Goal: Task Accomplishment & Management: Complete application form

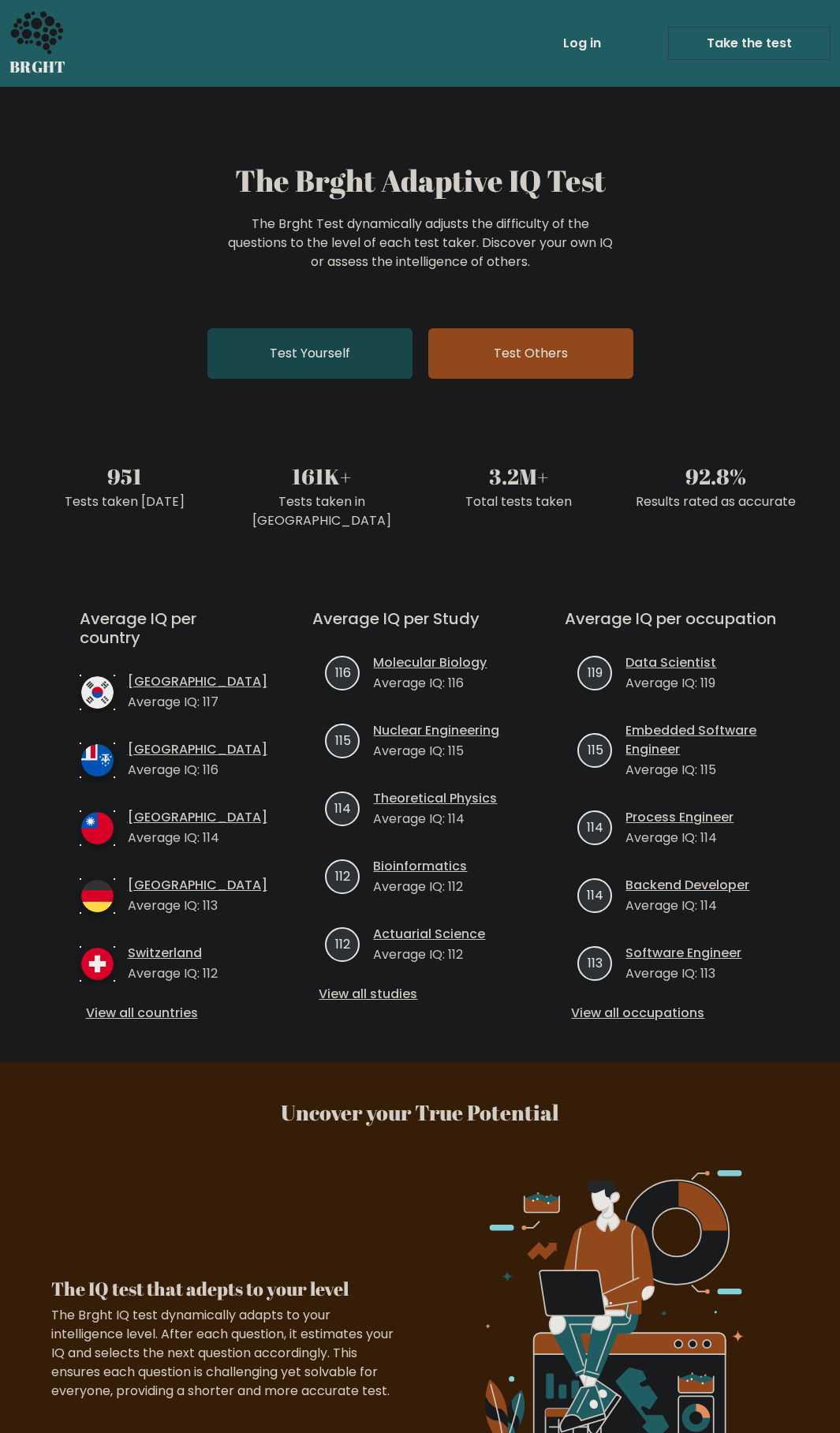
click at [345, 349] on link "Test Yourself" at bounding box center [310, 353] width 205 height 50
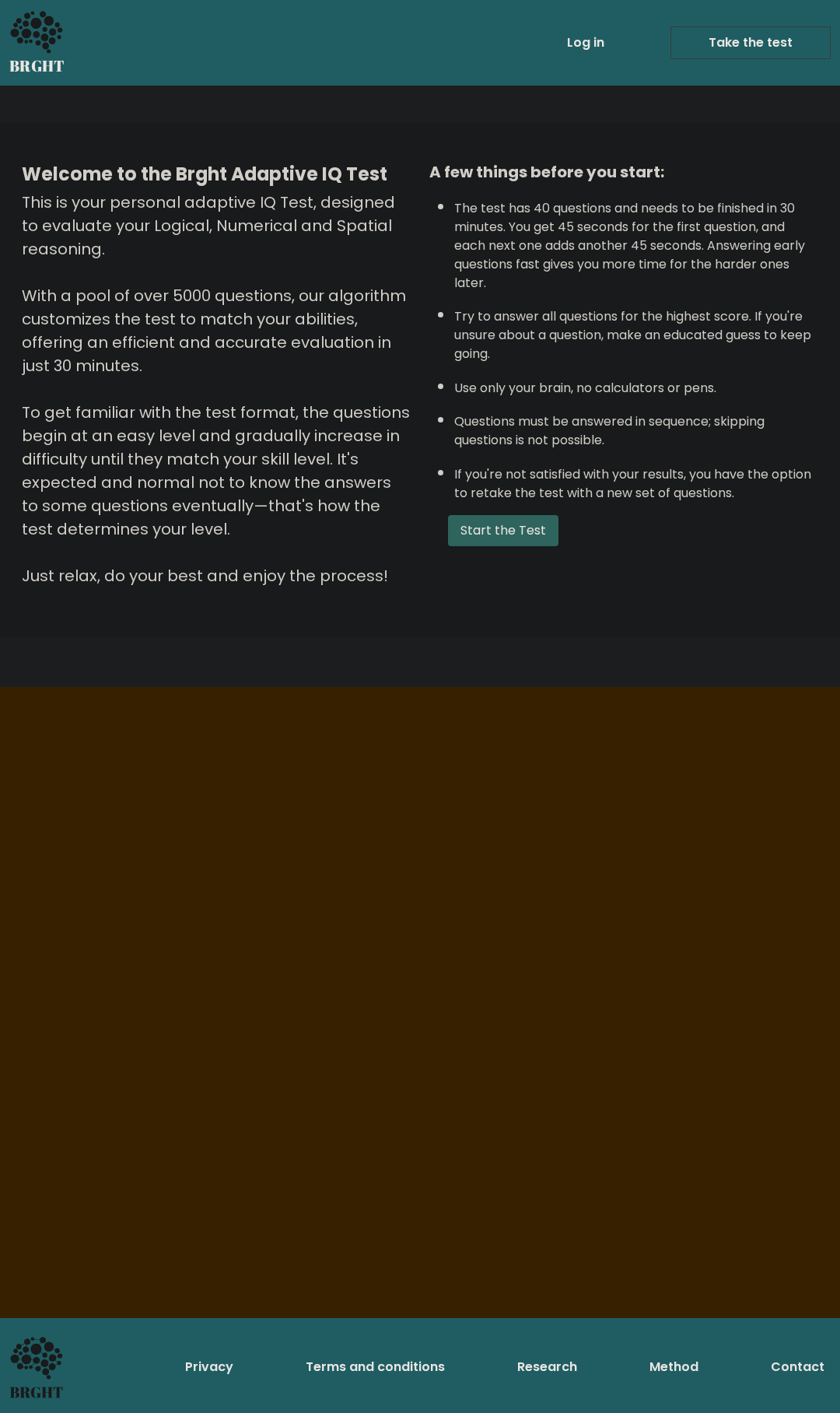
click at [513, 546] on button "Start the Test" at bounding box center [503, 530] width 110 height 31
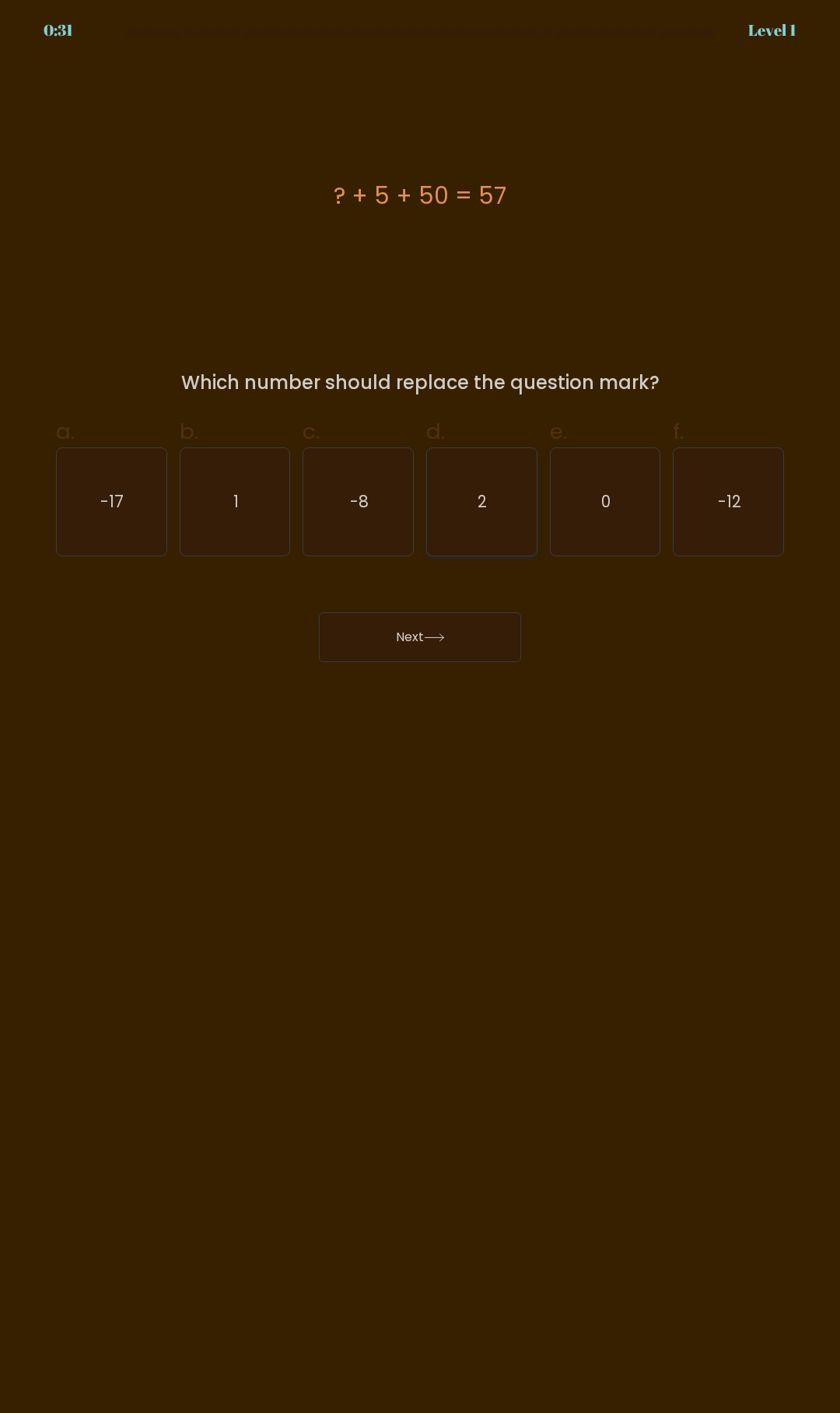
click at [462, 502] on icon "2" at bounding box center [481, 502] width 107 height 107
click at [421, 706] on input "d. 2" at bounding box center [420, 710] width 1 height 10
radio input "true"
click at [472, 642] on button "Next" at bounding box center [420, 637] width 202 height 50
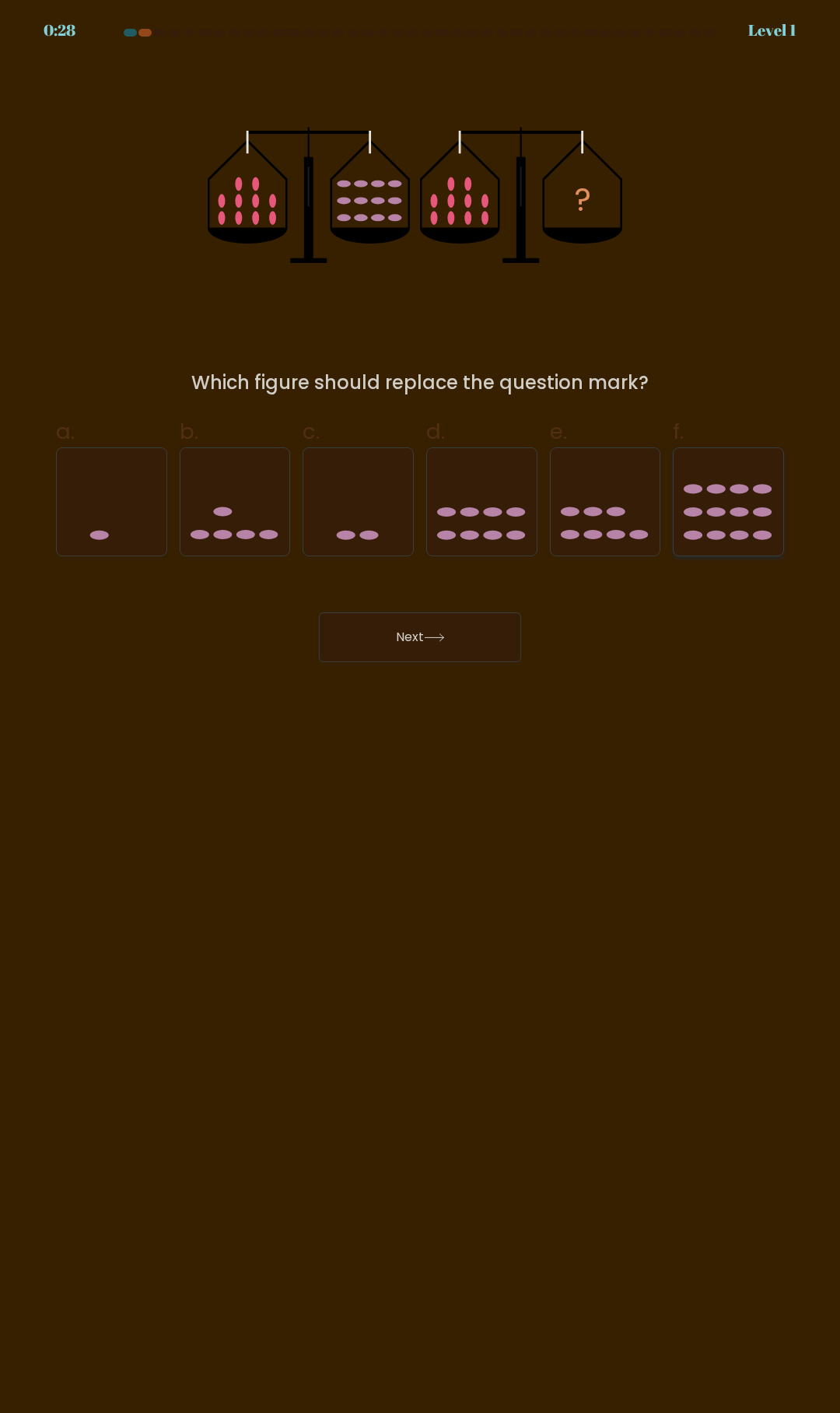
click at [729, 502] on icon at bounding box center [729, 502] width 110 height 91
click at [421, 706] on input "f." at bounding box center [420, 710] width 1 height 10
radio input "true"
click at [412, 637] on button "Next" at bounding box center [420, 637] width 202 height 50
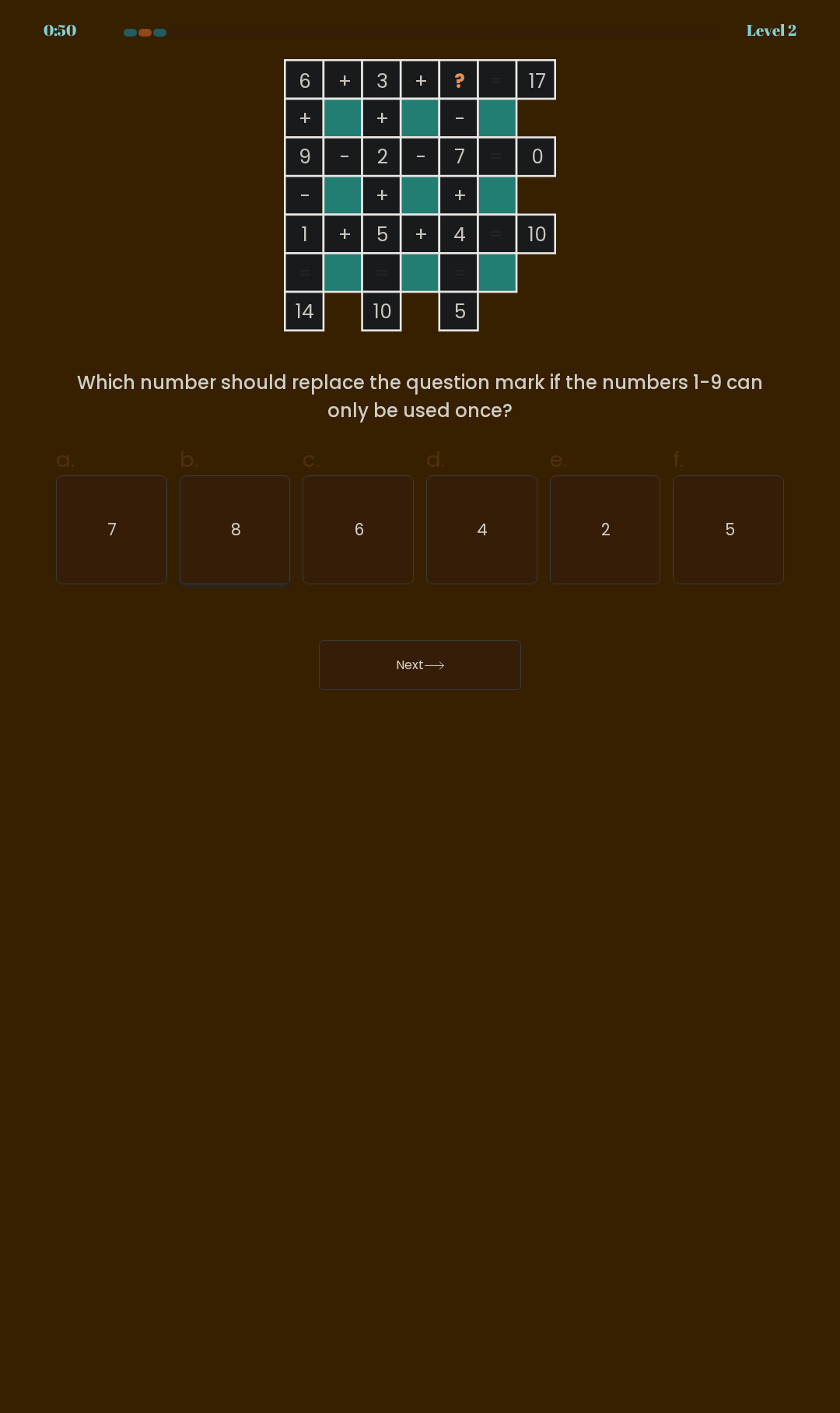
click at [225, 503] on icon "8" at bounding box center [234, 529] width 107 height 107
click at [420, 706] on input "b. 8" at bounding box center [420, 710] width 1 height 10
radio input "true"
click at [453, 666] on button "Next" at bounding box center [420, 665] width 202 height 50
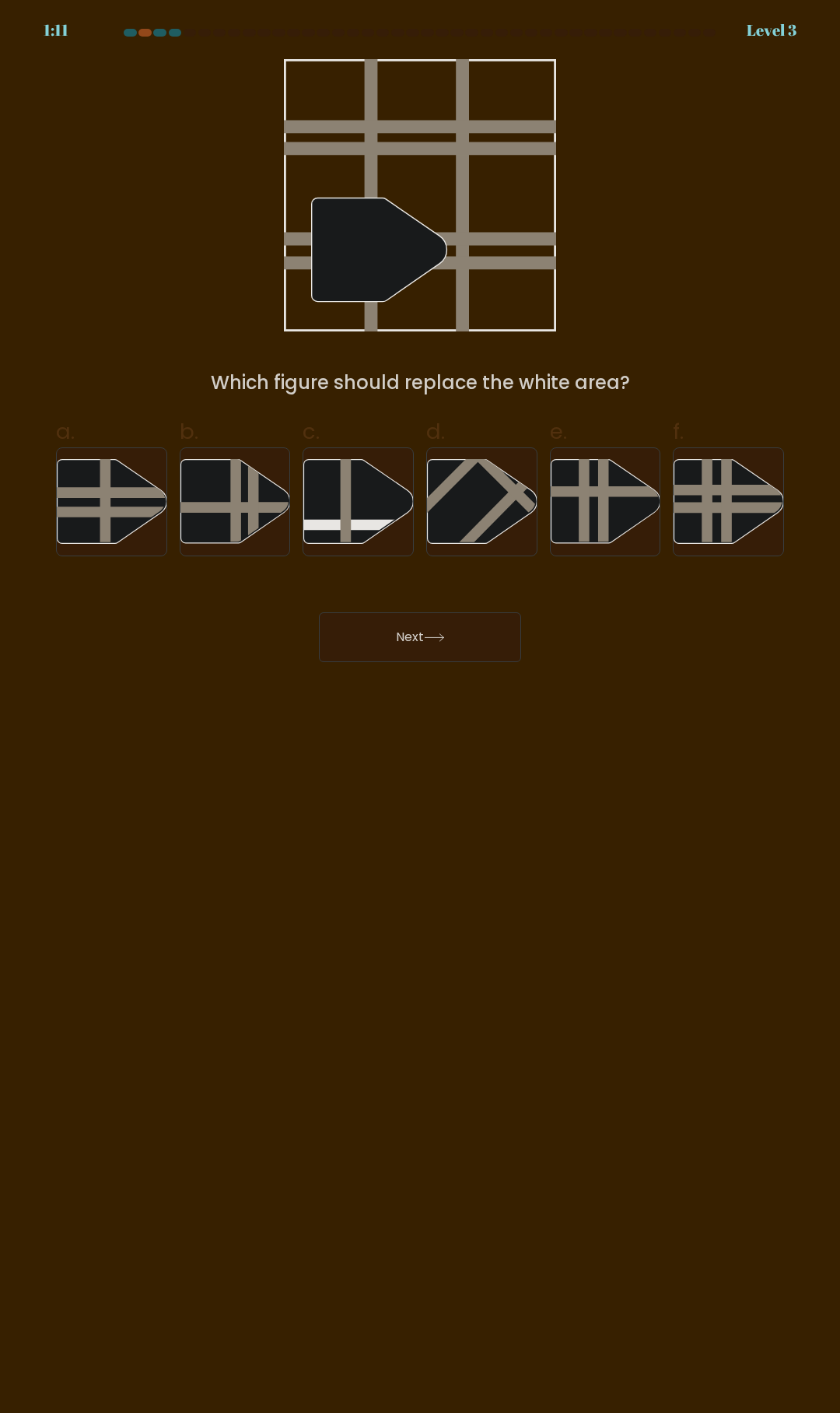
click at [48, 496] on div "a. b. c. d." at bounding box center [420, 480] width 747 height 154
click at [91, 504] on icon at bounding box center [113, 502] width 110 height 84
click at [420, 706] on input "a." at bounding box center [420, 710] width 1 height 10
radio input "true"
click at [457, 630] on button "Next" at bounding box center [420, 637] width 202 height 50
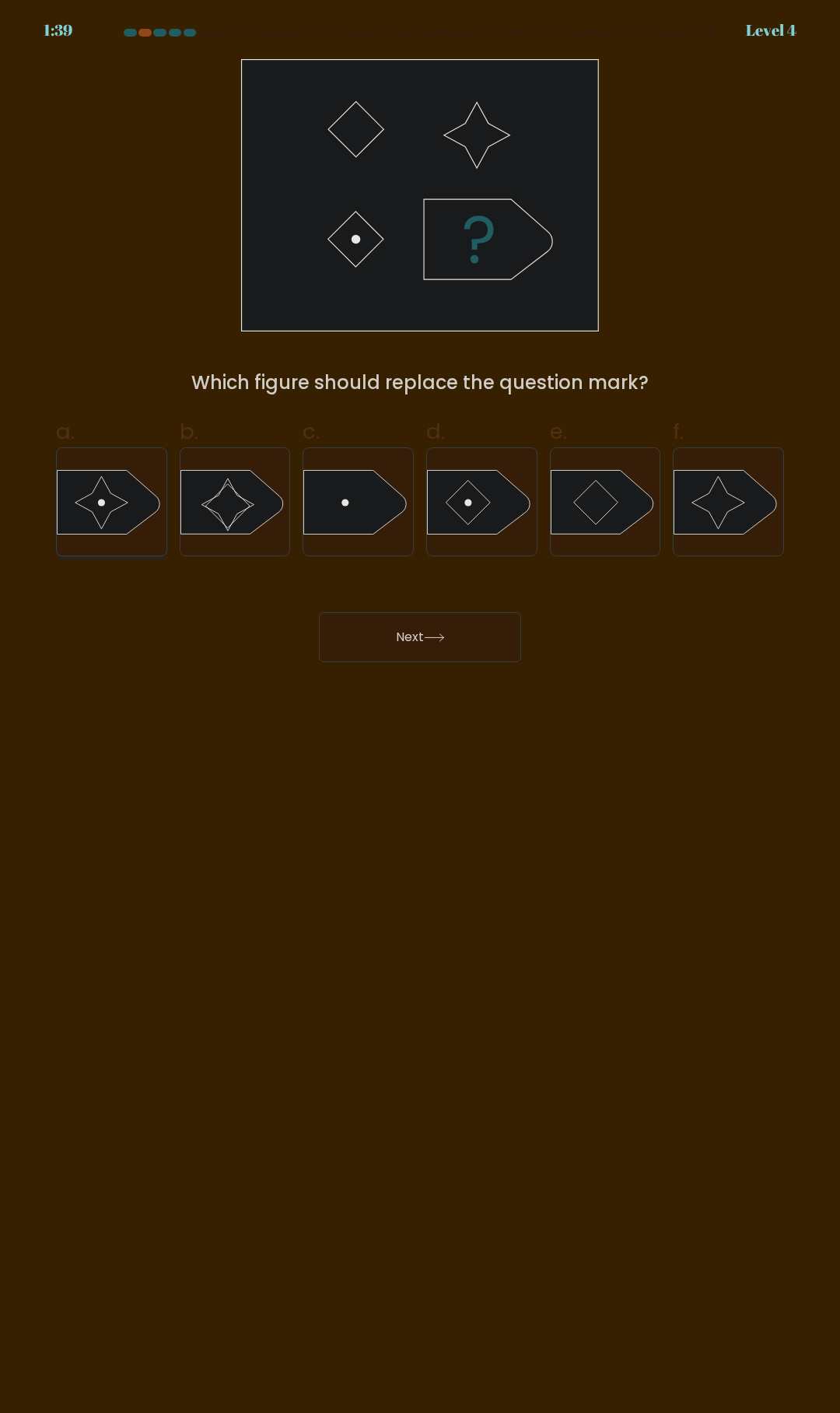
click at [102, 503] on circle at bounding box center [101, 502] width 7 height 7
click at [420, 706] on input "a." at bounding box center [420, 710] width 1 height 10
radio input "true"
click at [445, 636] on icon at bounding box center [434, 638] width 21 height 9
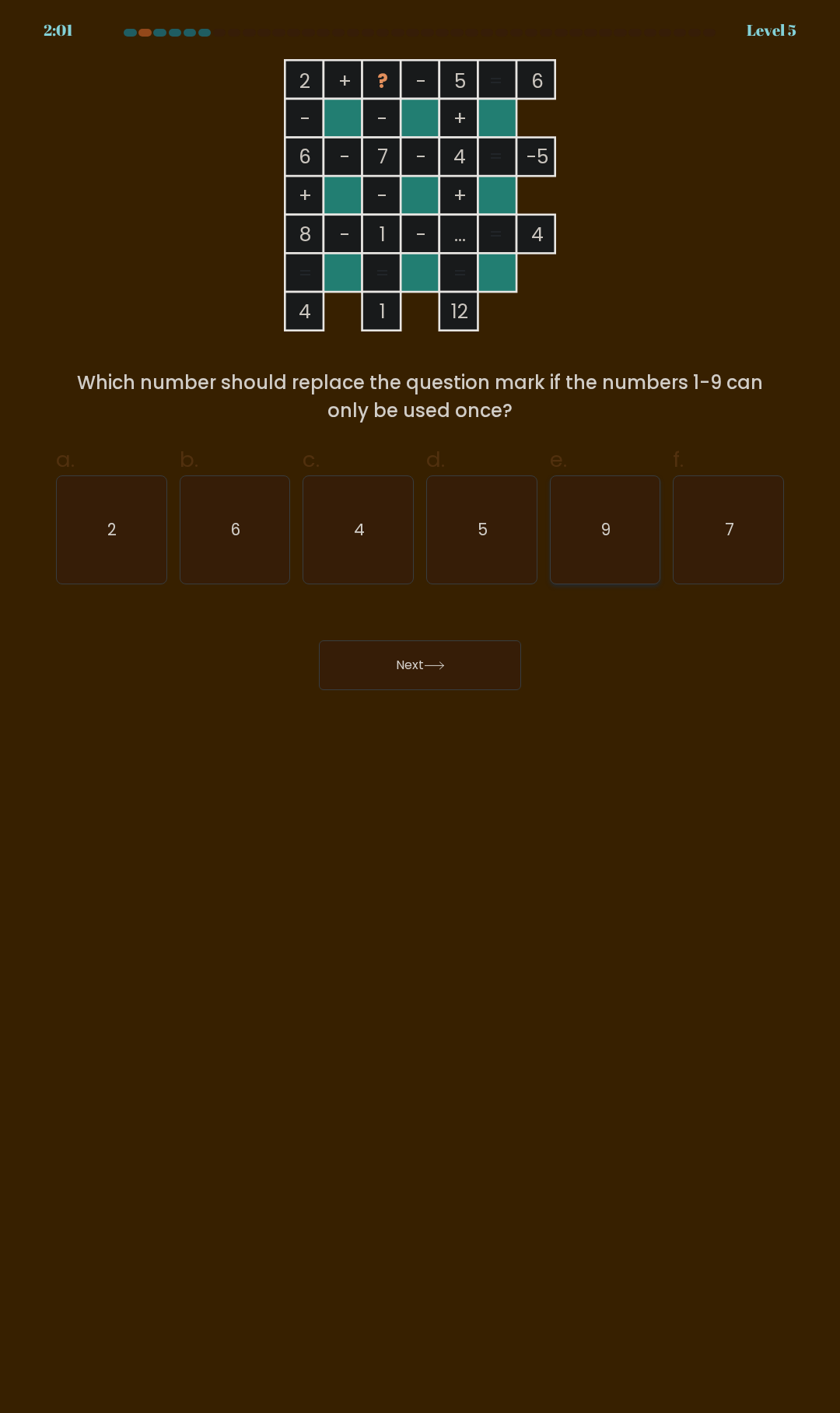
click at [598, 549] on icon "9" at bounding box center [605, 529] width 107 height 107
click at [421, 706] on input "e. 9" at bounding box center [420, 710] width 1 height 10
radio input "true"
click at [447, 671] on button "Next" at bounding box center [420, 665] width 202 height 50
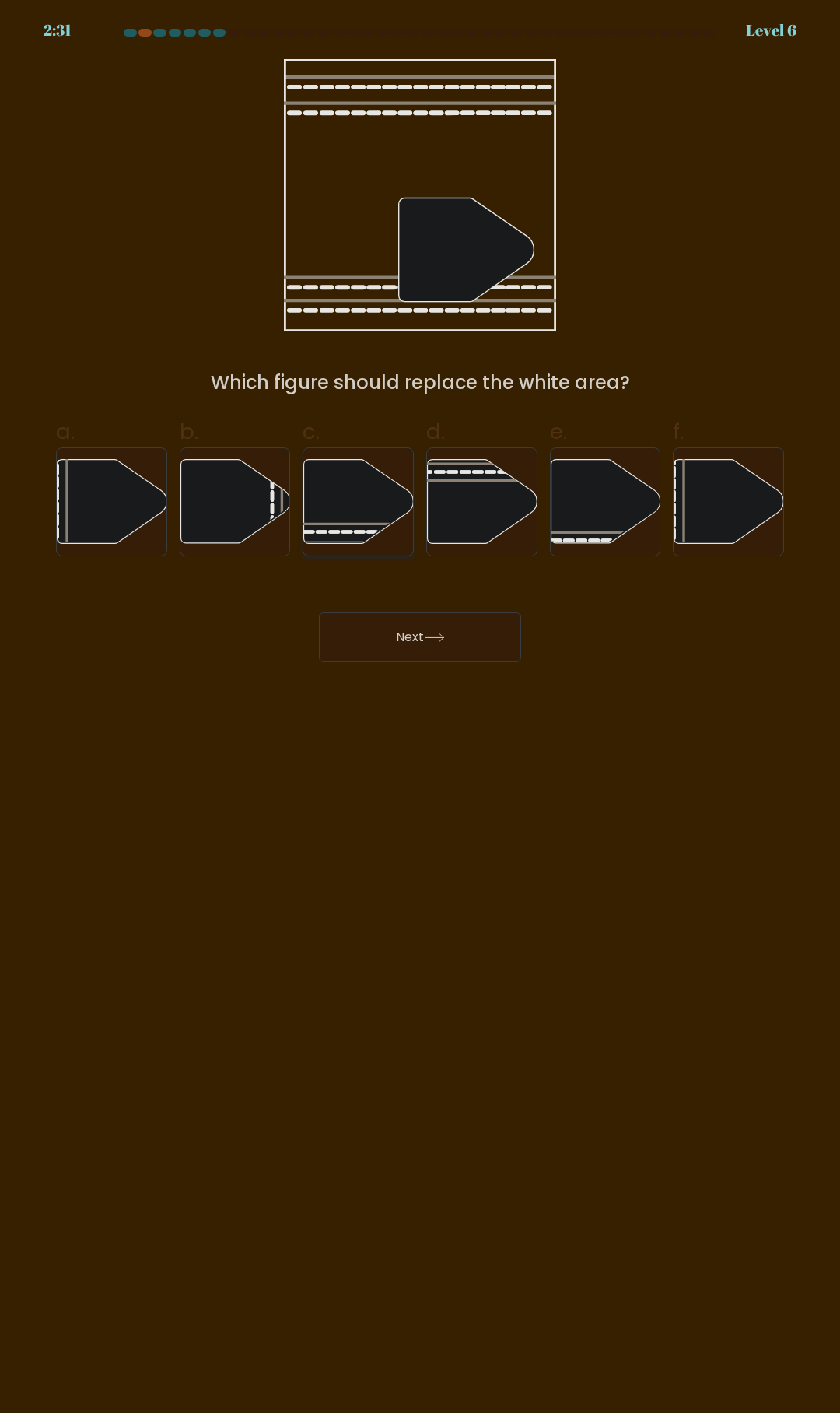
click at [348, 517] on icon at bounding box center [359, 502] width 110 height 84
click at [420, 706] on input "c." at bounding box center [420, 710] width 1 height 10
radio input "true"
click at [386, 643] on button "Next" at bounding box center [420, 637] width 202 height 50
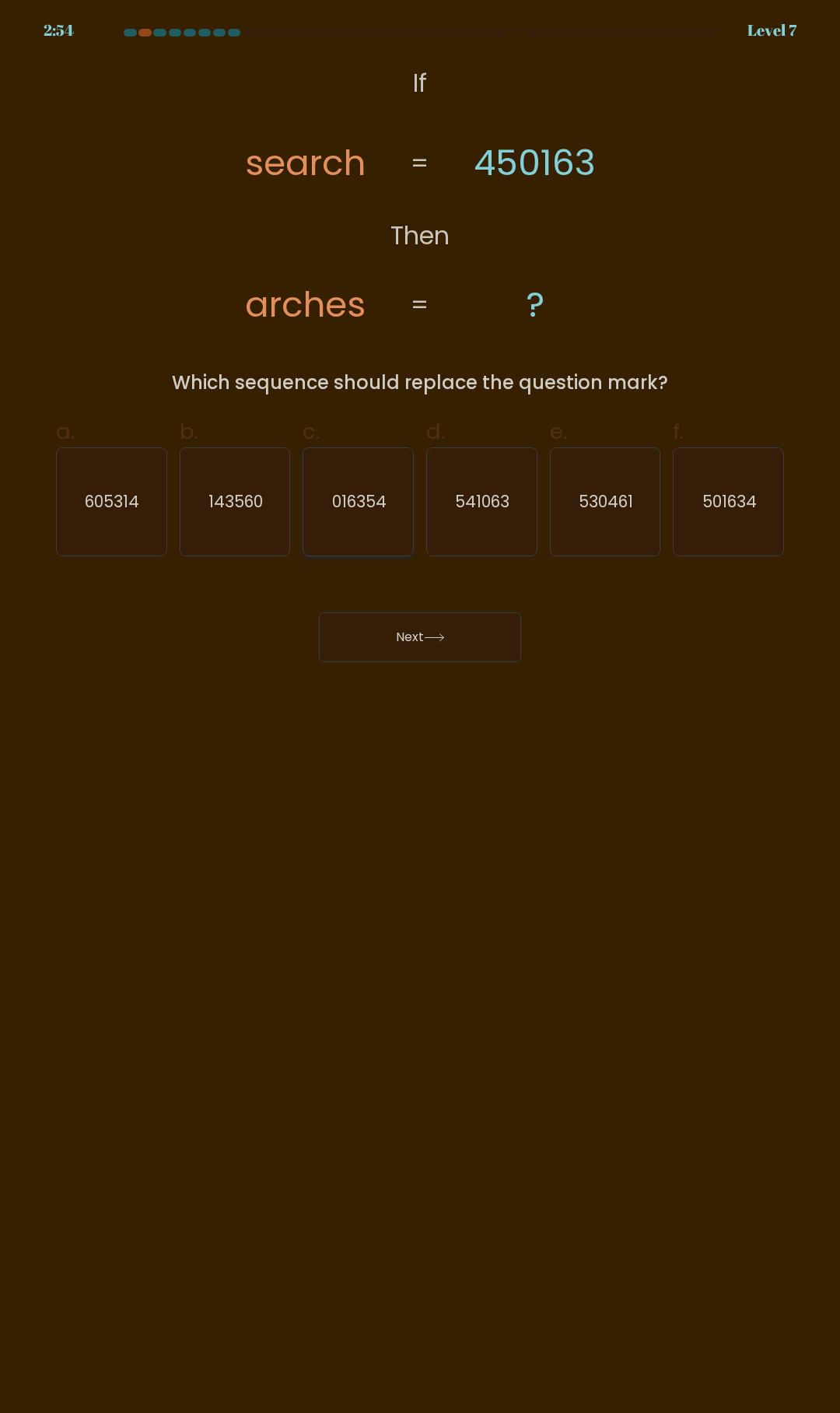
click at [387, 528] on icon "016354" at bounding box center [358, 502] width 107 height 107
click at [420, 706] on input "c. 016354" at bounding box center [420, 710] width 1 height 10
radio input "true"
click at [425, 641] on button "Next" at bounding box center [420, 637] width 202 height 50
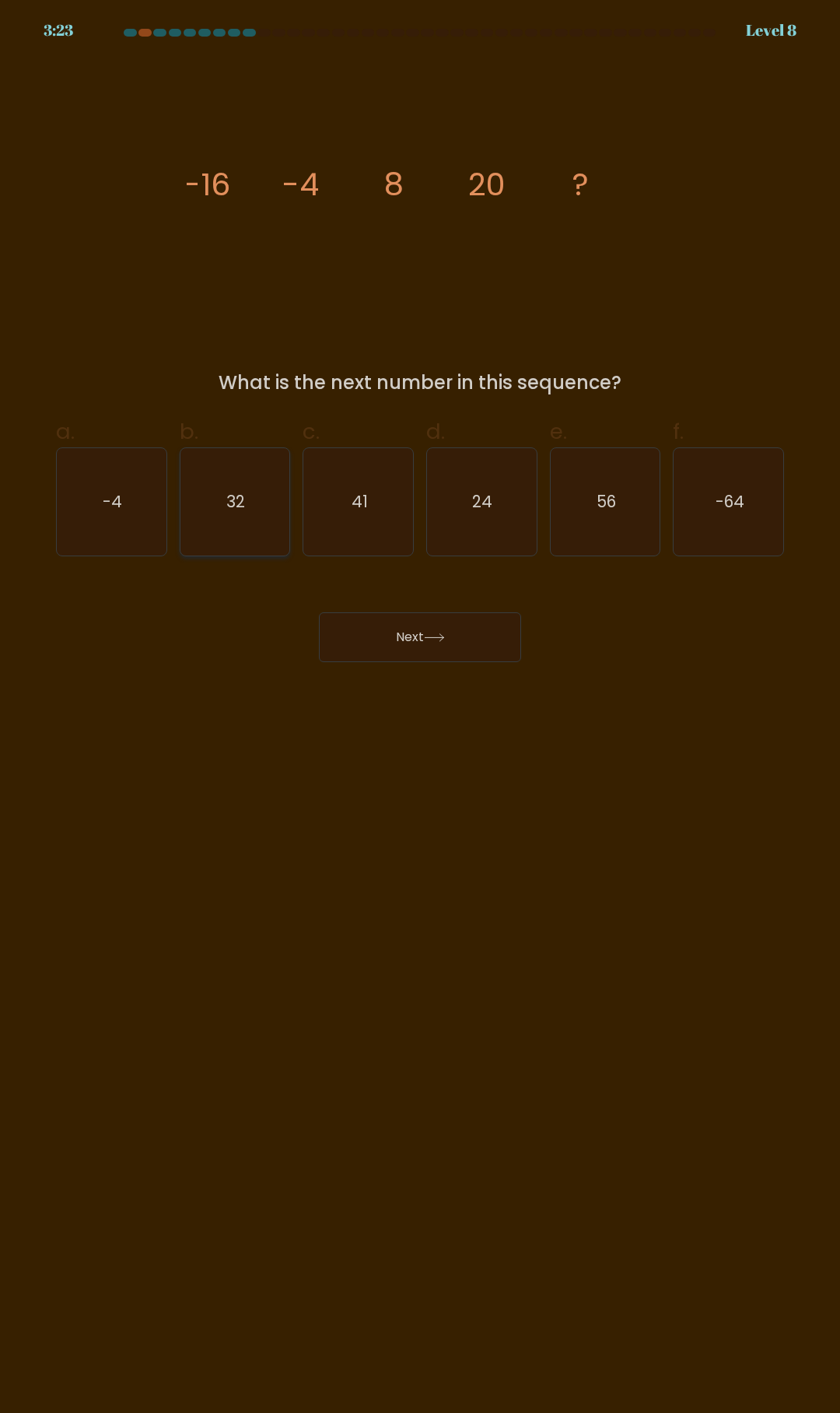
click at [254, 511] on icon "32" at bounding box center [234, 502] width 107 height 107
click at [420, 706] on input "b. 32" at bounding box center [420, 710] width 1 height 10
radio input "true"
click at [481, 639] on button "Next" at bounding box center [420, 637] width 202 height 50
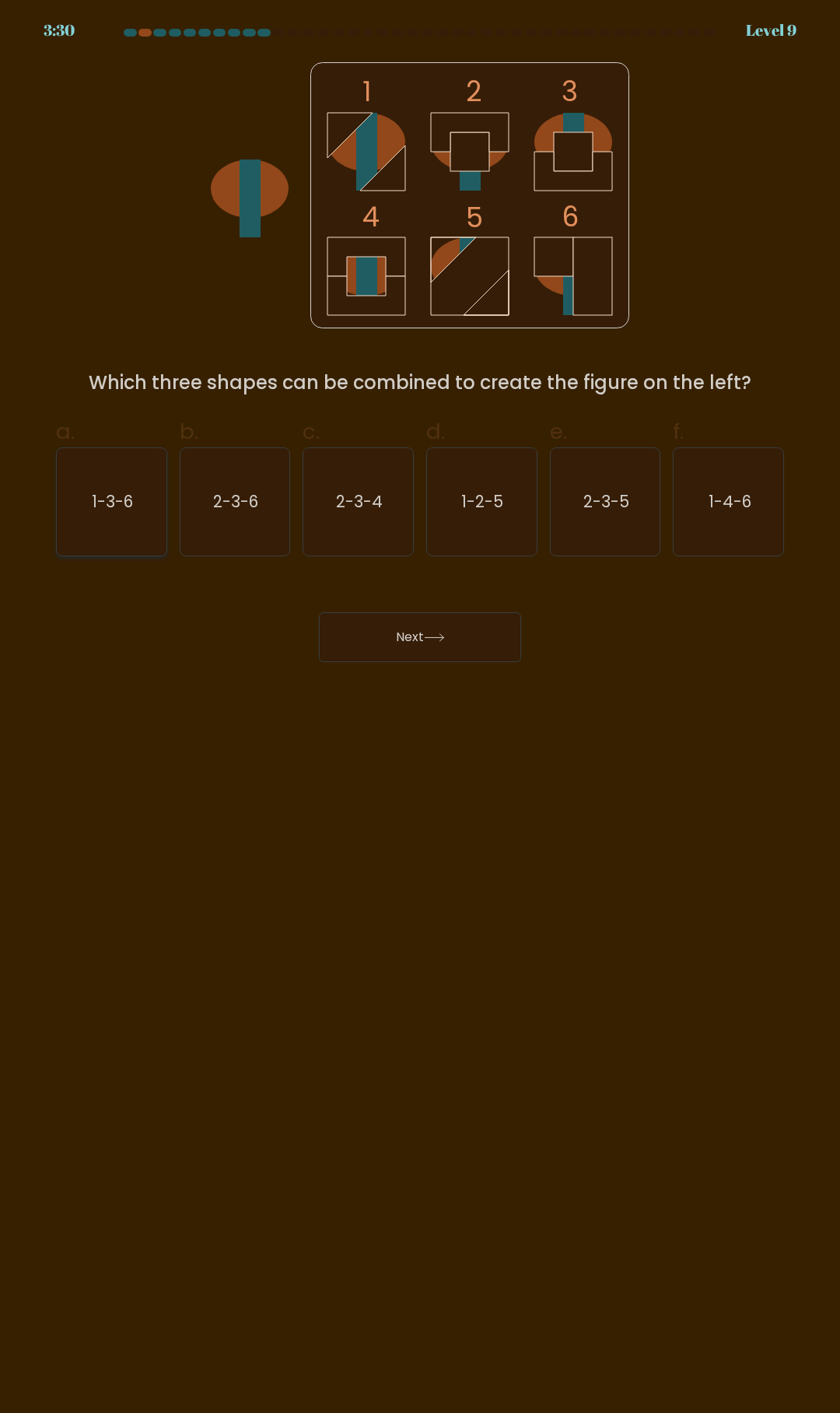
click at [104, 513] on icon "1-3-6" at bounding box center [111, 502] width 107 height 107
click at [420, 706] on input "a. 1-3-6" at bounding box center [420, 710] width 1 height 10
radio input "true"
click at [367, 497] on text "2-3-4" at bounding box center [359, 501] width 47 height 22
click at [420, 706] on input "c. 2-3-4" at bounding box center [420, 710] width 1 height 10
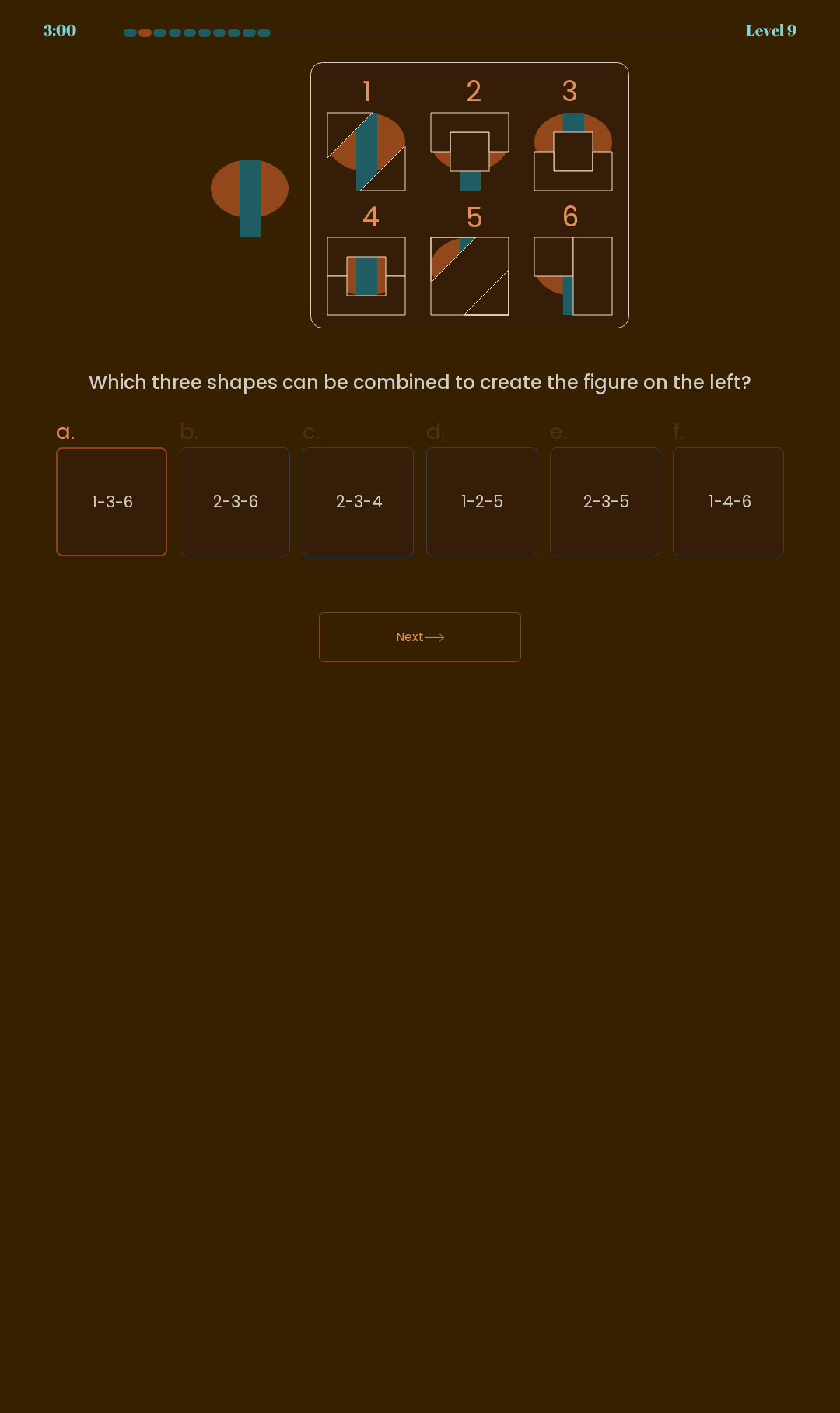
radio input "true"
click at [420, 642] on button "Next" at bounding box center [420, 637] width 202 height 50
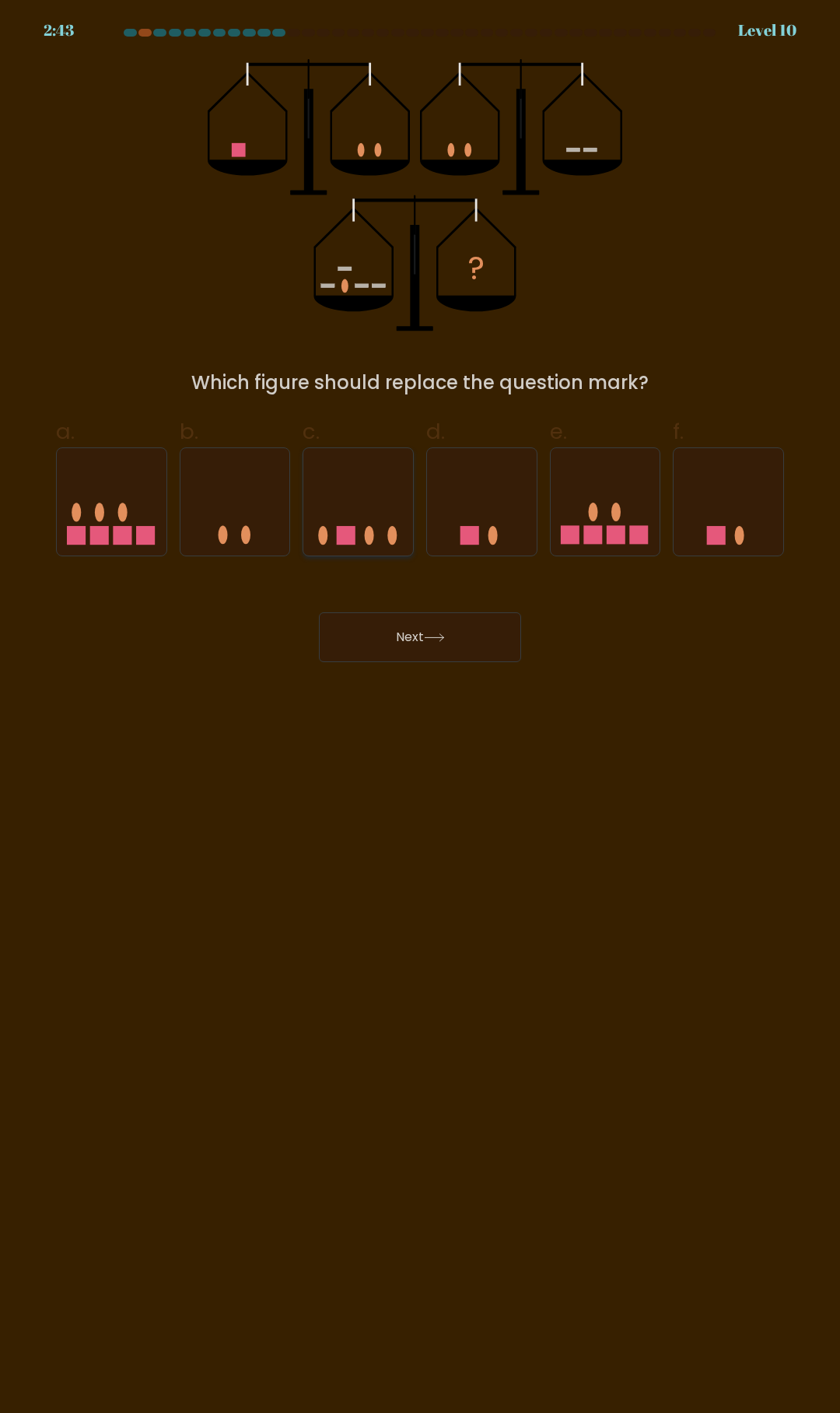
click at [369, 510] on icon at bounding box center [359, 502] width 110 height 91
click at [420, 706] on input "c." at bounding box center [420, 710] width 1 height 10
radio input "true"
click at [447, 646] on button "Next" at bounding box center [420, 637] width 202 height 50
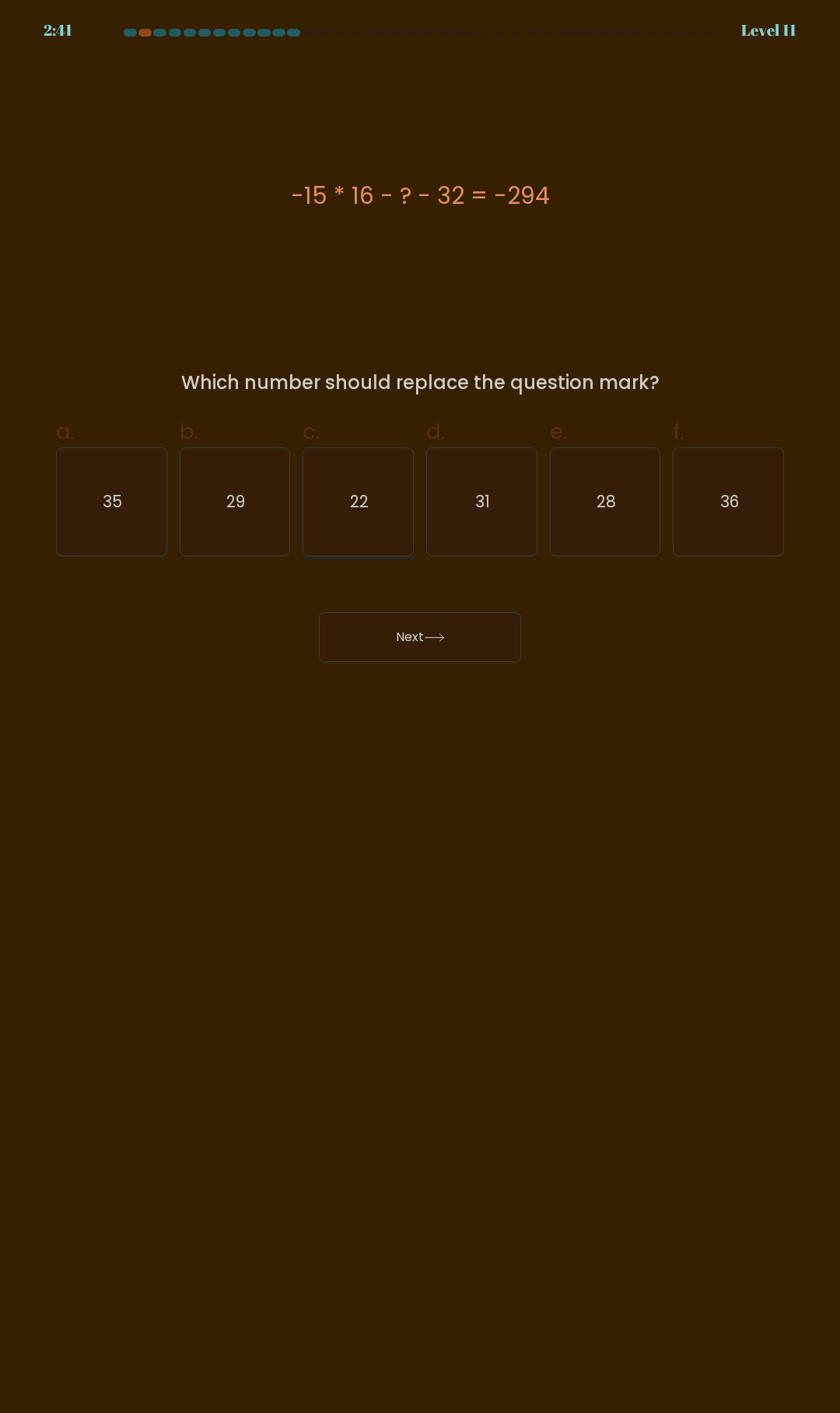
click at [322, 530] on icon "22" at bounding box center [358, 502] width 107 height 107
click at [420, 706] on input "c. 22" at bounding box center [420, 710] width 1 height 10
radio input "true"
click at [488, 635] on button "Next" at bounding box center [420, 637] width 202 height 50
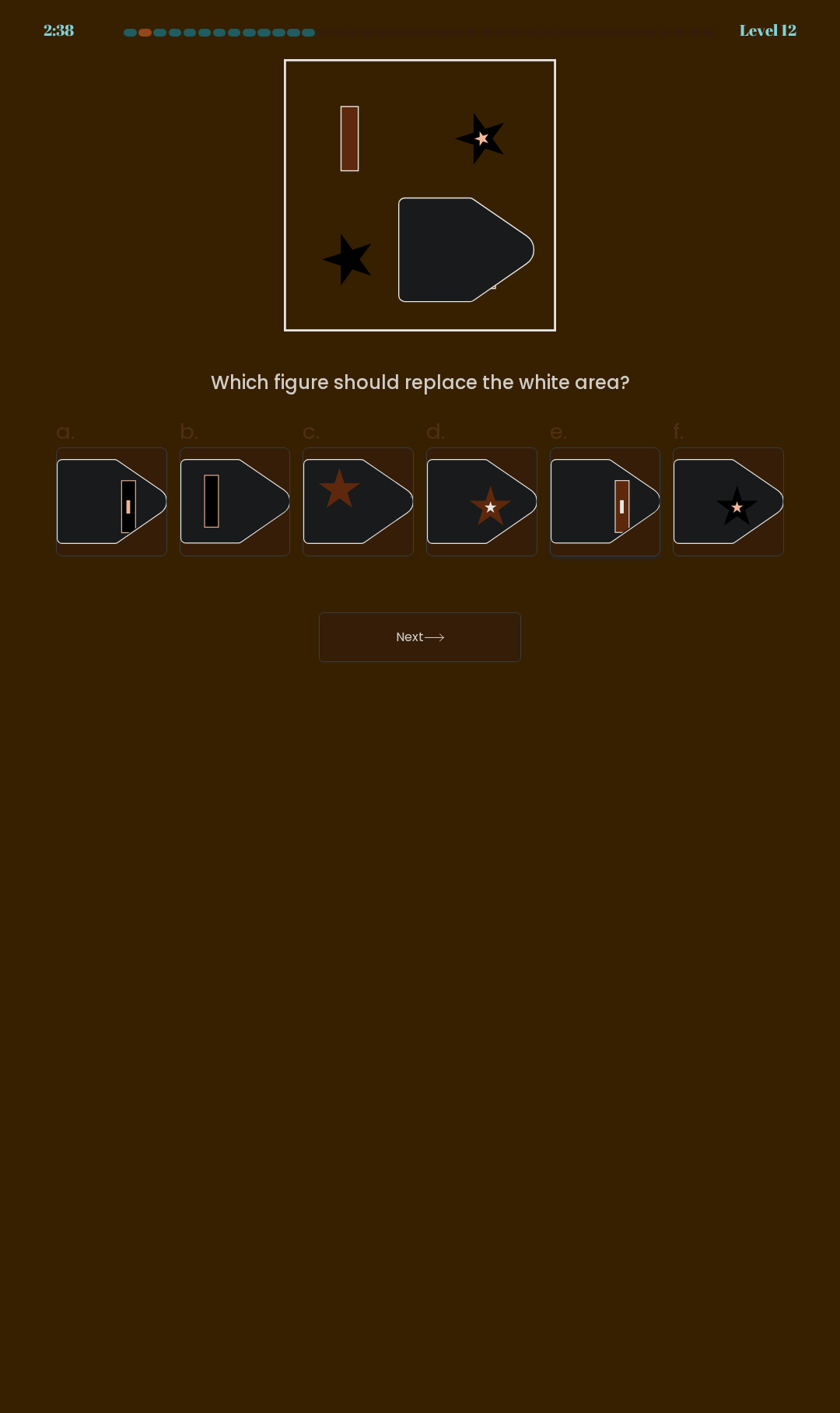
click at [617, 501] on rect at bounding box center [622, 506] width 14 height 52
click at [421, 706] on input "e." at bounding box center [420, 710] width 1 height 10
radio input "true"
click at [441, 629] on button "Next" at bounding box center [420, 637] width 202 height 50
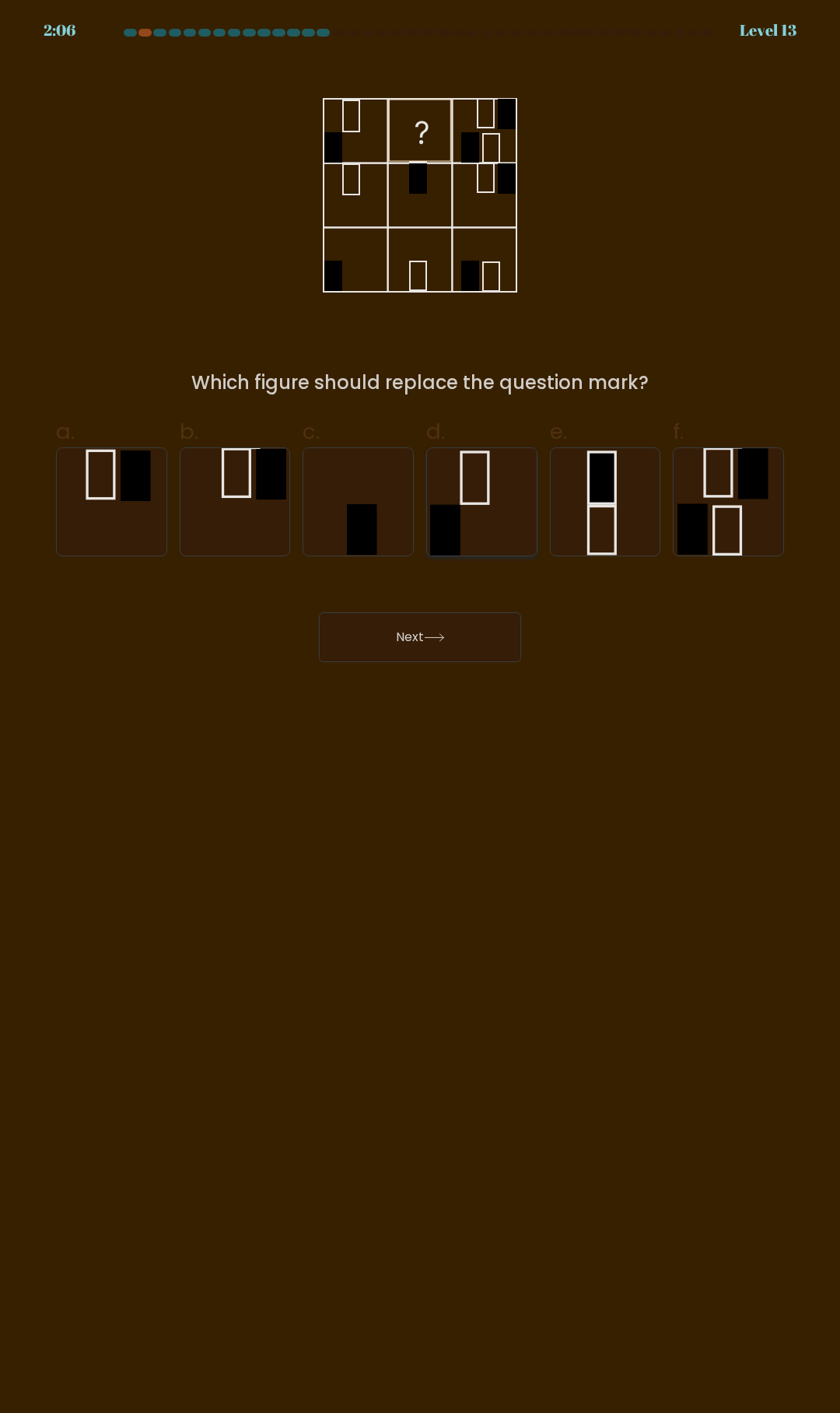
click at [495, 507] on icon at bounding box center [481, 502] width 107 height 107
click at [421, 706] on input "d." at bounding box center [420, 710] width 1 height 10
radio input "true"
click at [424, 646] on button "Next" at bounding box center [420, 637] width 202 height 50
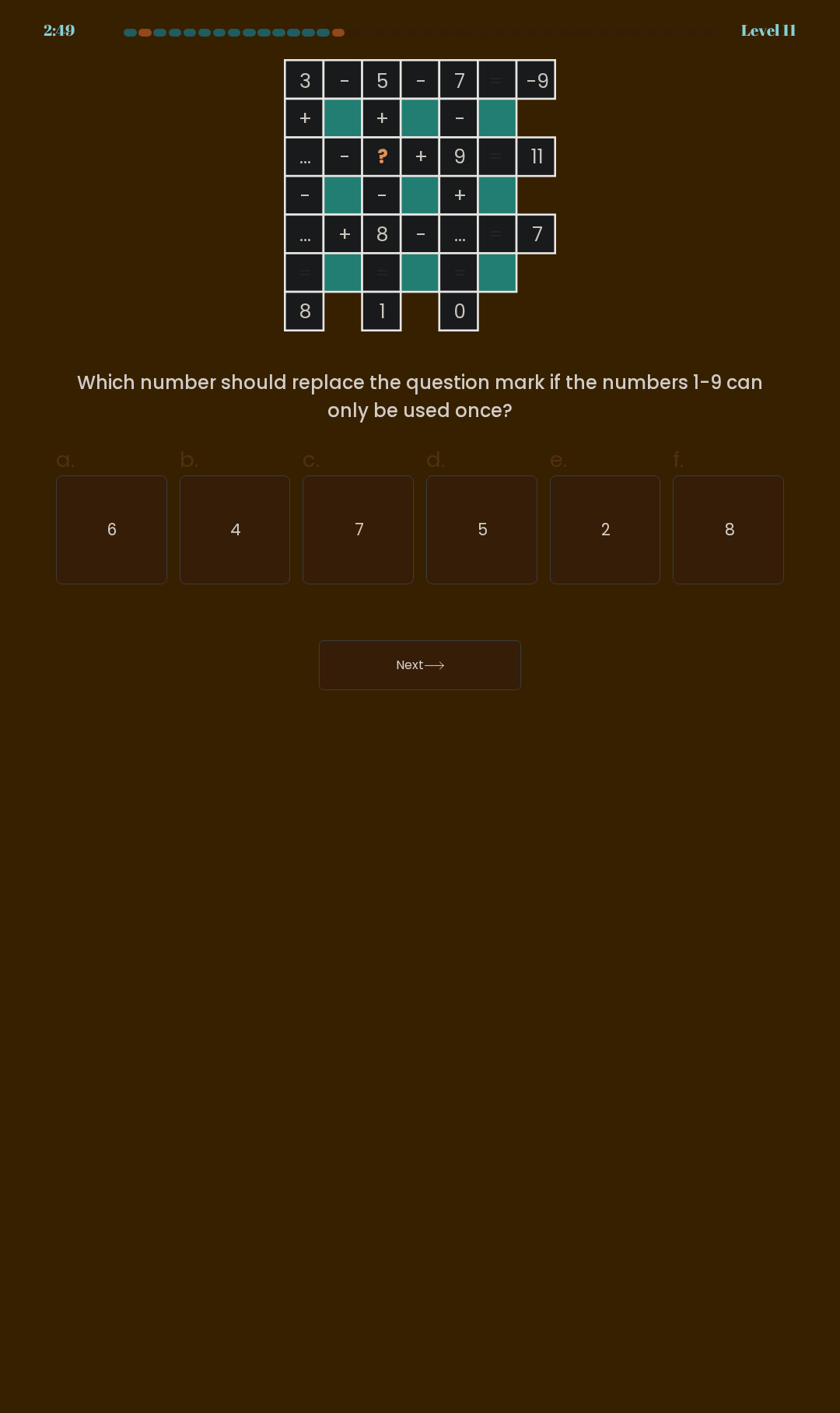
click at [242, 678] on div "Next" at bounding box center [420, 647] width 747 height 87
click at [248, 524] on icon "4" at bounding box center [234, 529] width 107 height 107
click at [420, 706] on input "b. 4" at bounding box center [420, 710] width 1 height 10
radio input "true"
click at [471, 671] on button "Next" at bounding box center [420, 665] width 202 height 50
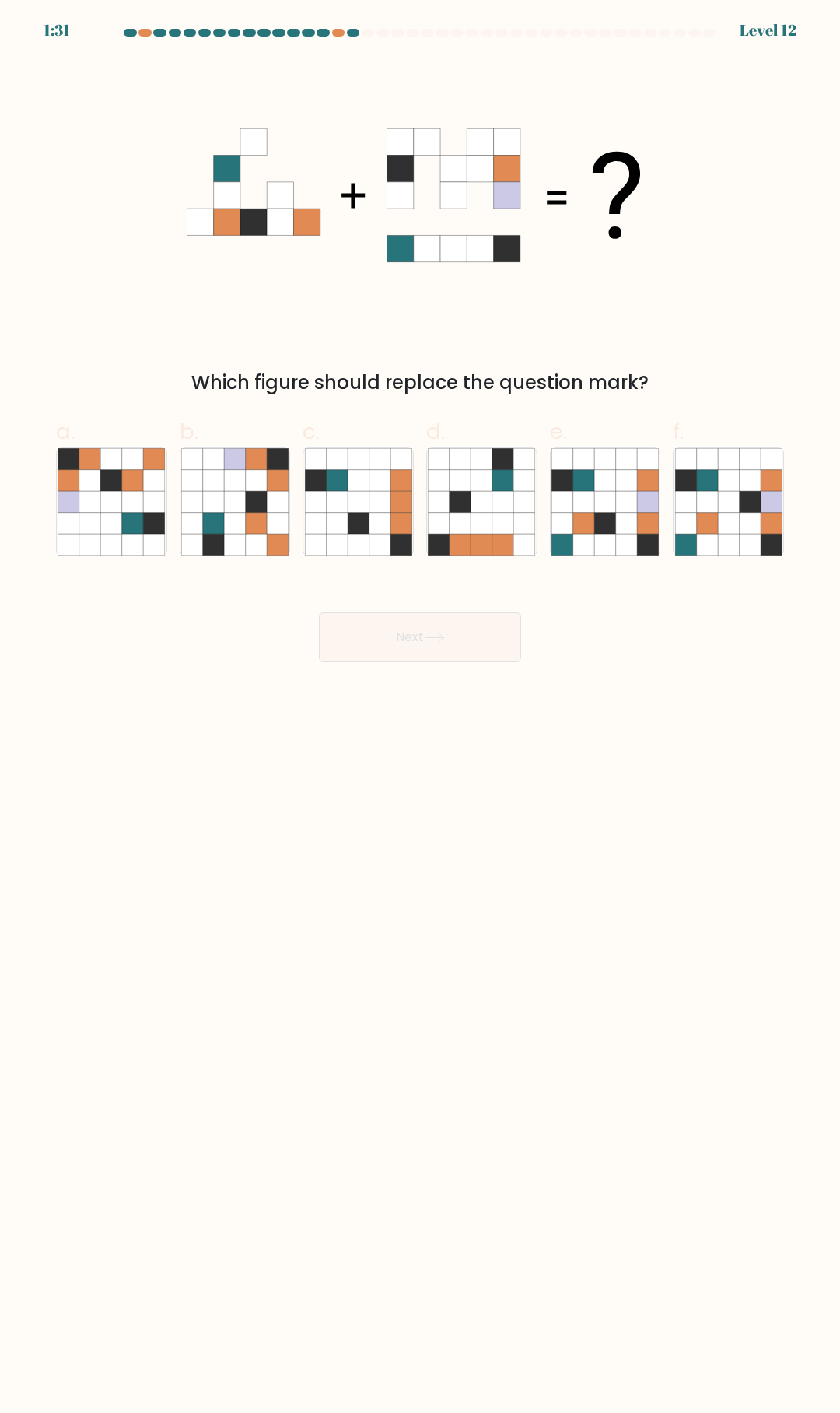
click at [550, 320] on icon at bounding box center [420, 195] width 467 height 273
click at [348, 512] on icon at bounding box center [359, 503] width 21 height 21
click at [420, 706] on input "c." at bounding box center [420, 710] width 1 height 10
radio input "true"
click at [595, 527] on icon at bounding box center [605, 523] width 21 height 21
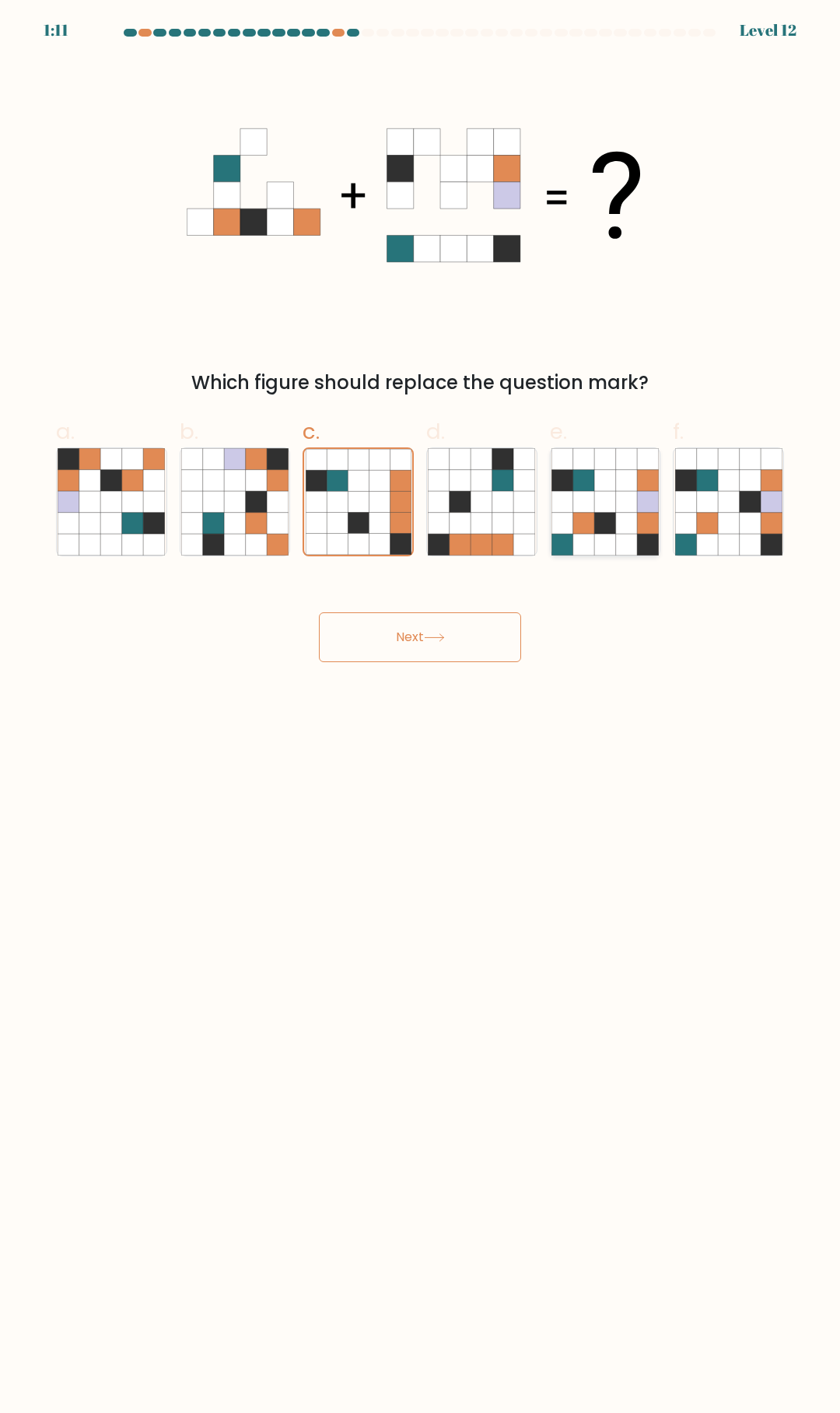
click at [421, 706] on input "e." at bounding box center [420, 710] width 1 height 10
radio input "true"
click at [417, 633] on button "Next" at bounding box center [420, 637] width 202 height 50
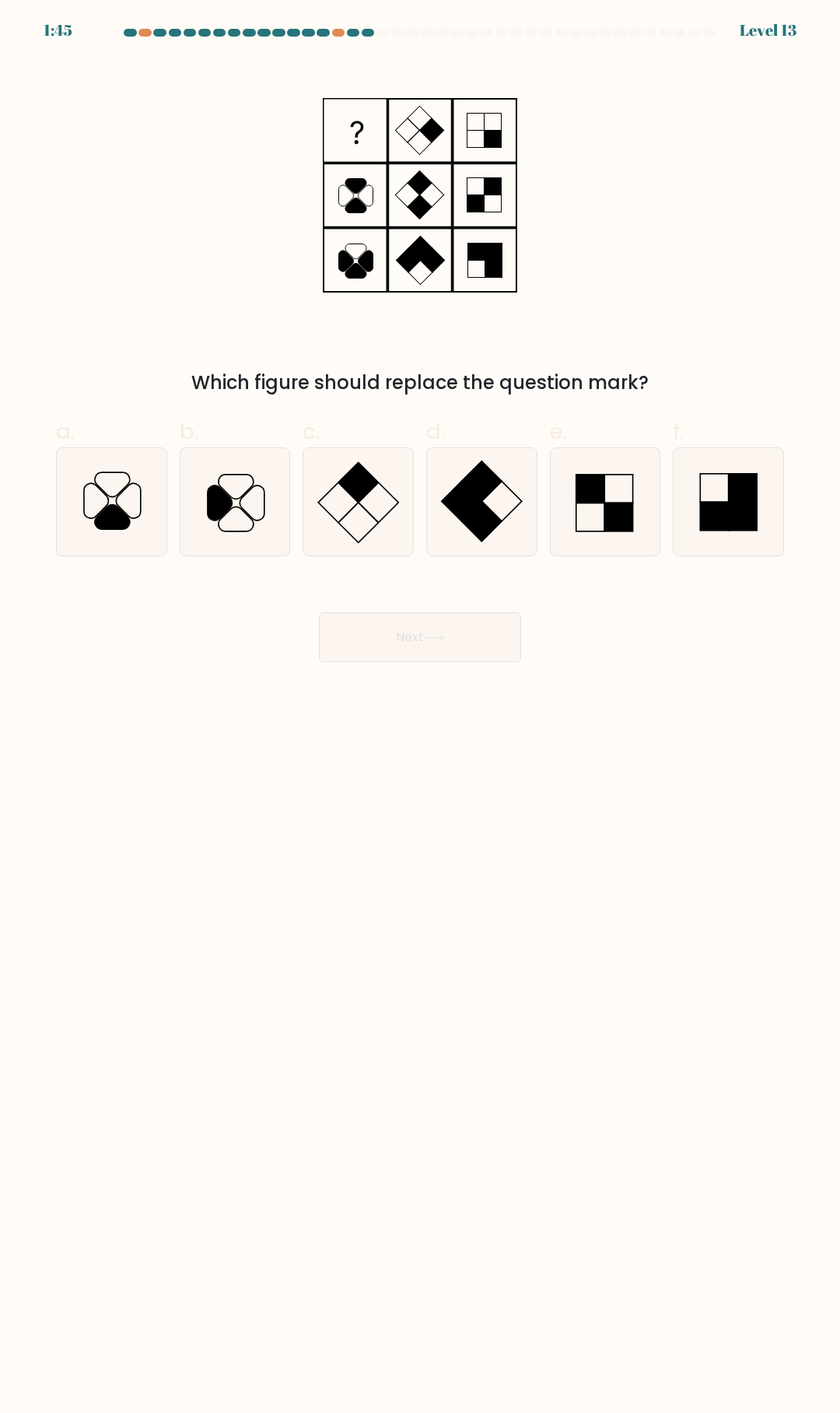
click at [620, 679] on body "1:45 Level 13" at bounding box center [420, 706] width 840 height 1413
click at [270, 517] on icon at bounding box center [234, 502] width 107 height 107
click at [420, 706] on input "b." at bounding box center [420, 710] width 1 height 10
radio input "true"
click at [390, 623] on button "Next" at bounding box center [420, 637] width 202 height 50
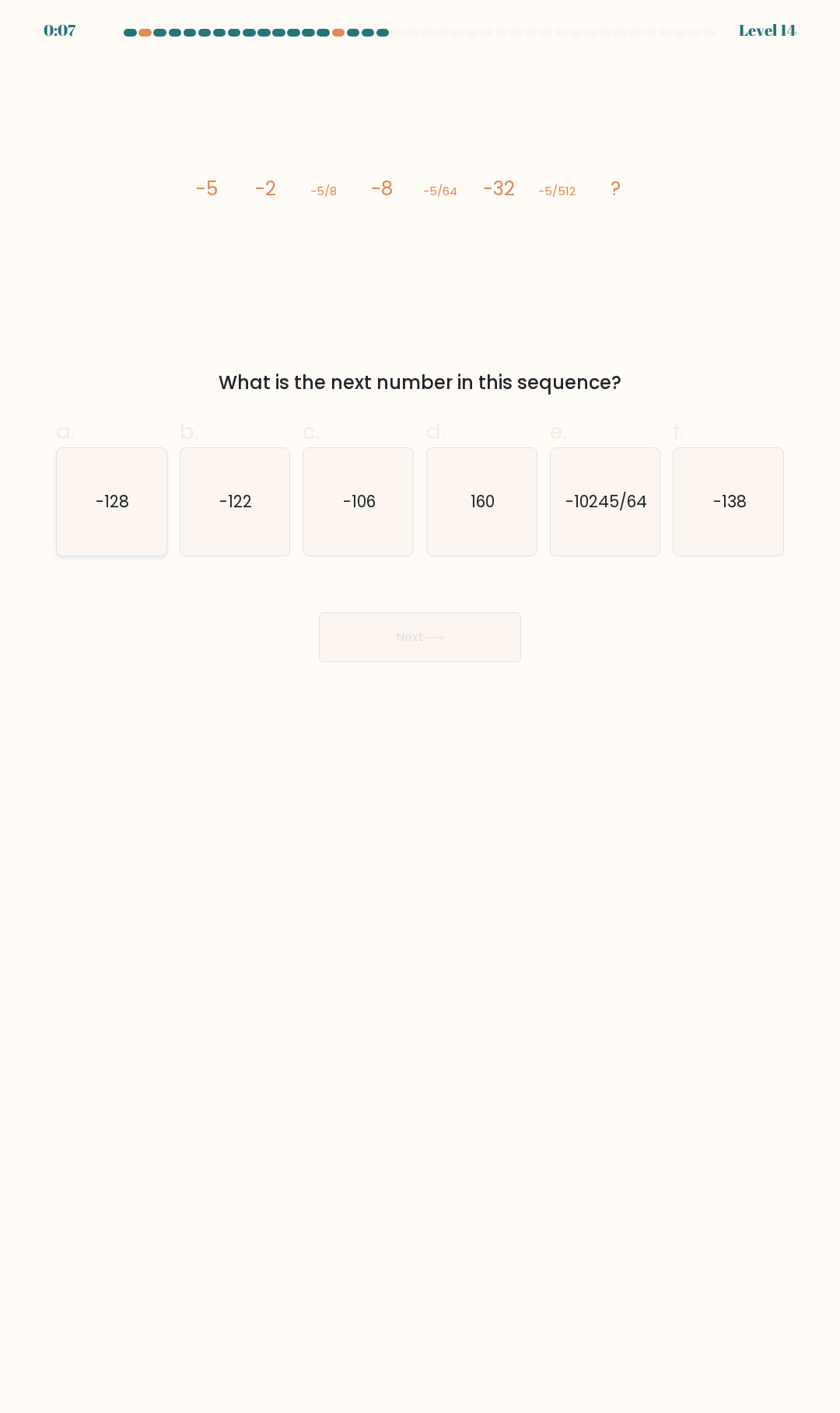
click at [162, 504] on icon "-128" at bounding box center [111, 502] width 107 height 107
click at [420, 706] on input "a. -128" at bounding box center [420, 710] width 1 height 10
radio input "true"
click at [432, 639] on icon at bounding box center [434, 638] width 21 height 9
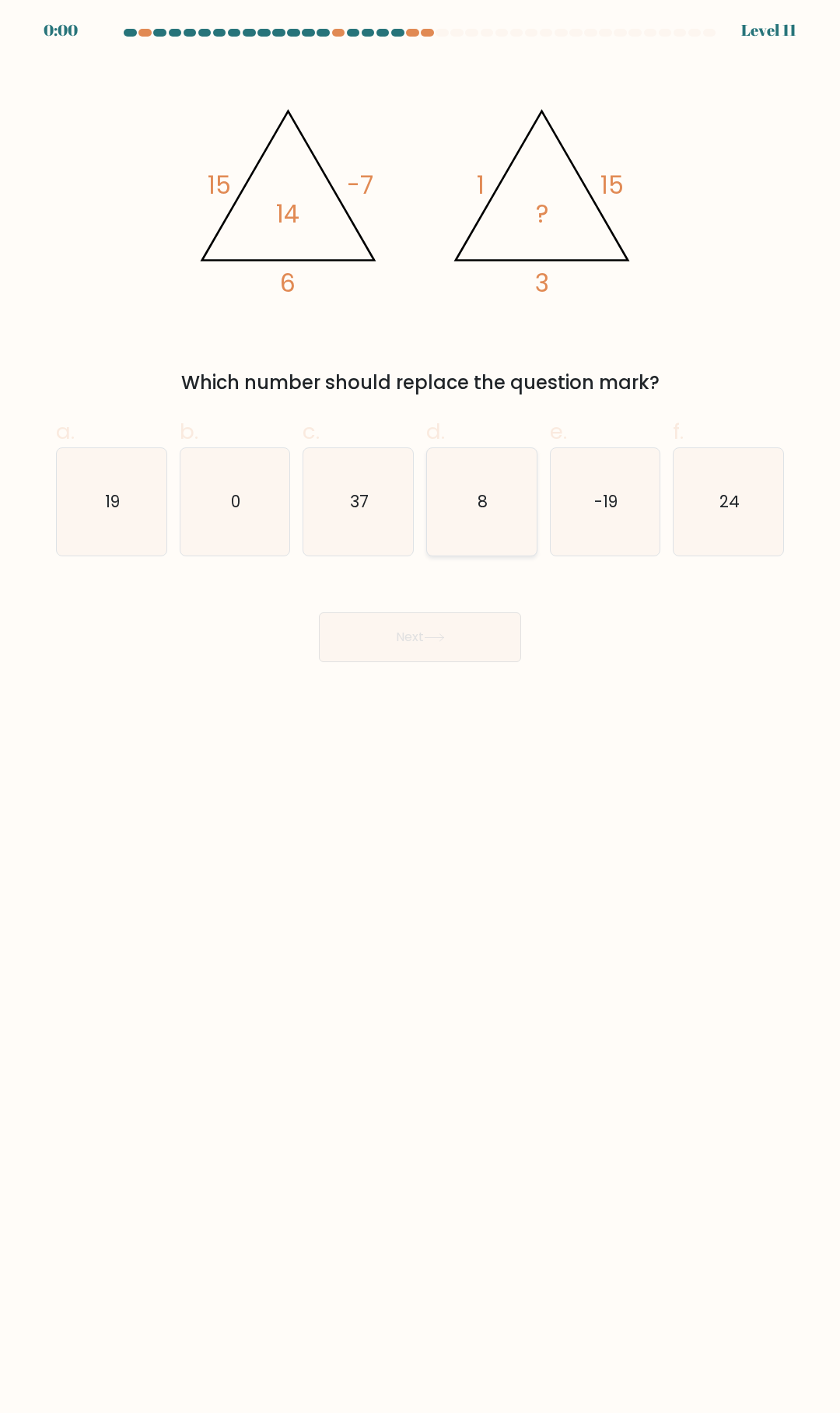
click at [509, 516] on icon "8" at bounding box center [481, 502] width 107 height 107
click at [421, 706] on input "d. 8" at bounding box center [420, 710] width 1 height 10
radio input "true"
click at [458, 619] on button "Next" at bounding box center [420, 637] width 202 height 50
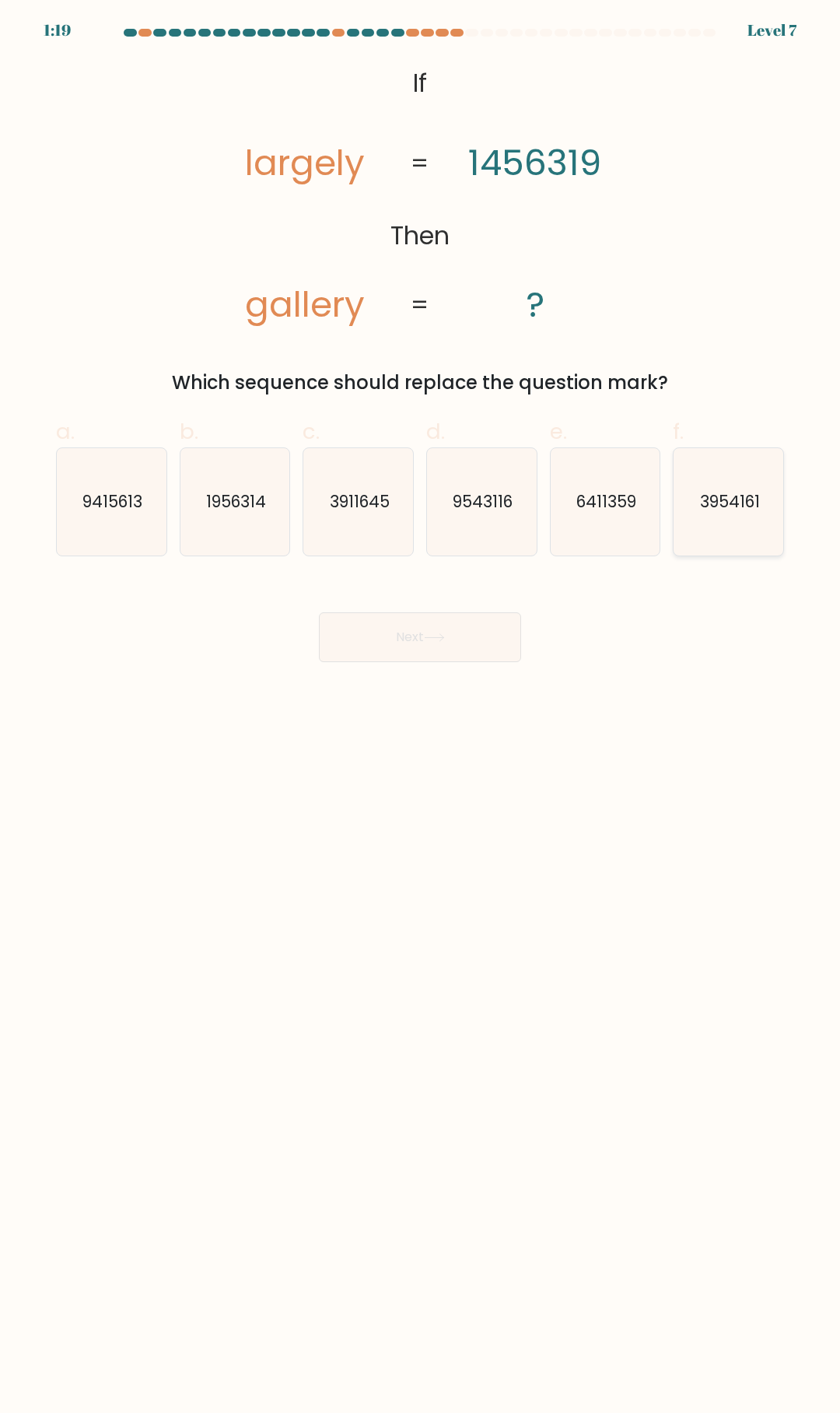
click at [733, 522] on icon "3954161" at bounding box center [728, 502] width 107 height 107
click at [421, 706] on input "f. 3954161" at bounding box center [420, 710] width 1 height 10
radio input "true"
click at [605, 505] on text "6411359" at bounding box center [606, 501] width 59 height 22
click at [421, 706] on input "e. 6411359" at bounding box center [420, 710] width 1 height 10
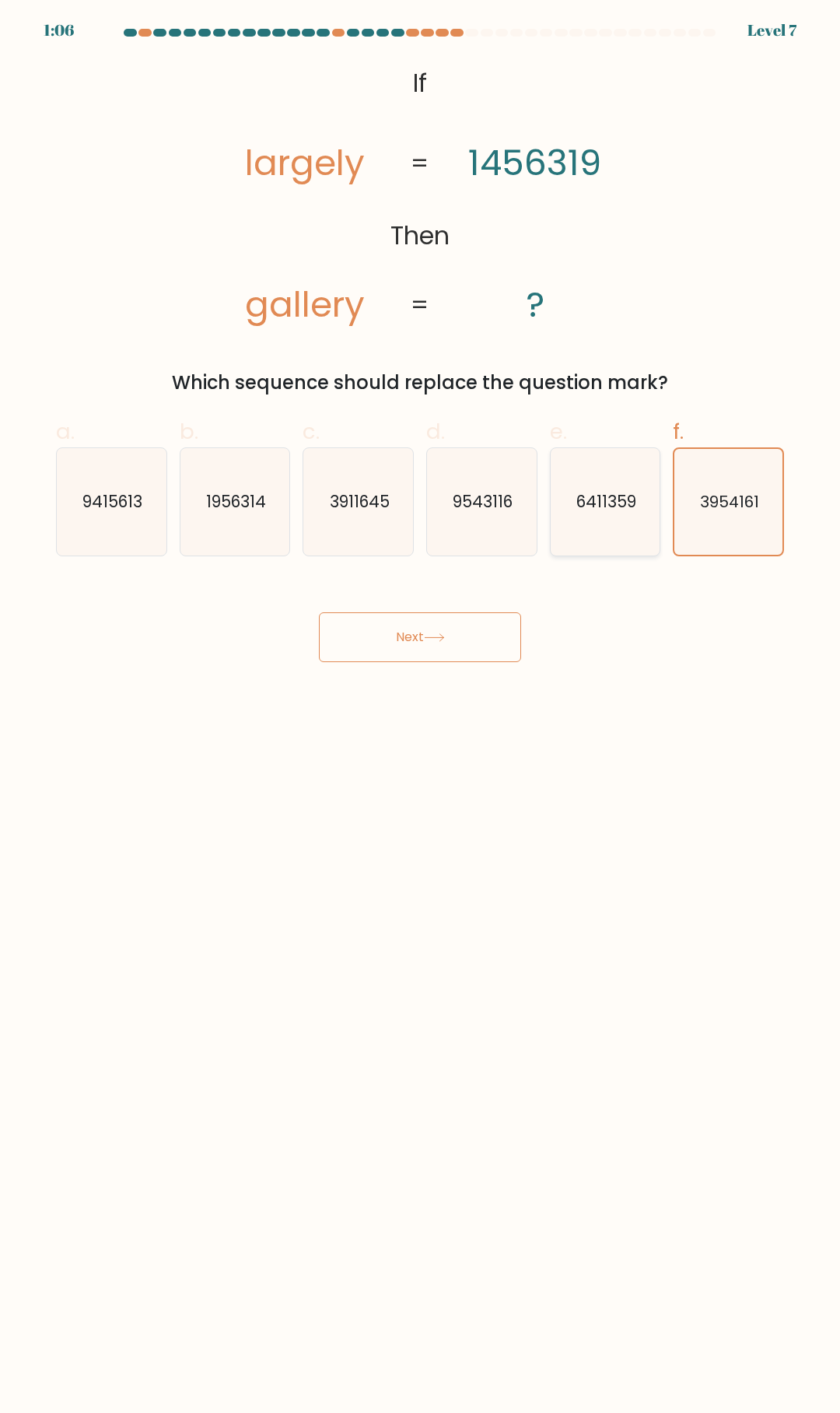
radio input "true"
click at [440, 639] on icon at bounding box center [434, 638] width 21 height 9
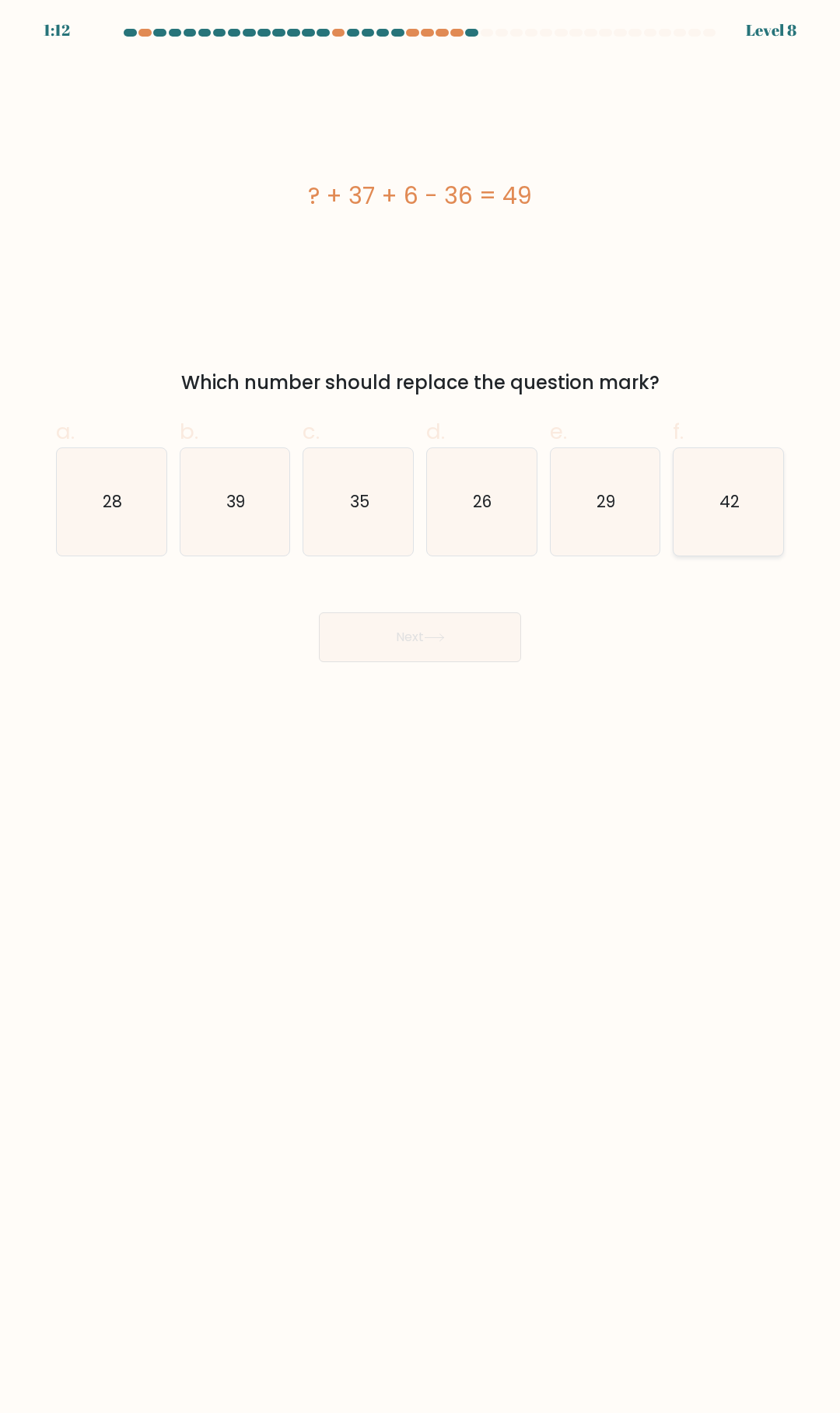
click at [744, 488] on icon "42" at bounding box center [728, 502] width 107 height 107
click at [421, 706] on input "f. 42" at bounding box center [420, 710] width 1 height 10
radio input "true"
click at [503, 630] on button "Next" at bounding box center [420, 637] width 202 height 50
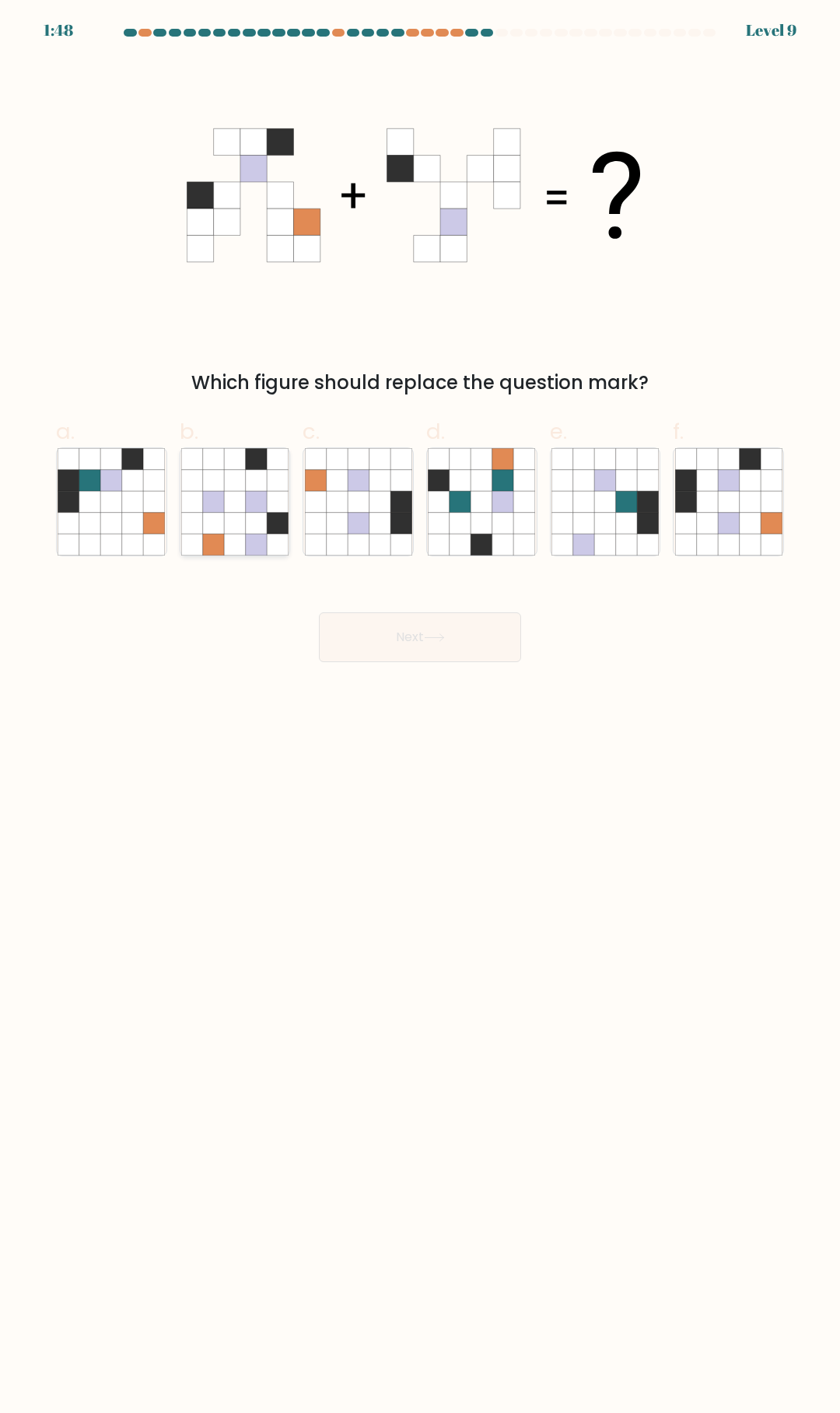
click at [238, 496] on icon at bounding box center [234, 503] width 21 height 21
click at [420, 706] on input "b." at bounding box center [420, 710] width 1 height 10
radio input "true"
click at [714, 492] on icon at bounding box center [707, 503] width 21 height 21
click at [421, 706] on input "f." at bounding box center [420, 710] width 1 height 10
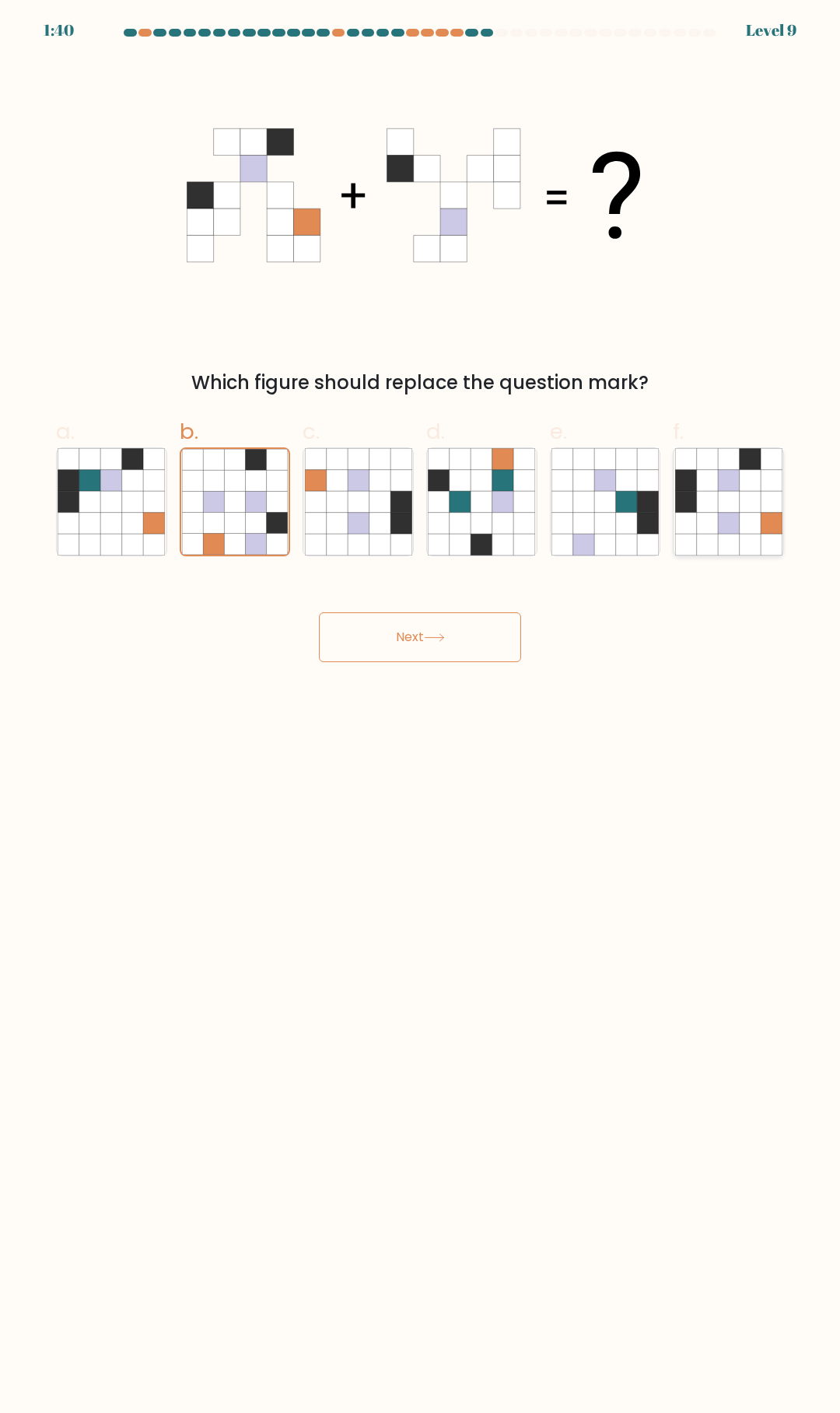
radio input "true"
click at [465, 641] on button "Next" at bounding box center [420, 637] width 202 height 50
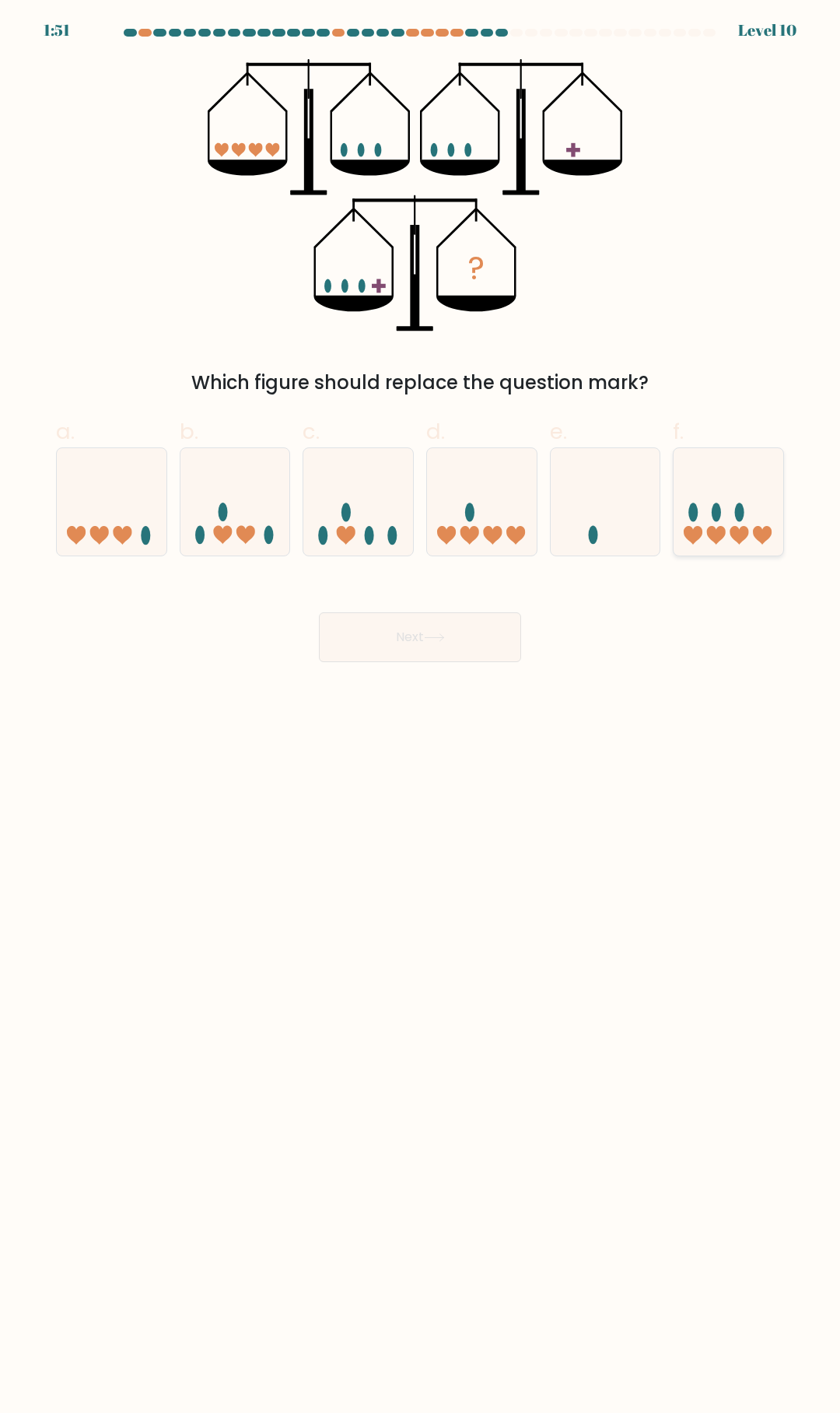
click at [745, 528] on icon at bounding box center [739, 535] width 19 height 19
click at [421, 706] on input "f." at bounding box center [420, 710] width 1 height 10
radio input "true"
click at [477, 649] on button "Next" at bounding box center [420, 637] width 202 height 50
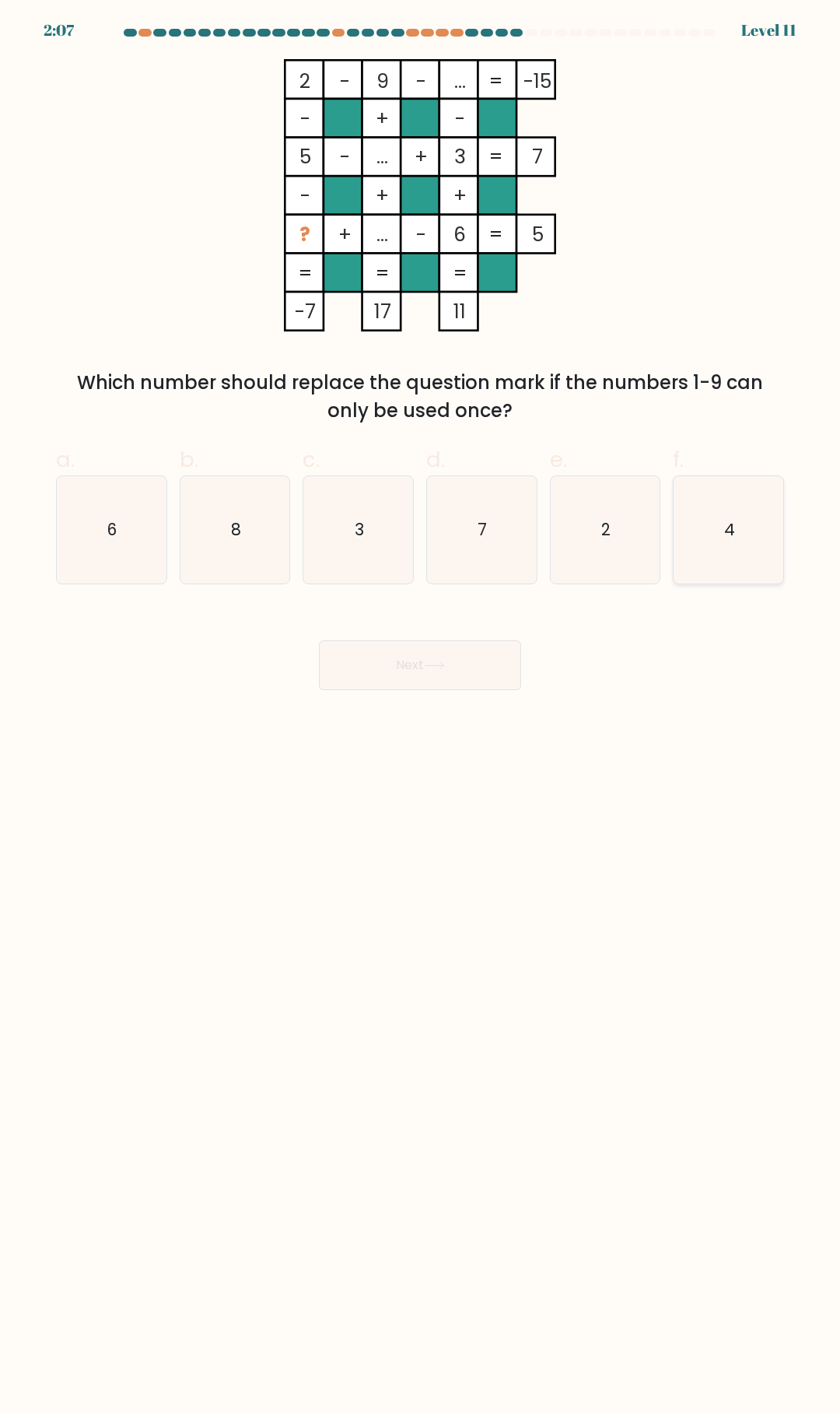
click at [716, 500] on icon "4" at bounding box center [728, 529] width 107 height 107
click at [421, 706] on input "f. 4" at bounding box center [420, 710] width 1 height 10
radio input "true"
click at [429, 664] on icon at bounding box center [434, 666] width 21 height 9
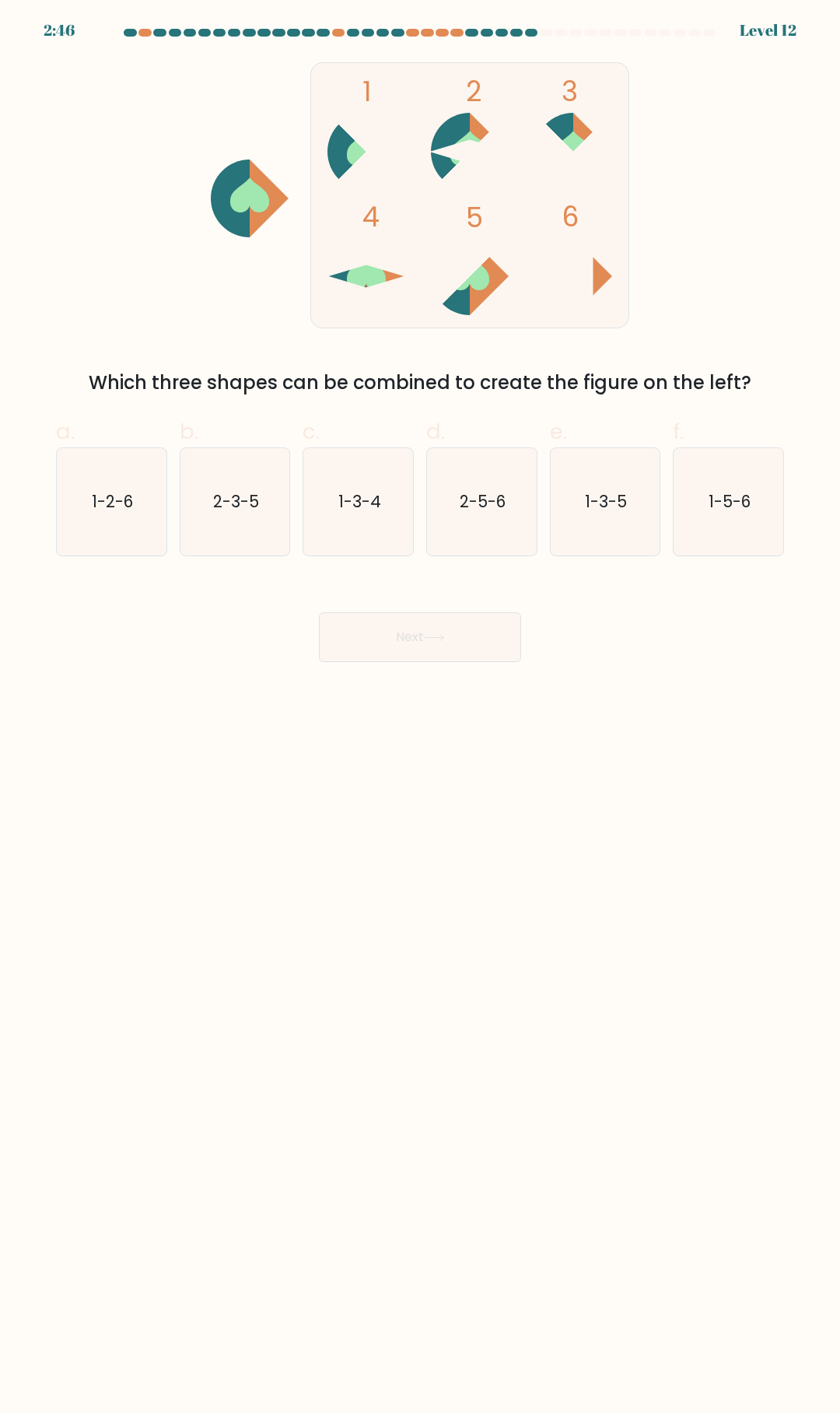
click at [249, 391] on div "Which three shapes can be combined to create the figure on the left?" at bounding box center [420, 383] width 709 height 28
click at [250, 389] on div "Which three shapes can be combined to create the figure on the left?" at bounding box center [420, 383] width 709 height 28
click at [642, 504] on icon "1-3-5" at bounding box center [605, 502] width 107 height 107
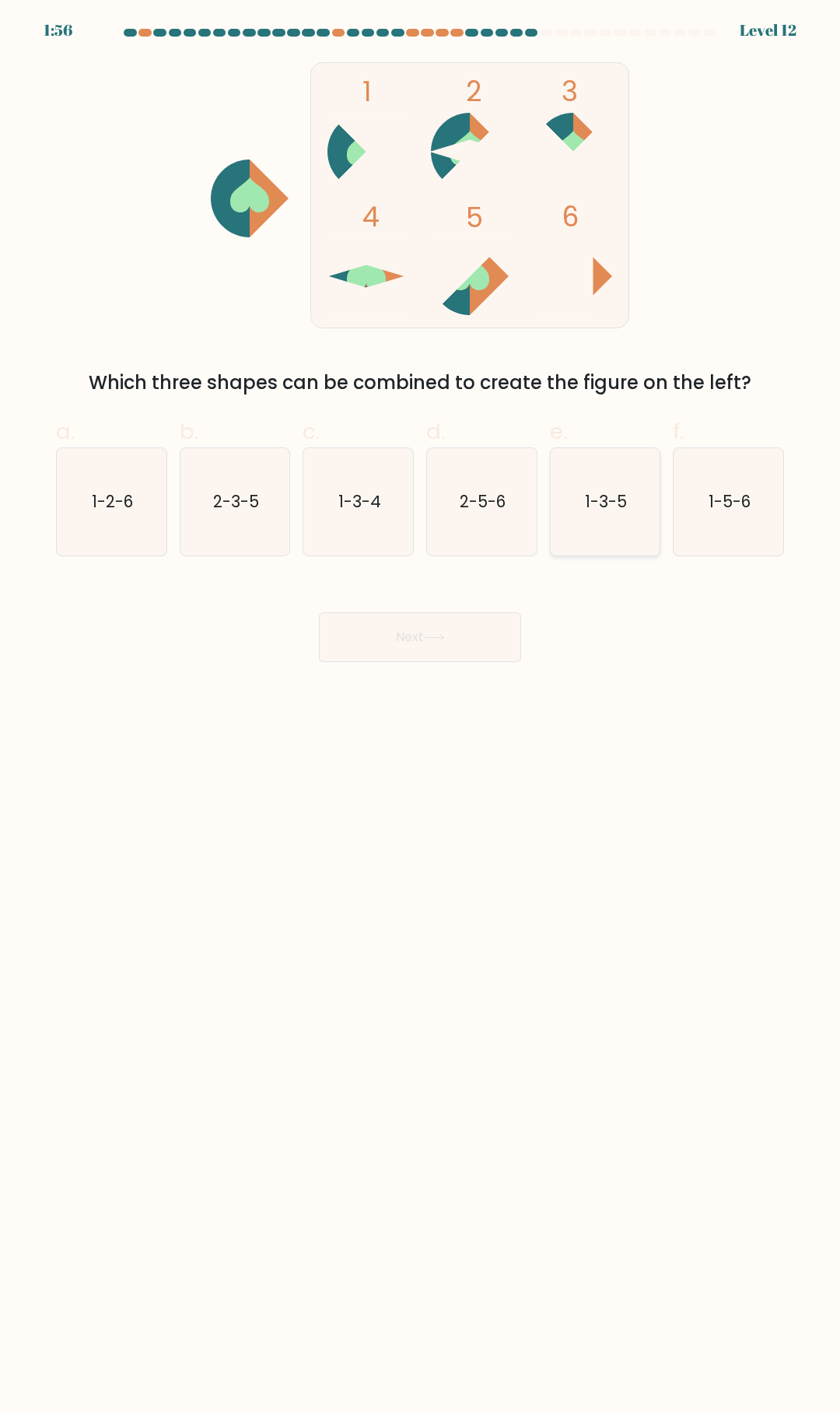
click at [421, 706] on input "e. 1-3-5" at bounding box center [420, 710] width 1 height 10
radio input "true"
click at [421, 646] on button "Next" at bounding box center [420, 637] width 202 height 50
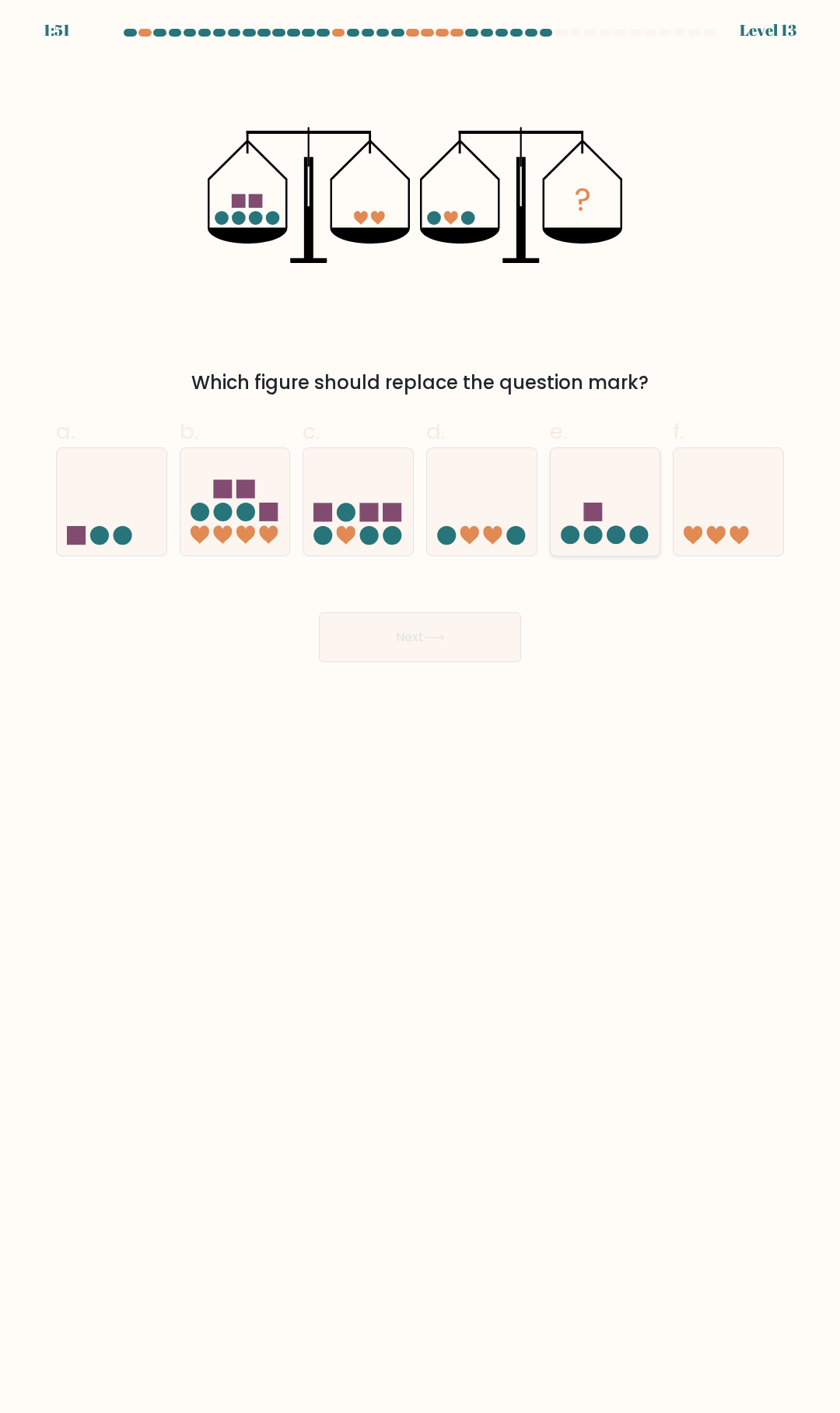
click at [592, 524] on icon at bounding box center [606, 502] width 110 height 91
click at [421, 706] on input "e." at bounding box center [420, 710] width 1 height 10
radio input "true"
click at [445, 640] on icon at bounding box center [434, 638] width 21 height 9
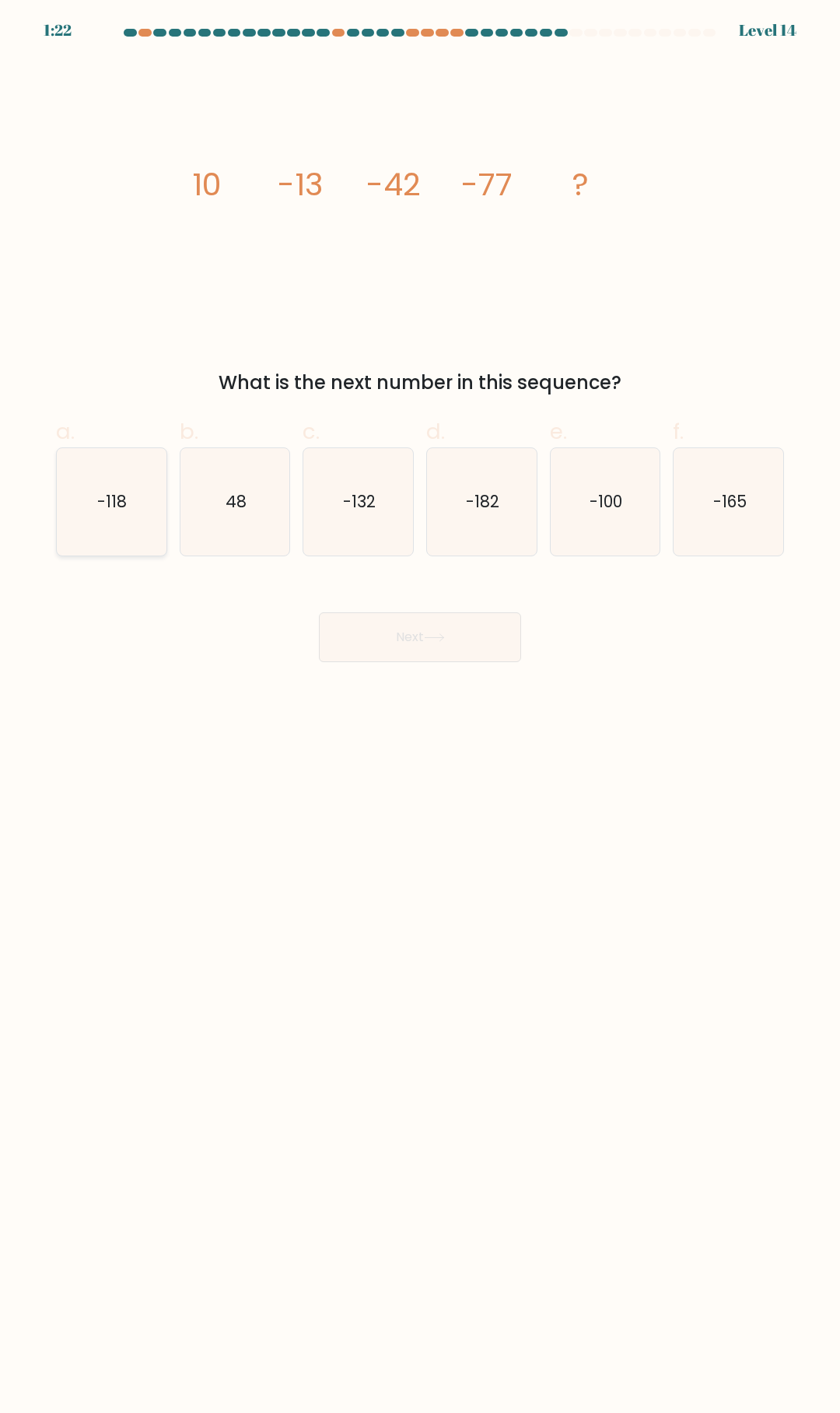
click at [103, 504] on text "-118" at bounding box center [112, 501] width 29 height 22
click at [420, 706] on input "a. -118" at bounding box center [420, 710] width 1 height 10
radio input "true"
click at [492, 635] on button "Next" at bounding box center [420, 637] width 202 height 50
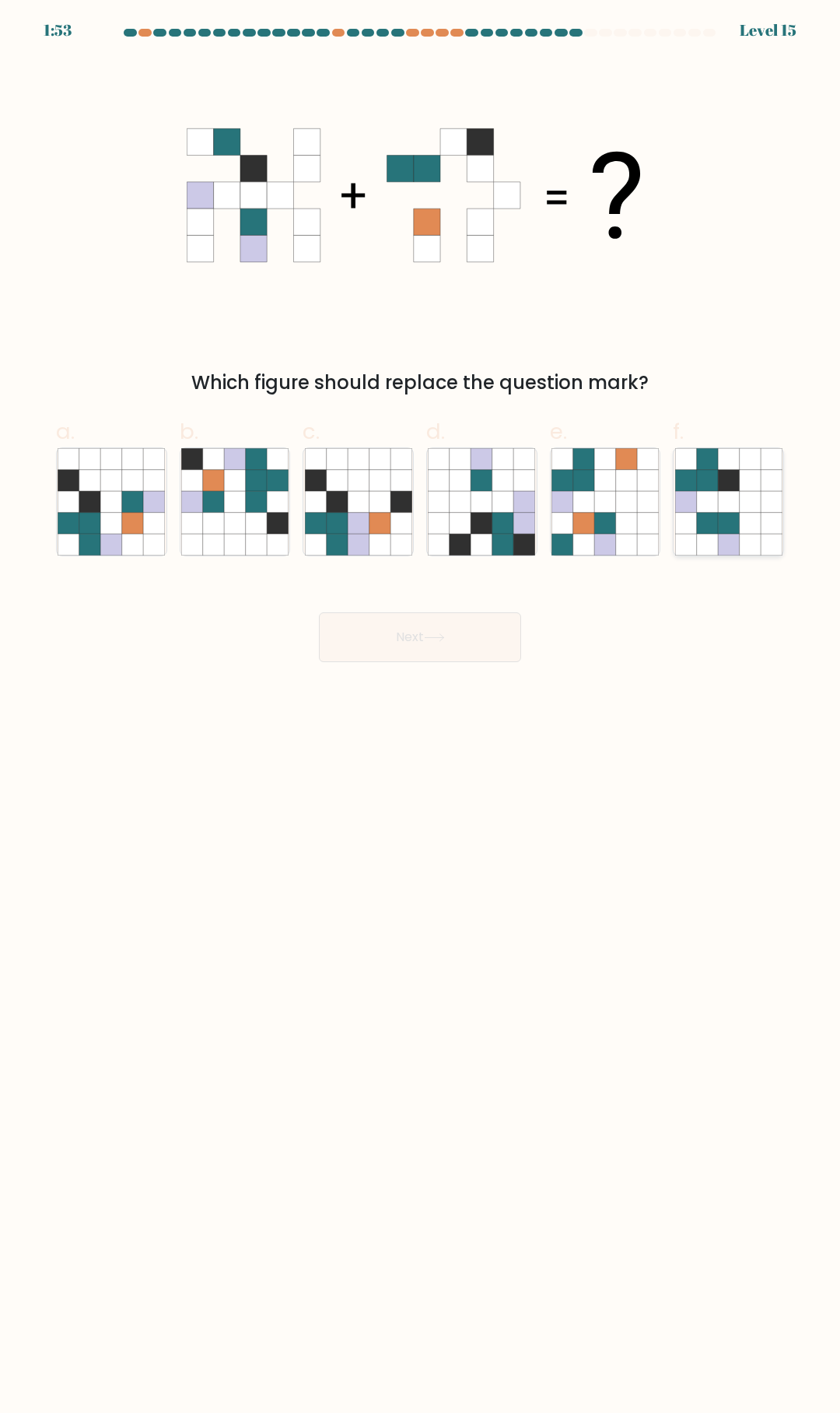
click at [724, 481] on icon at bounding box center [728, 480] width 21 height 21
click at [421, 706] on input "f." at bounding box center [420, 710] width 1 height 10
radio input "true"
click at [103, 519] on icon at bounding box center [112, 523] width 21 height 21
click at [420, 706] on input "a." at bounding box center [420, 710] width 1 height 10
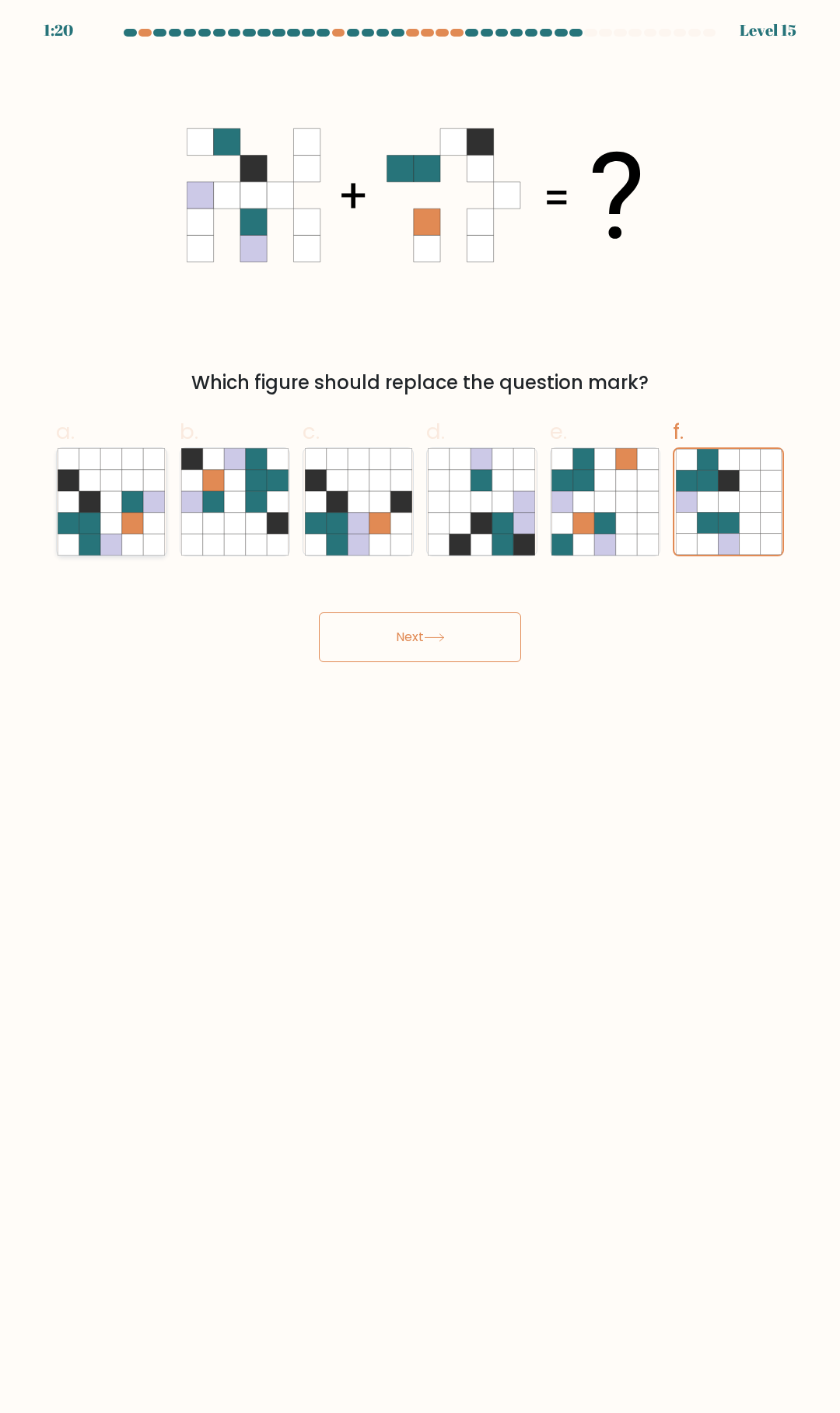
radio input "true"
click at [467, 642] on button "Next" at bounding box center [420, 637] width 202 height 50
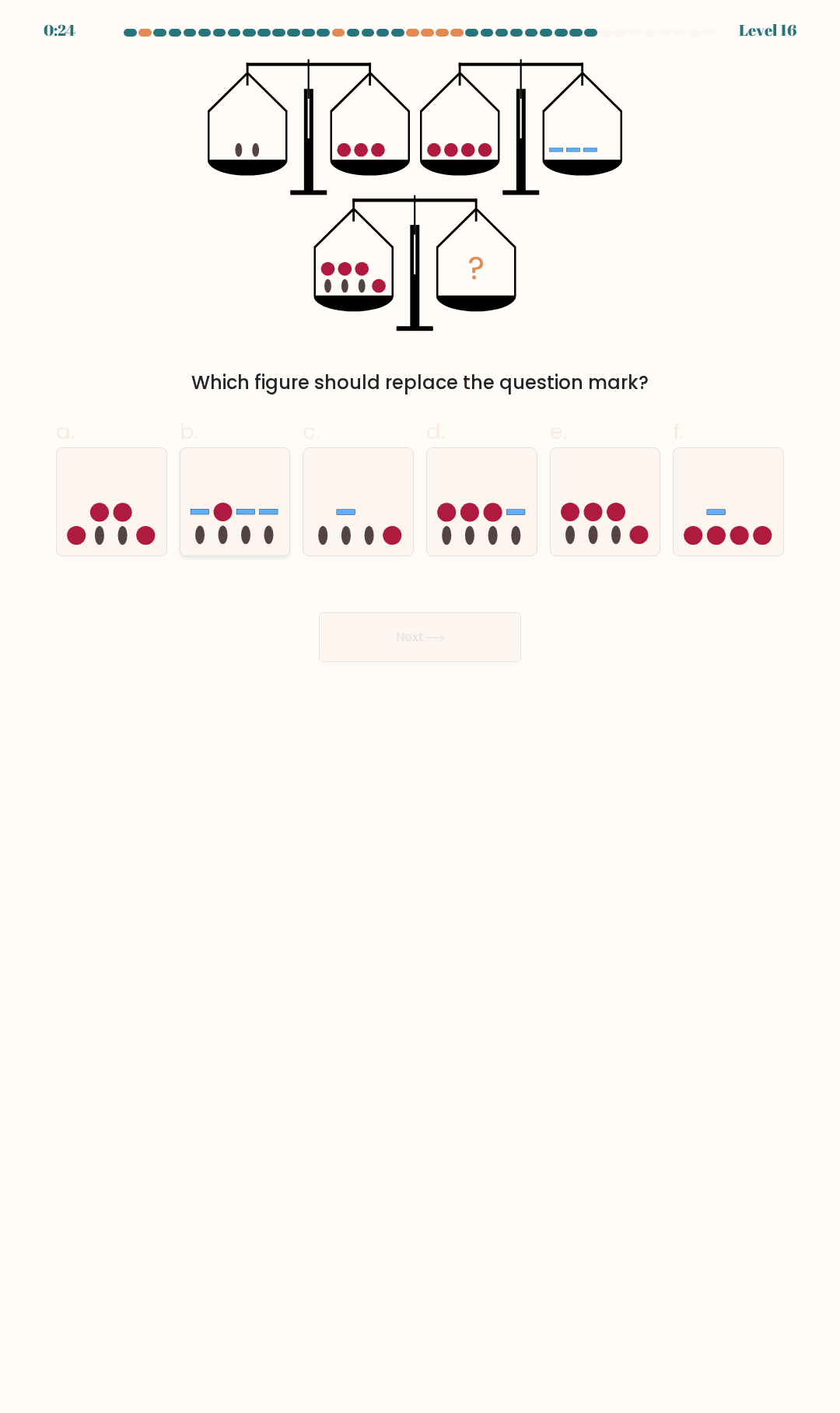
click at [247, 510] on rect at bounding box center [245, 512] width 19 height 5
click at [420, 706] on input "b." at bounding box center [420, 710] width 1 height 10
radio input "true"
click at [377, 632] on div "Next" at bounding box center [420, 618] width 747 height 87
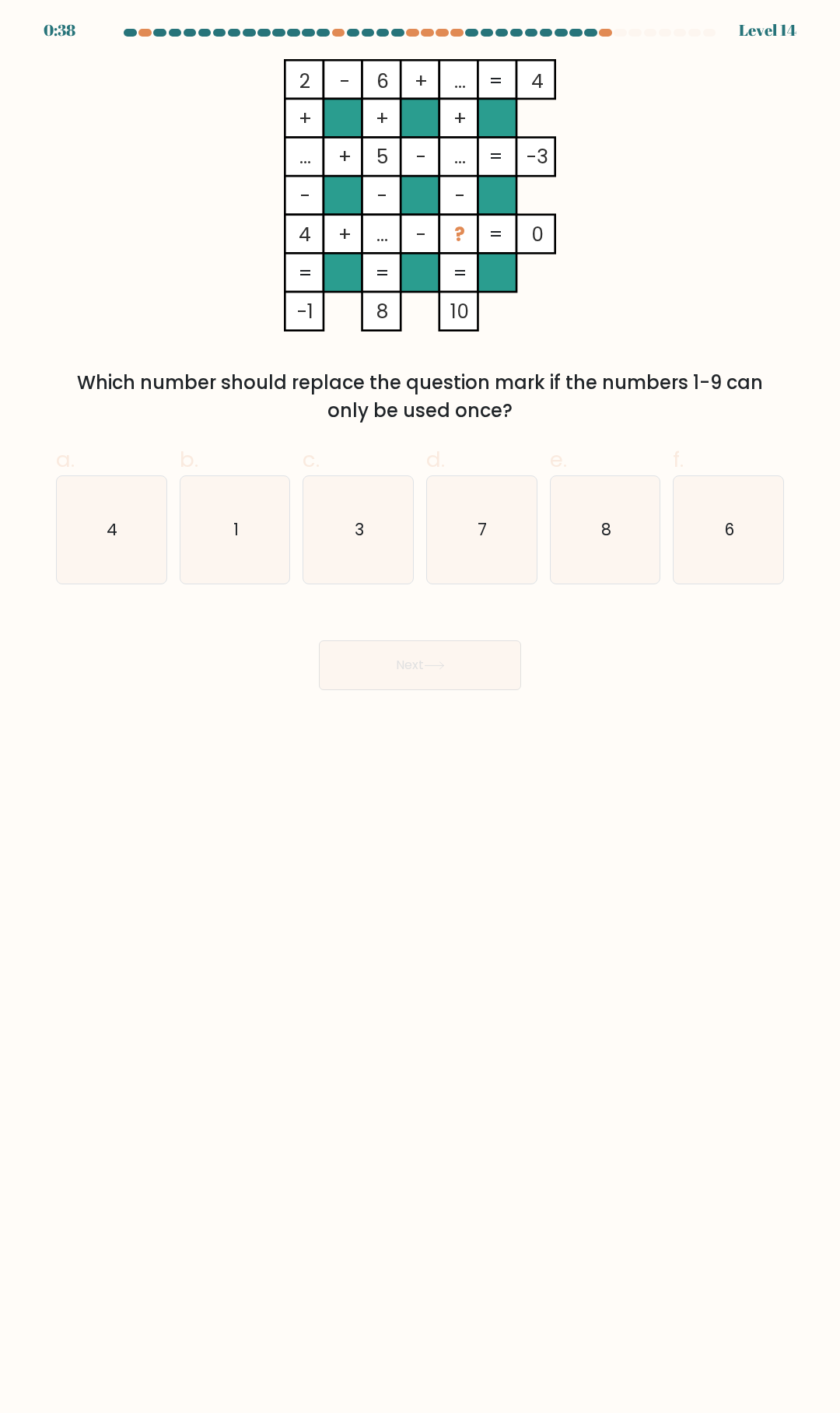
click at [423, 391] on div "Which number should replace the question mark if the numbers 1-9 can only be us…" at bounding box center [420, 396] width 709 height 56
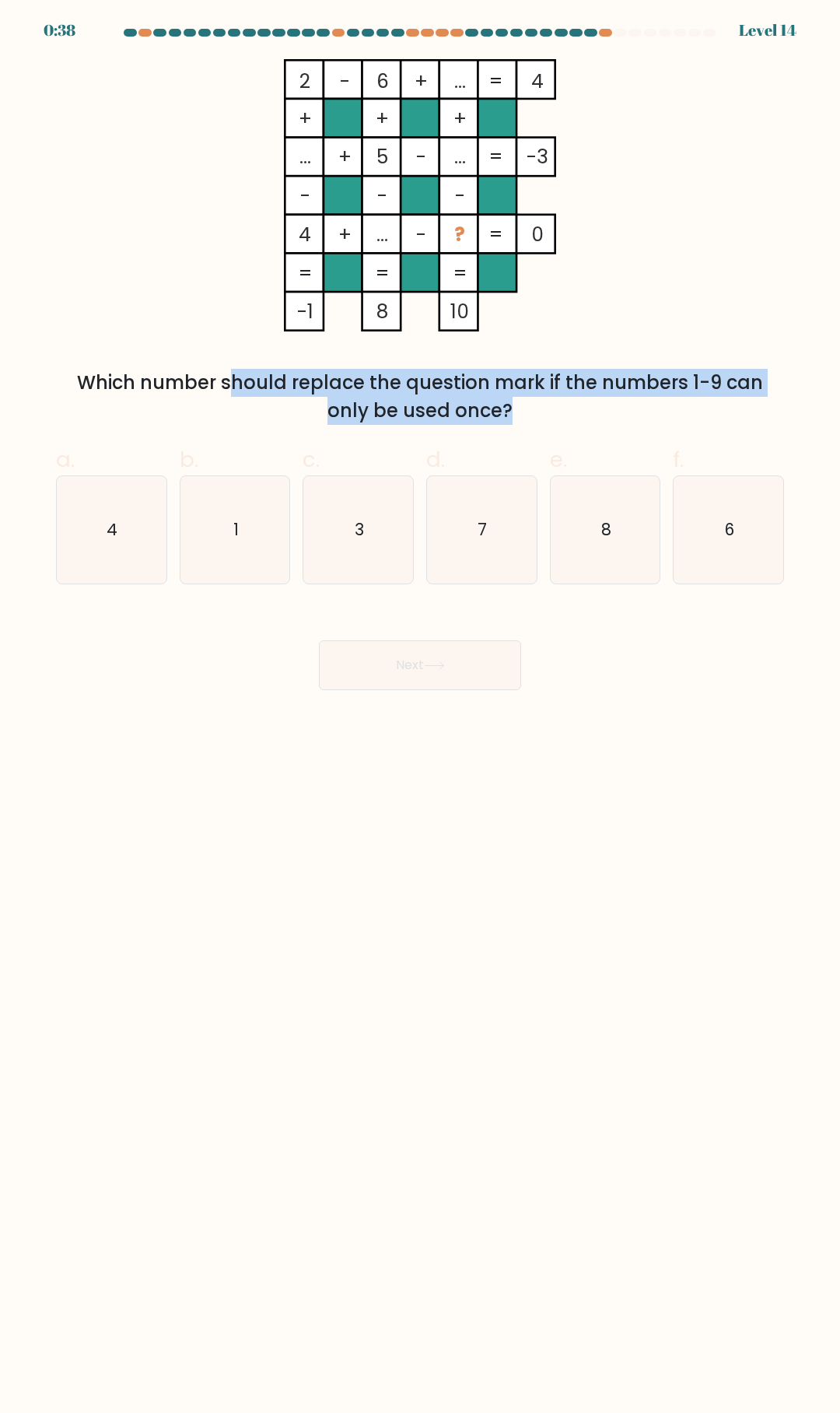
click at [423, 391] on div "Which number should replace the question mark if the numbers 1-9 can only be us…" at bounding box center [420, 396] width 709 height 56
click at [491, 393] on div "Which number should replace the question mark if the numbers 1-9 can only be us…" at bounding box center [420, 396] width 709 height 56
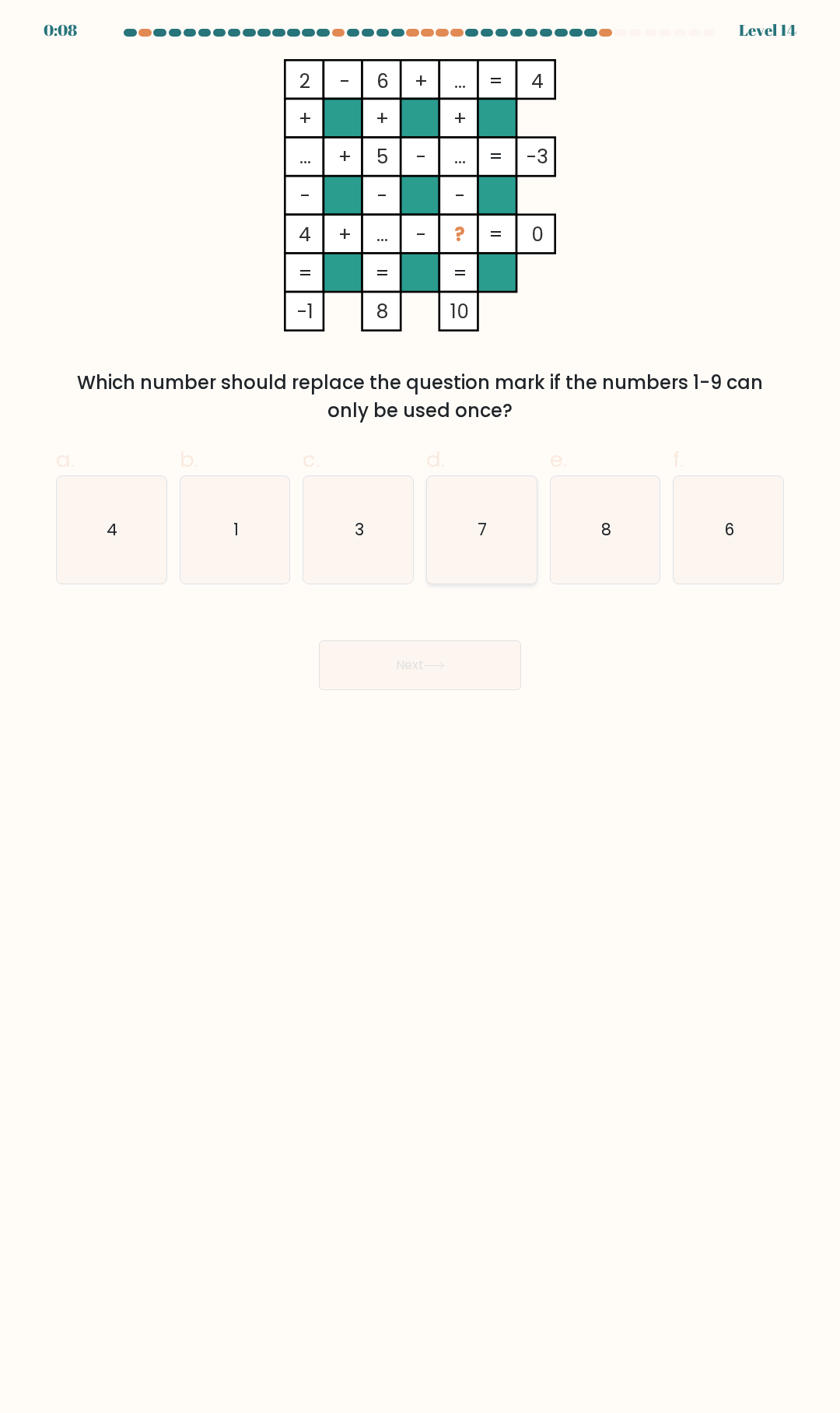
click at [468, 520] on icon "7" at bounding box center [481, 529] width 107 height 107
click at [421, 706] on input "d. 7" at bounding box center [420, 710] width 1 height 10
radio input "true"
click at [464, 659] on button "Next" at bounding box center [420, 665] width 202 height 50
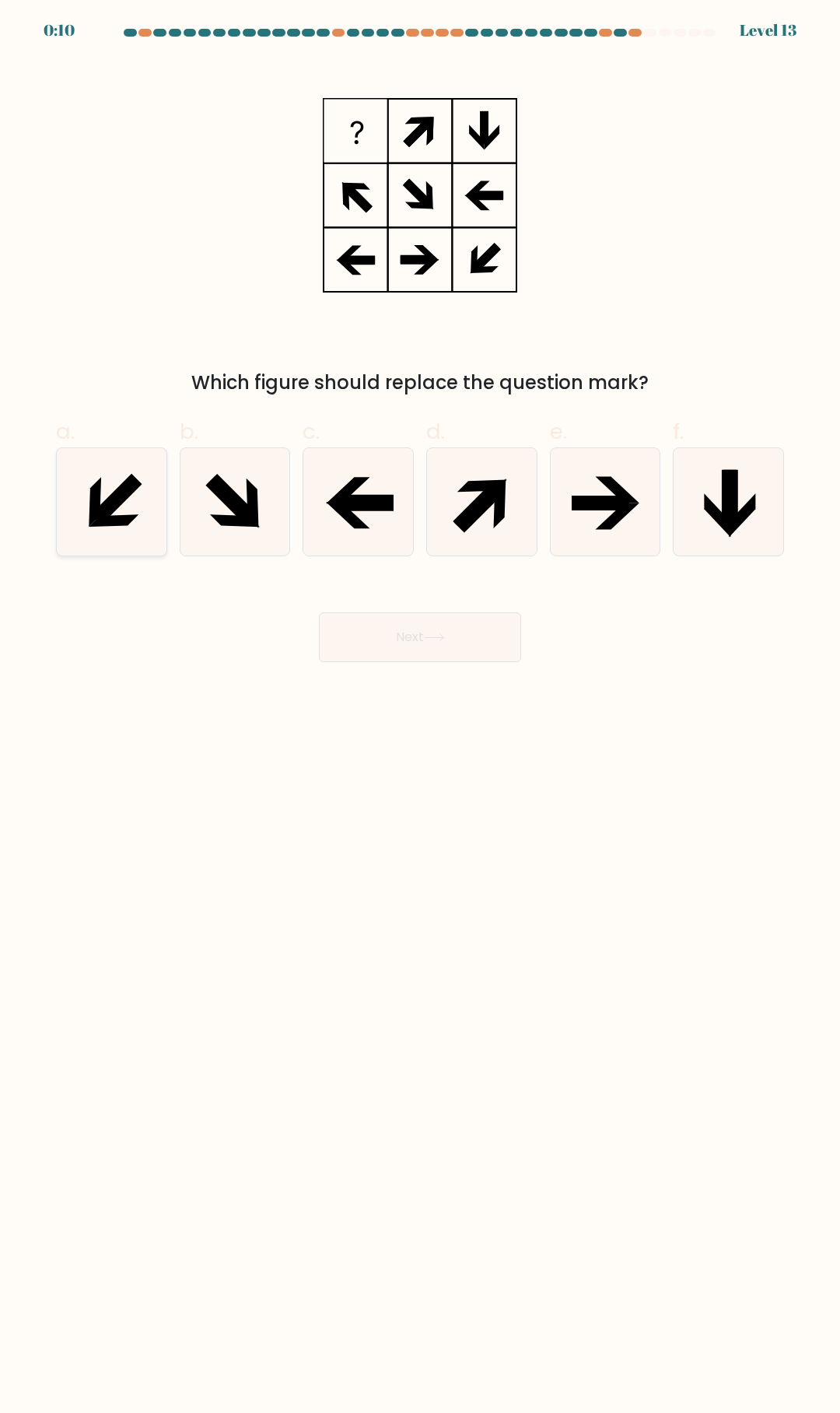
click at [126, 502] on icon at bounding box center [111, 502] width 107 height 107
click at [420, 706] on input "a." at bounding box center [420, 710] width 1 height 10
radio input "true"
click at [475, 643] on button "Next" at bounding box center [420, 637] width 202 height 50
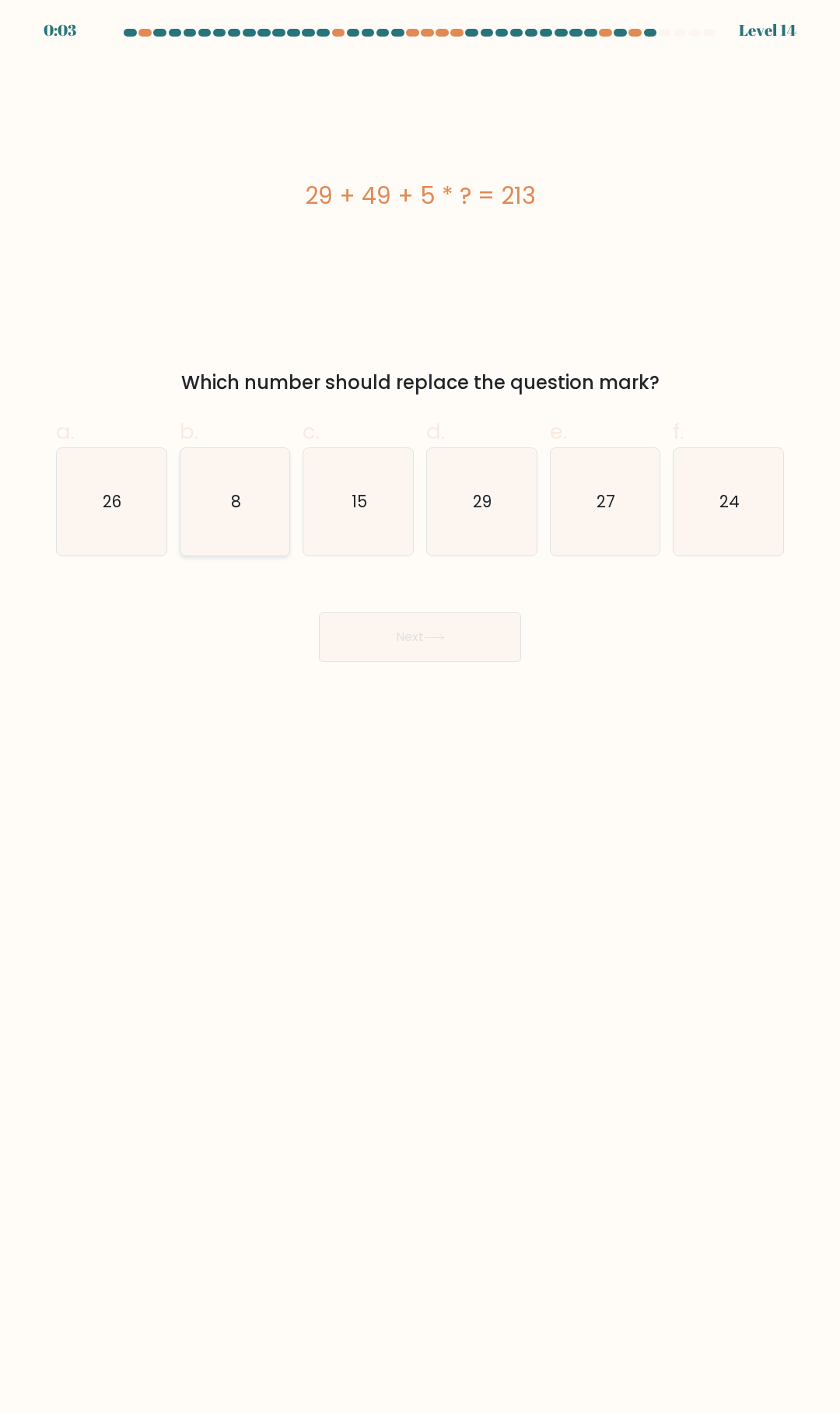
click at [243, 486] on icon "8" at bounding box center [234, 502] width 107 height 107
click at [420, 706] on input "b. 8" at bounding box center [420, 710] width 1 height 10
radio input "true"
click at [372, 636] on button "Next" at bounding box center [420, 637] width 202 height 50
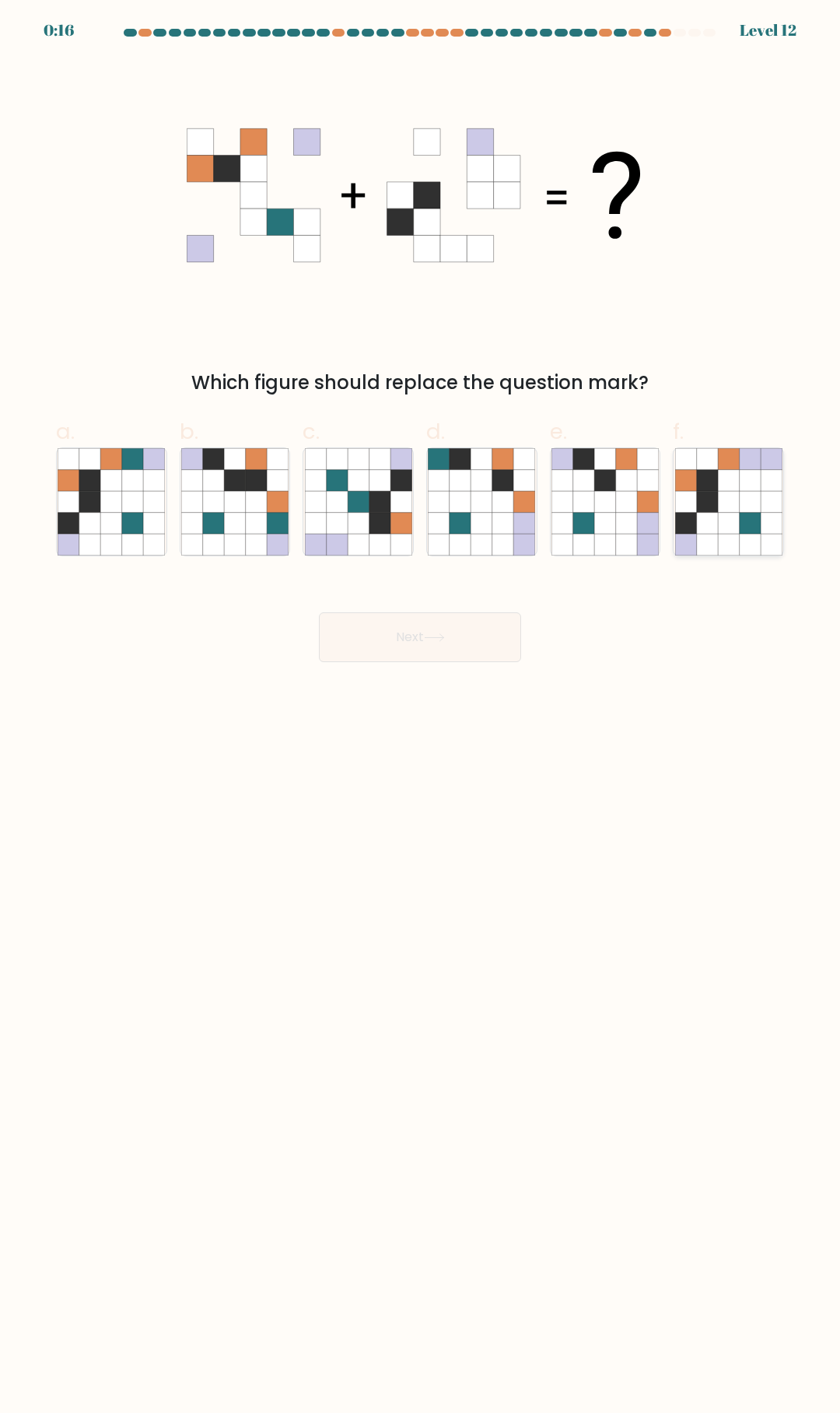
click at [731, 480] on icon at bounding box center [728, 480] width 21 height 21
click at [421, 706] on input "f." at bounding box center [420, 710] width 1 height 10
radio input "true"
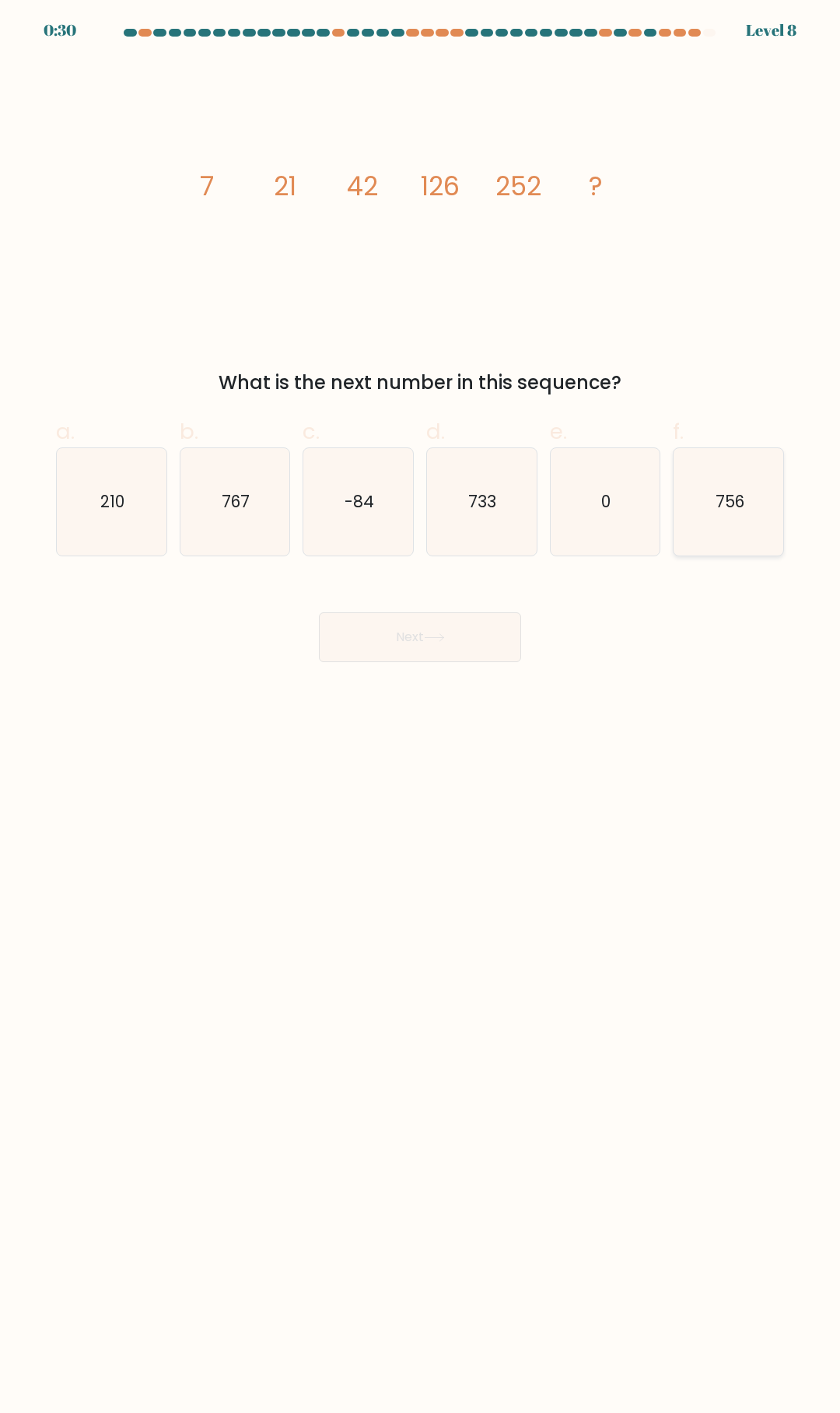
click at [758, 510] on icon "756" at bounding box center [728, 502] width 107 height 107
click at [421, 706] on input "f. 756" at bounding box center [420, 710] width 1 height 10
radio input "true"
click at [434, 617] on button "Next" at bounding box center [420, 637] width 202 height 50
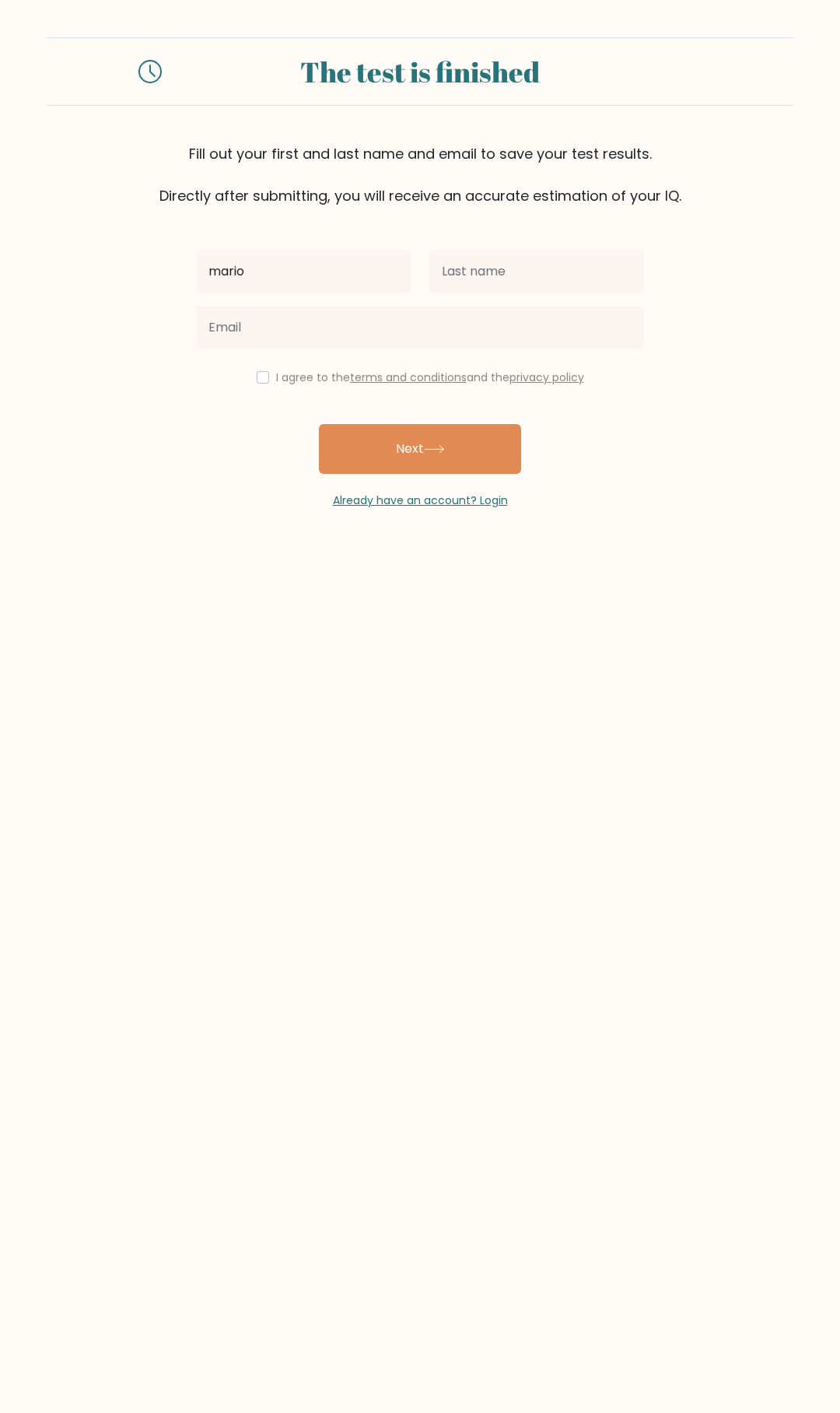
type input "mario"
type input "vegas"
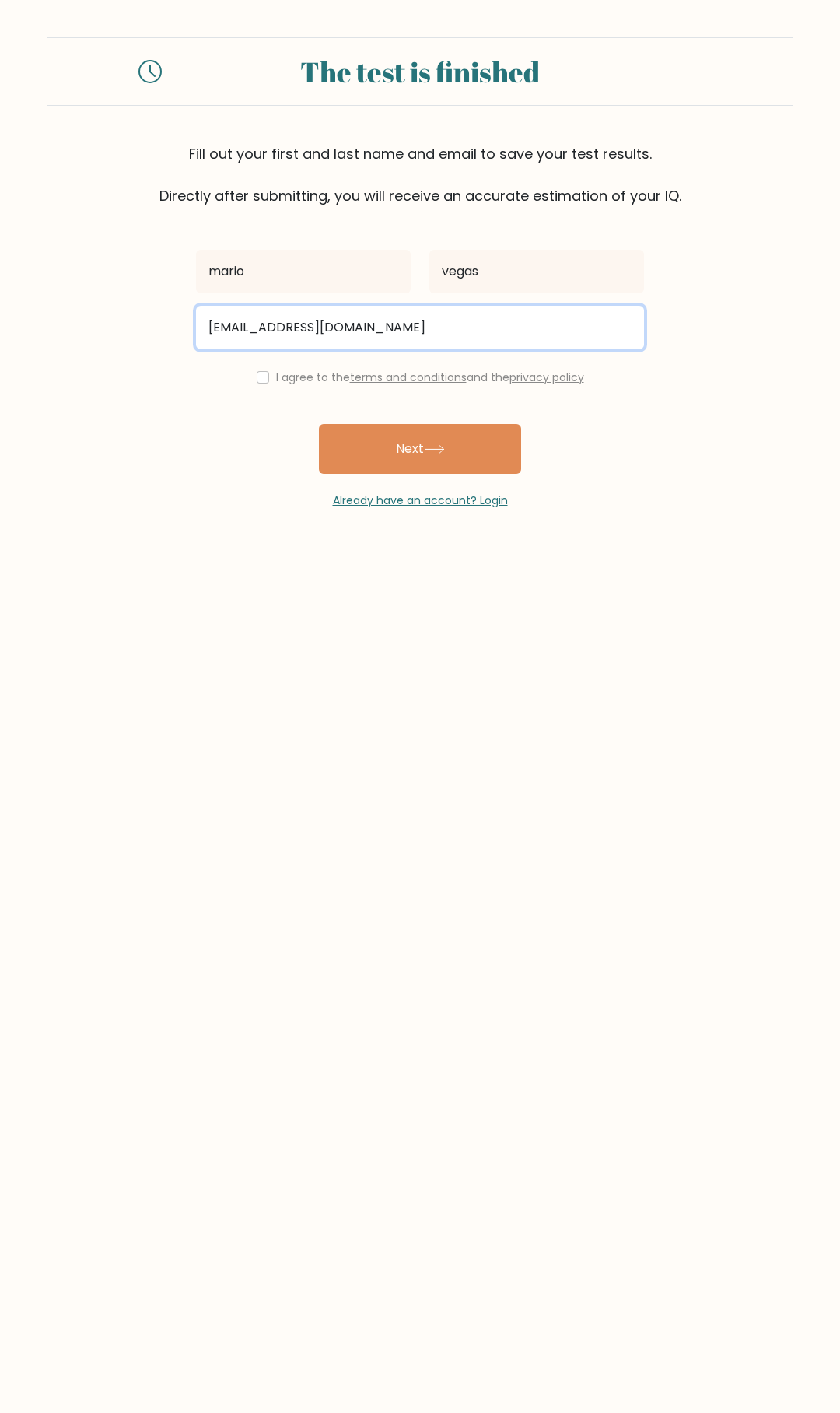
type input "[EMAIL_ADDRESS][DOMAIN_NAME]"
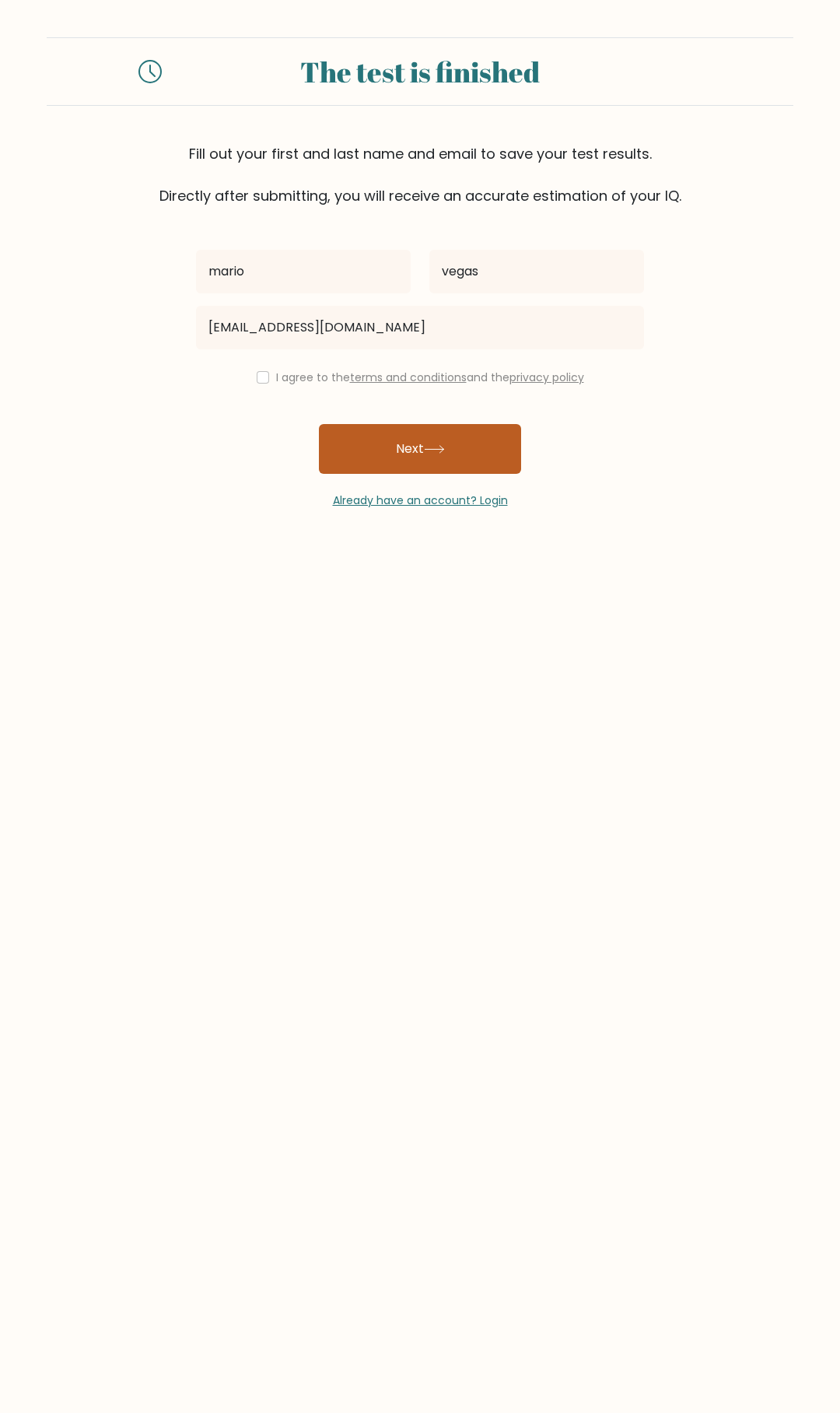
click at [415, 455] on button "Next" at bounding box center [420, 449] width 202 height 50
click at [257, 378] on input "checkbox" at bounding box center [263, 377] width 12 height 12
checkbox input "true"
click at [405, 449] on button "Next" at bounding box center [420, 449] width 202 height 50
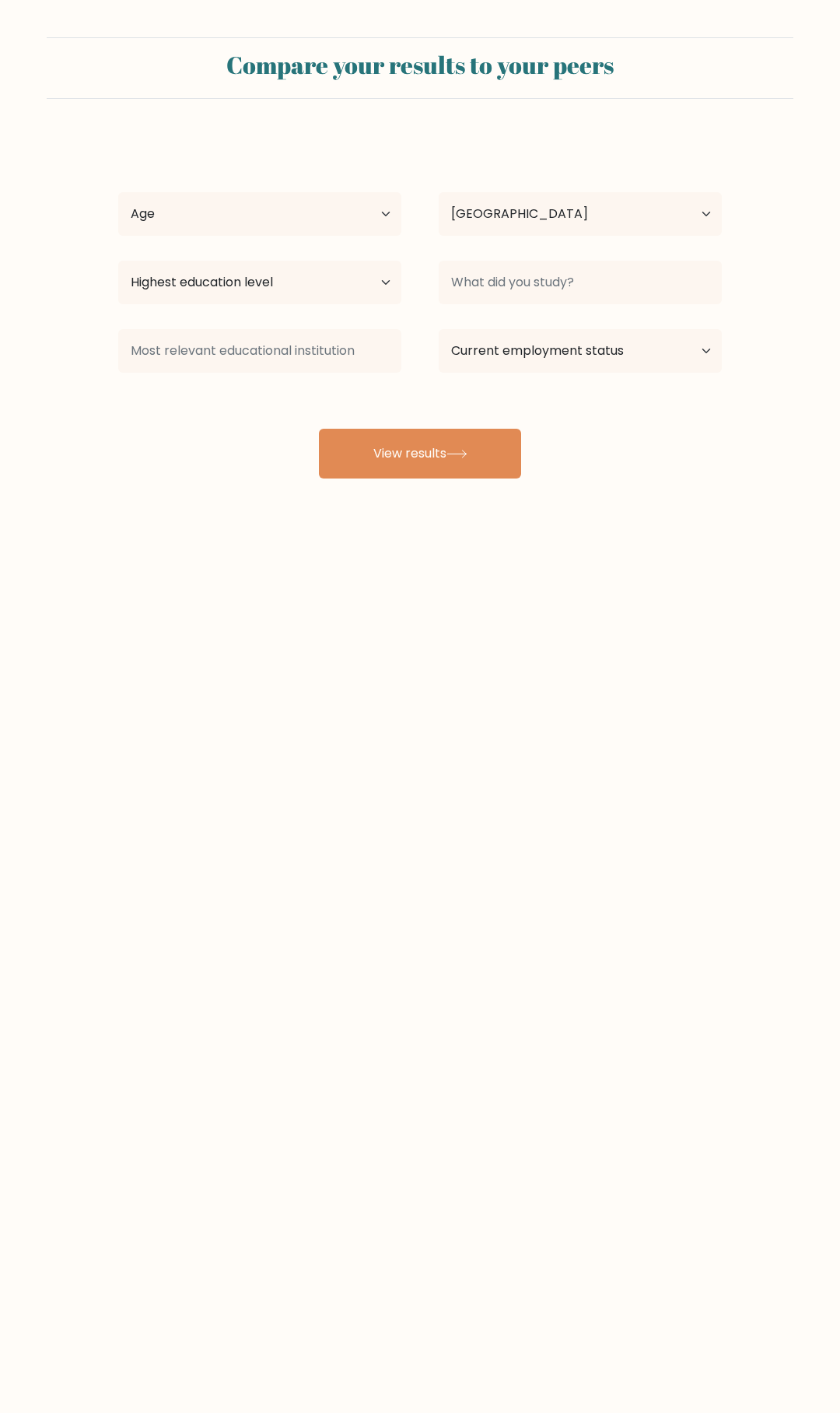
select select "ID"
select select "35_44"
select select "bachelors_degree"
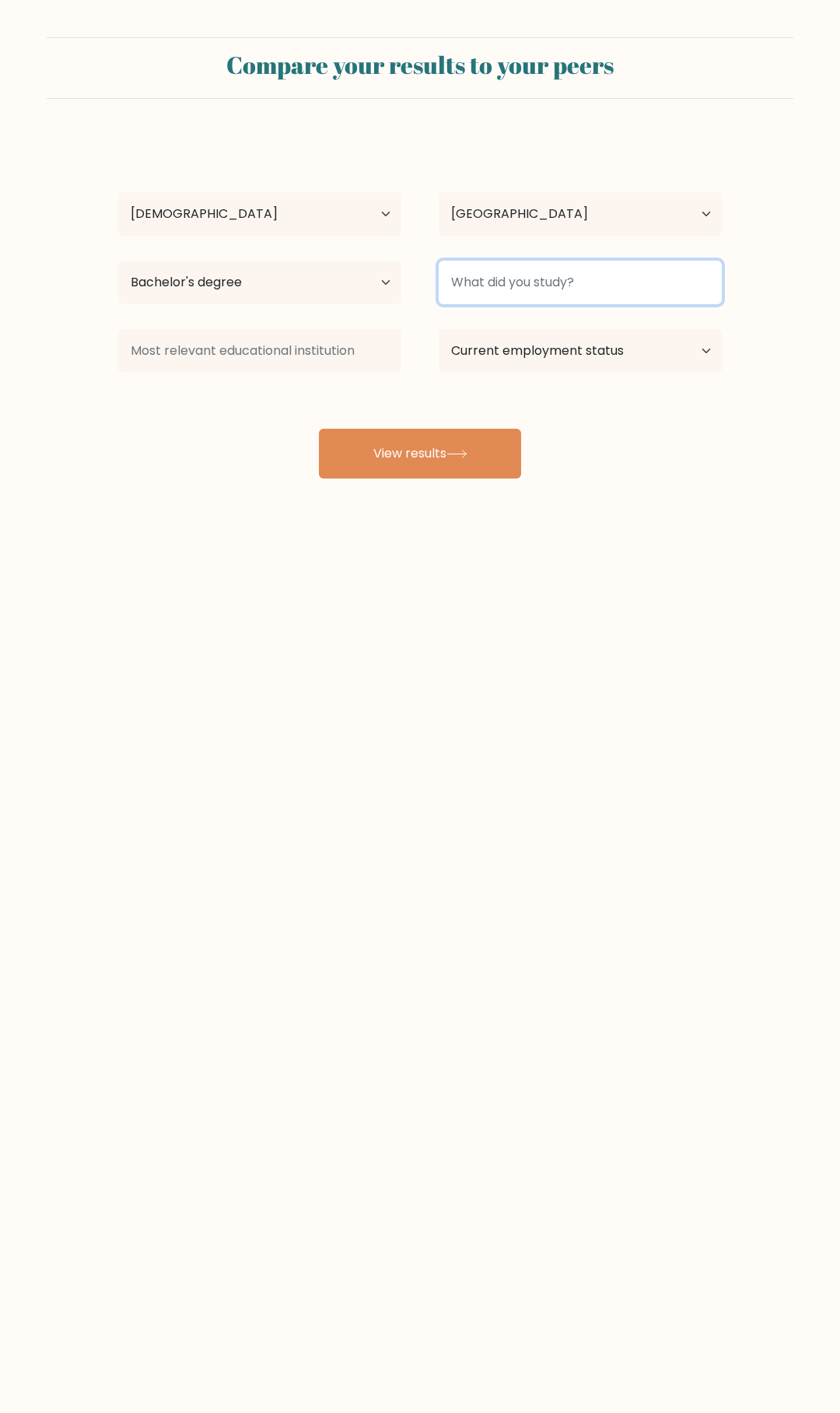
click at [538, 295] on input at bounding box center [580, 282] width 283 height 44
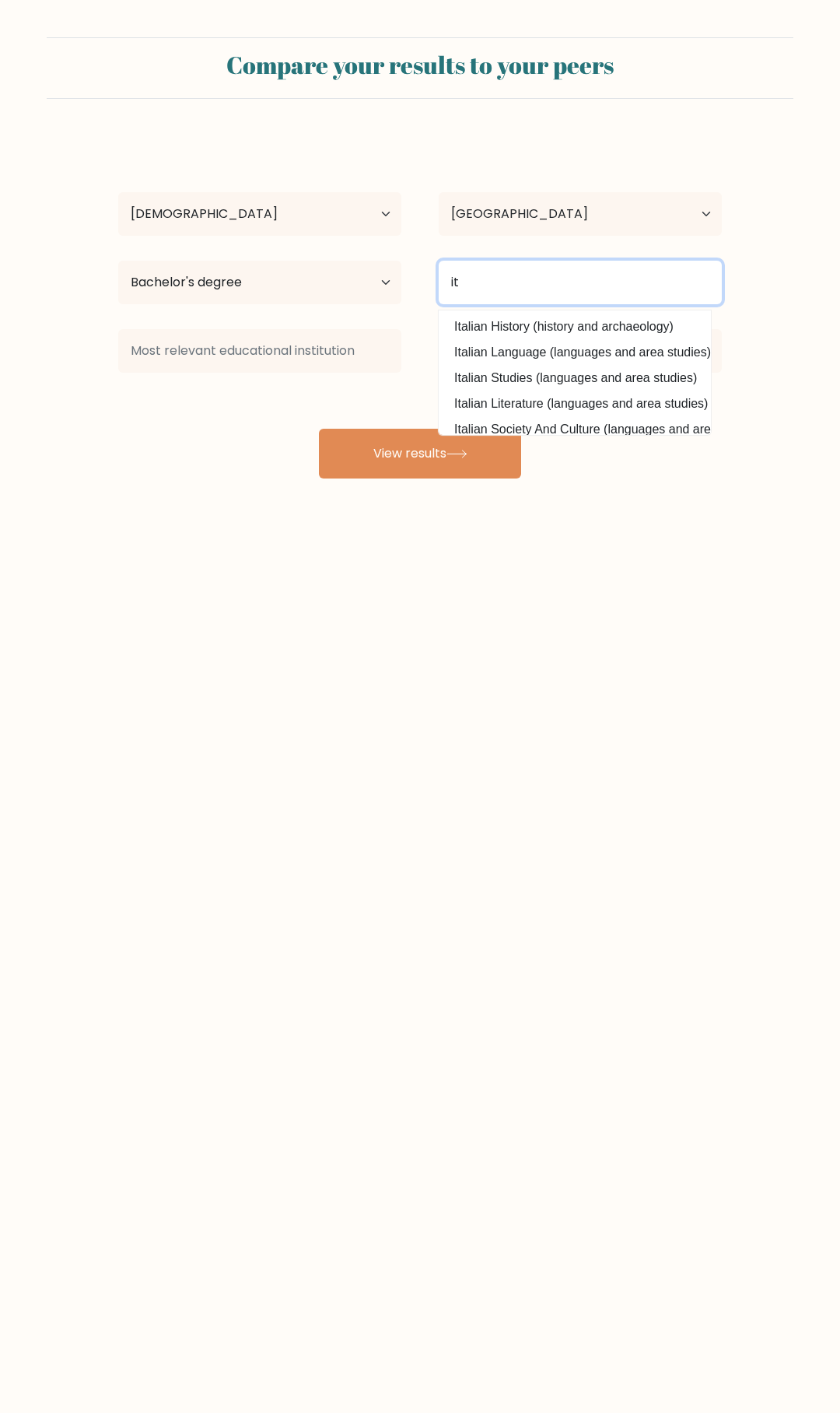
type input "it"
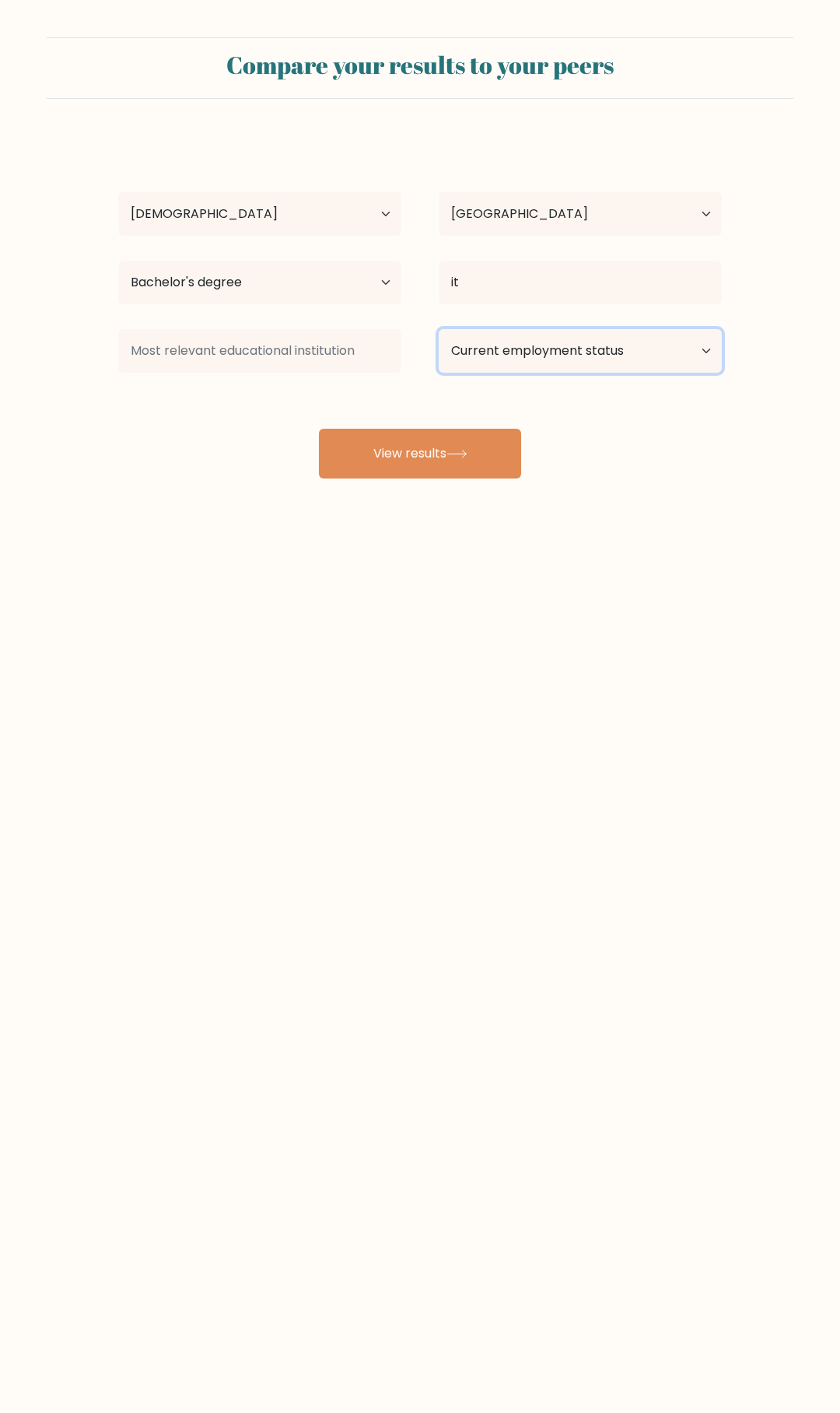
select select "student"
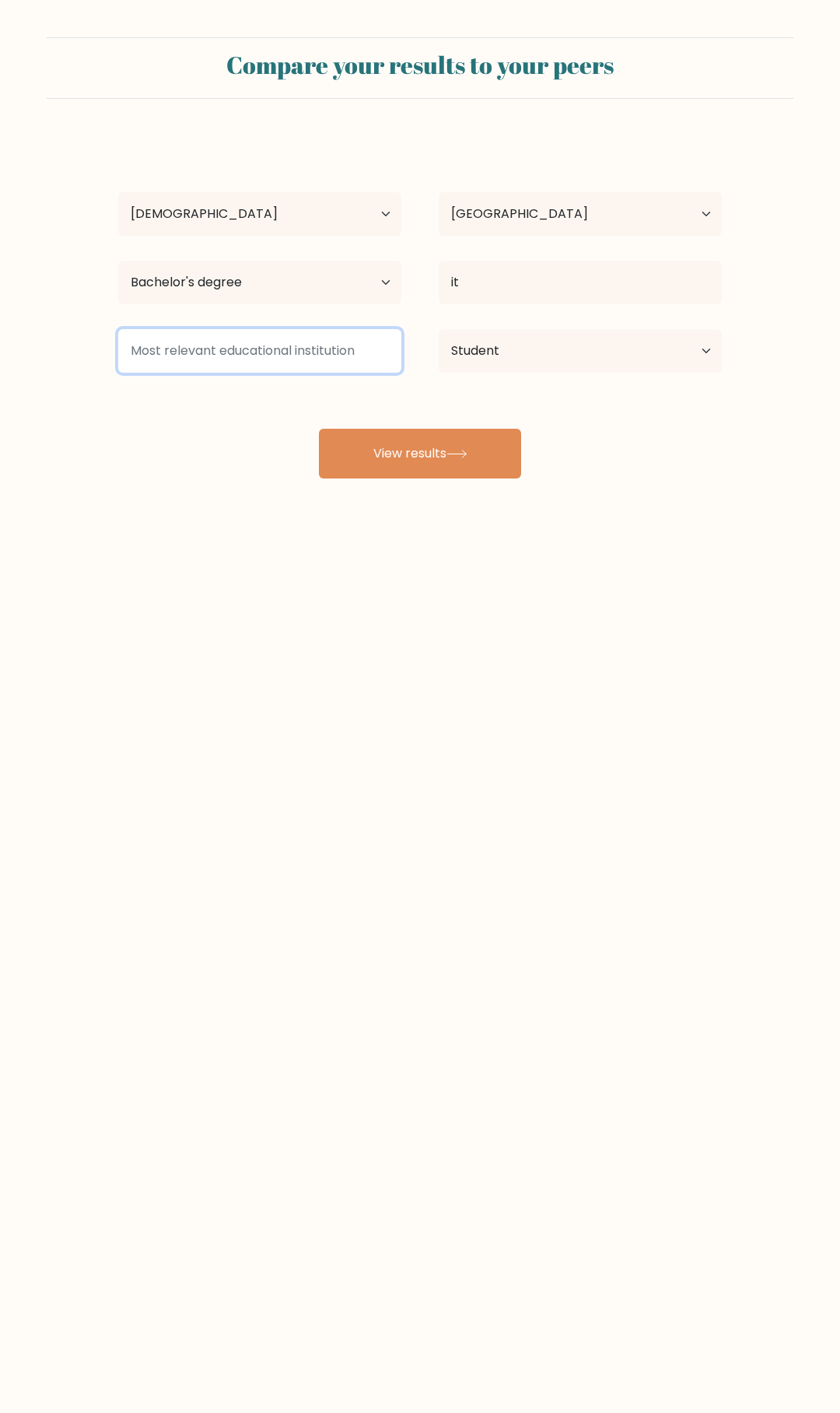
click at [316, 351] on input at bounding box center [259, 351] width 283 height 44
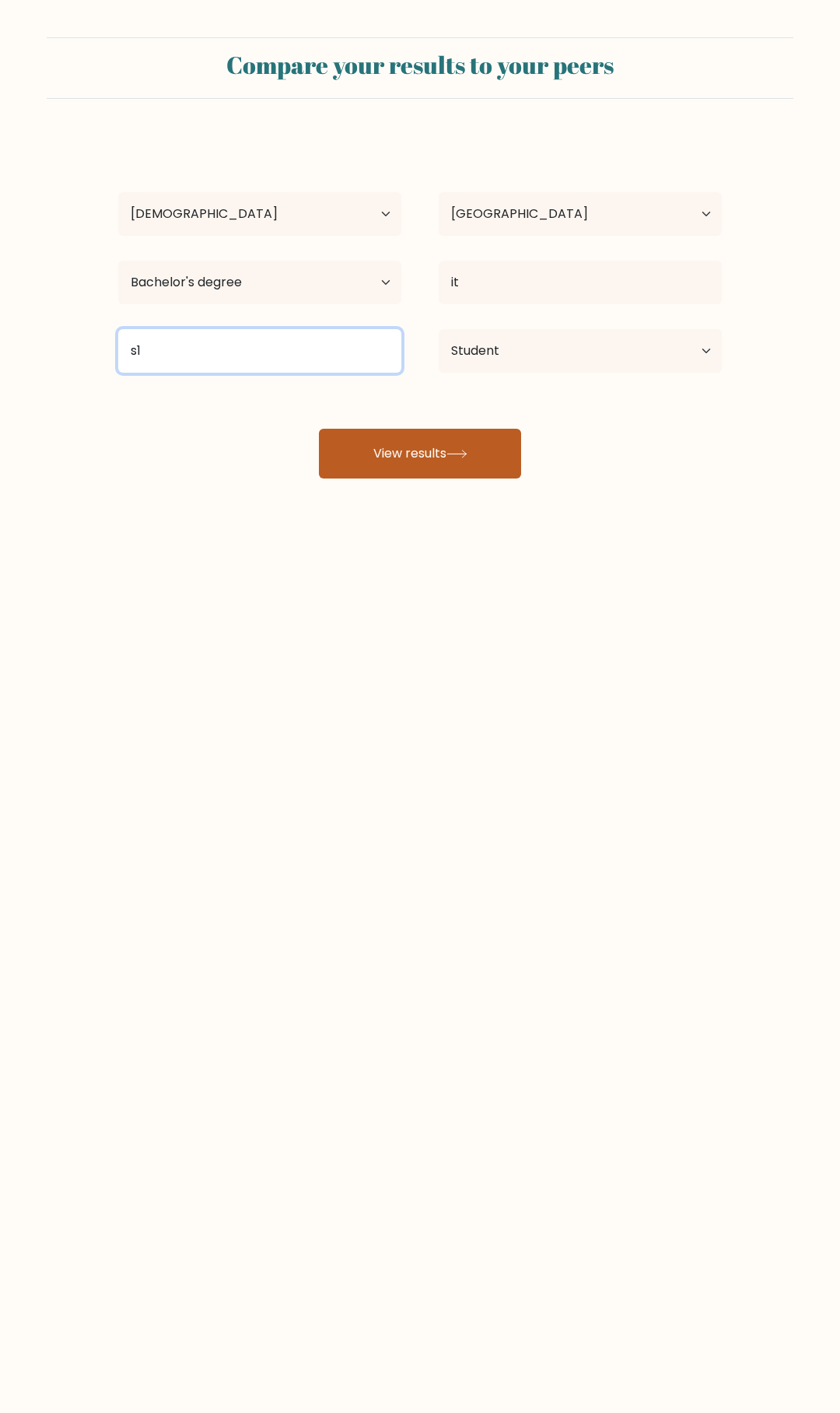
type input "s1"
click at [433, 449] on button "View results" at bounding box center [420, 454] width 202 height 50
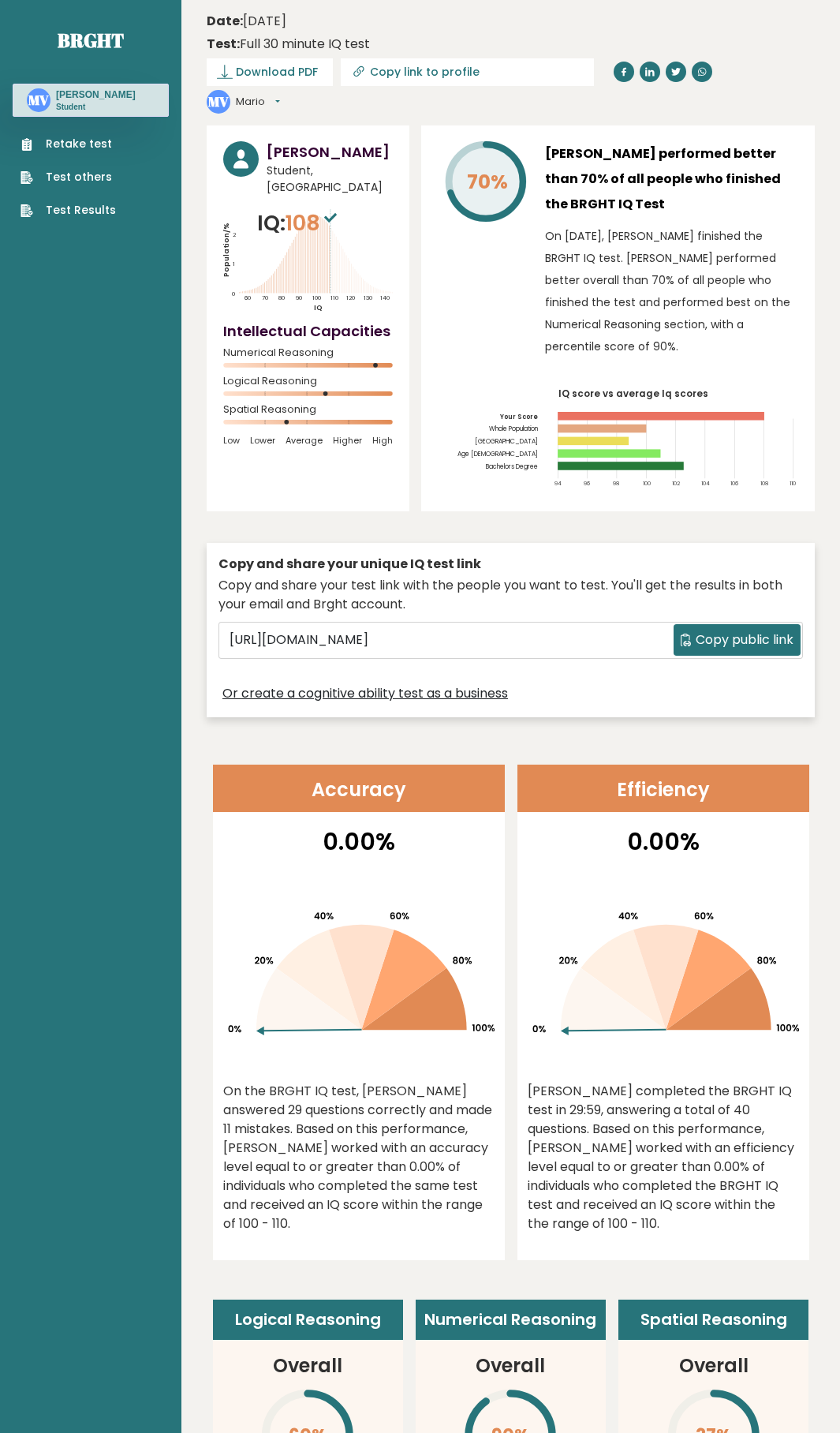
click at [674, 248] on p "On [DATE], [PERSON_NAME] finished the BRGHT IQ test. [PERSON_NAME] performed be…" at bounding box center [671, 291] width 253 height 132
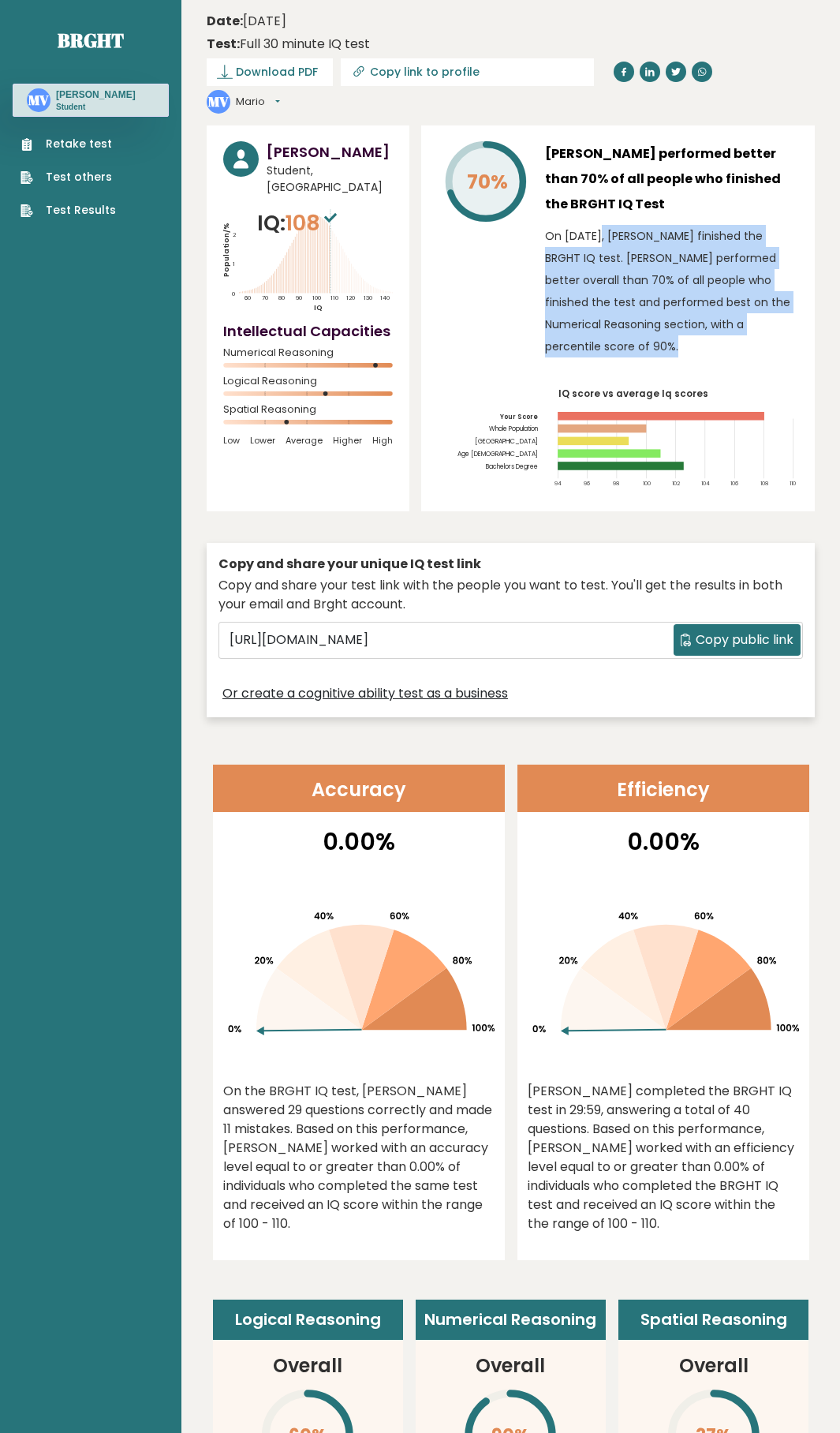
click at [674, 248] on p "On [DATE], [PERSON_NAME] finished the BRGHT IQ test. [PERSON_NAME] performed be…" at bounding box center [671, 291] width 253 height 132
click at [680, 292] on p "On [DATE], [PERSON_NAME] finished the BRGHT IQ test. [PERSON_NAME] performed be…" at bounding box center [671, 291] width 253 height 132
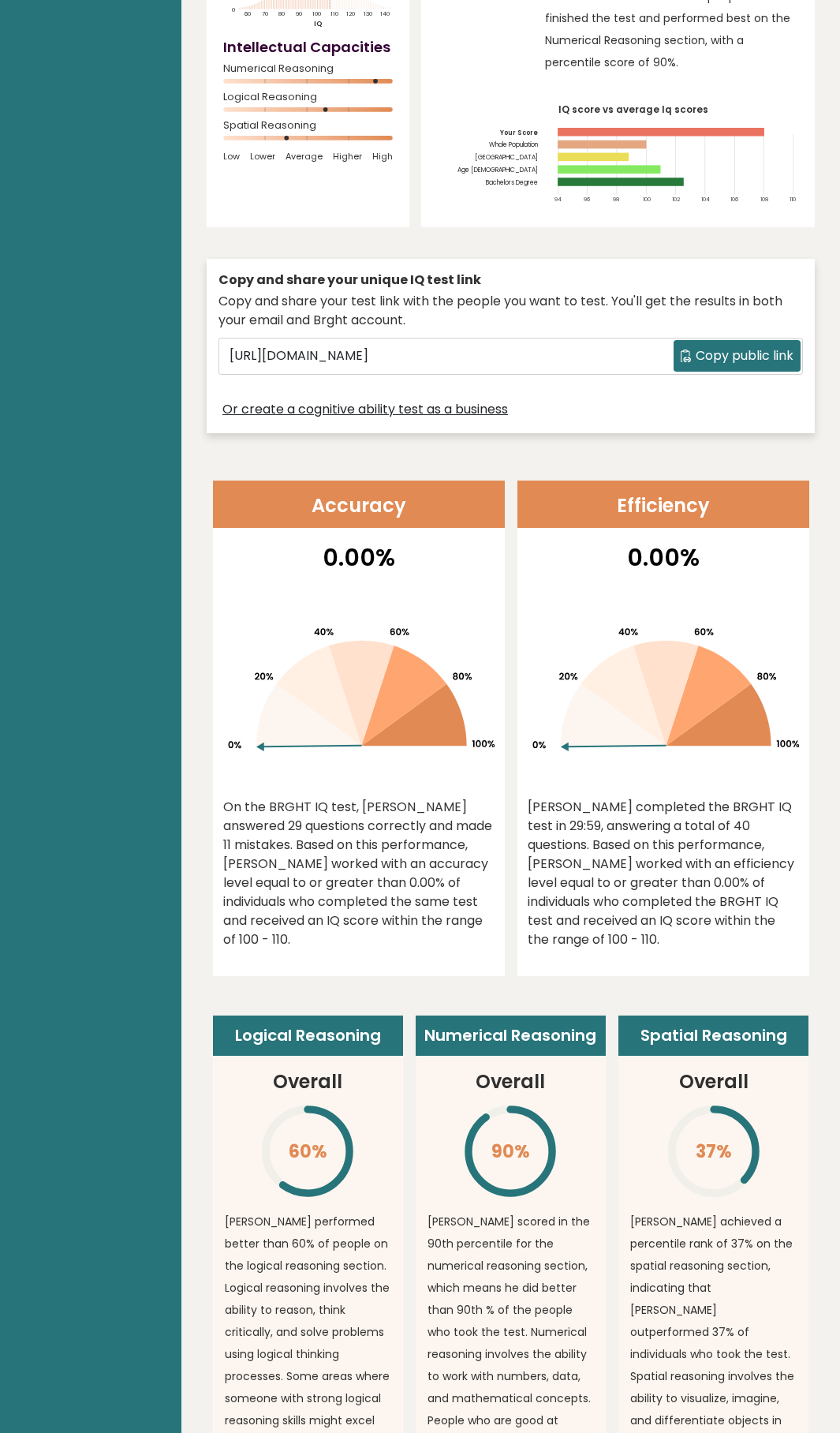
scroll to position [493, 0]
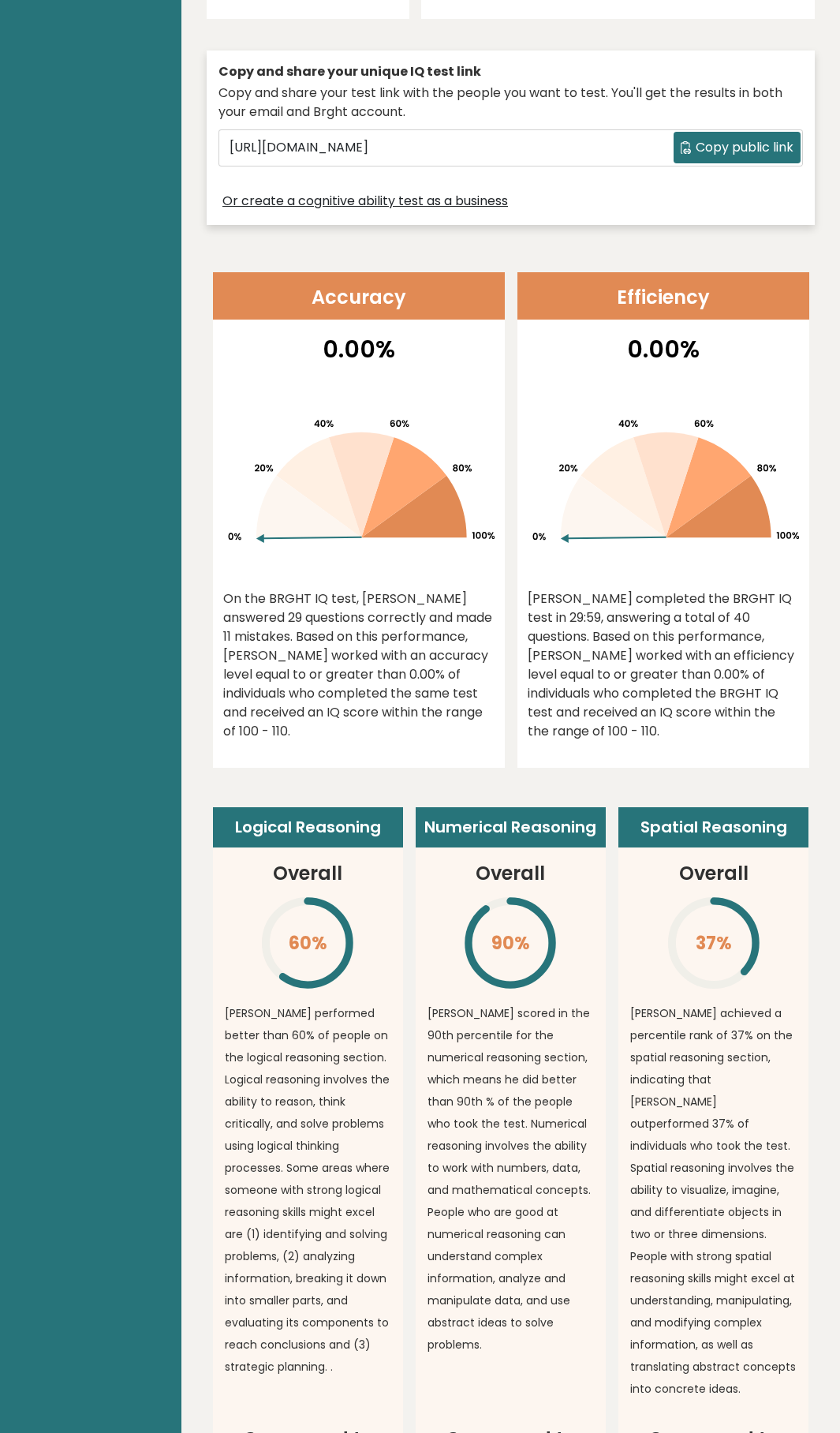
click at [346, 651] on div "On the BRGHT IQ test, [PERSON_NAME] answered 29 questions correctly and made 11…" at bounding box center [358, 665] width 271 height 151
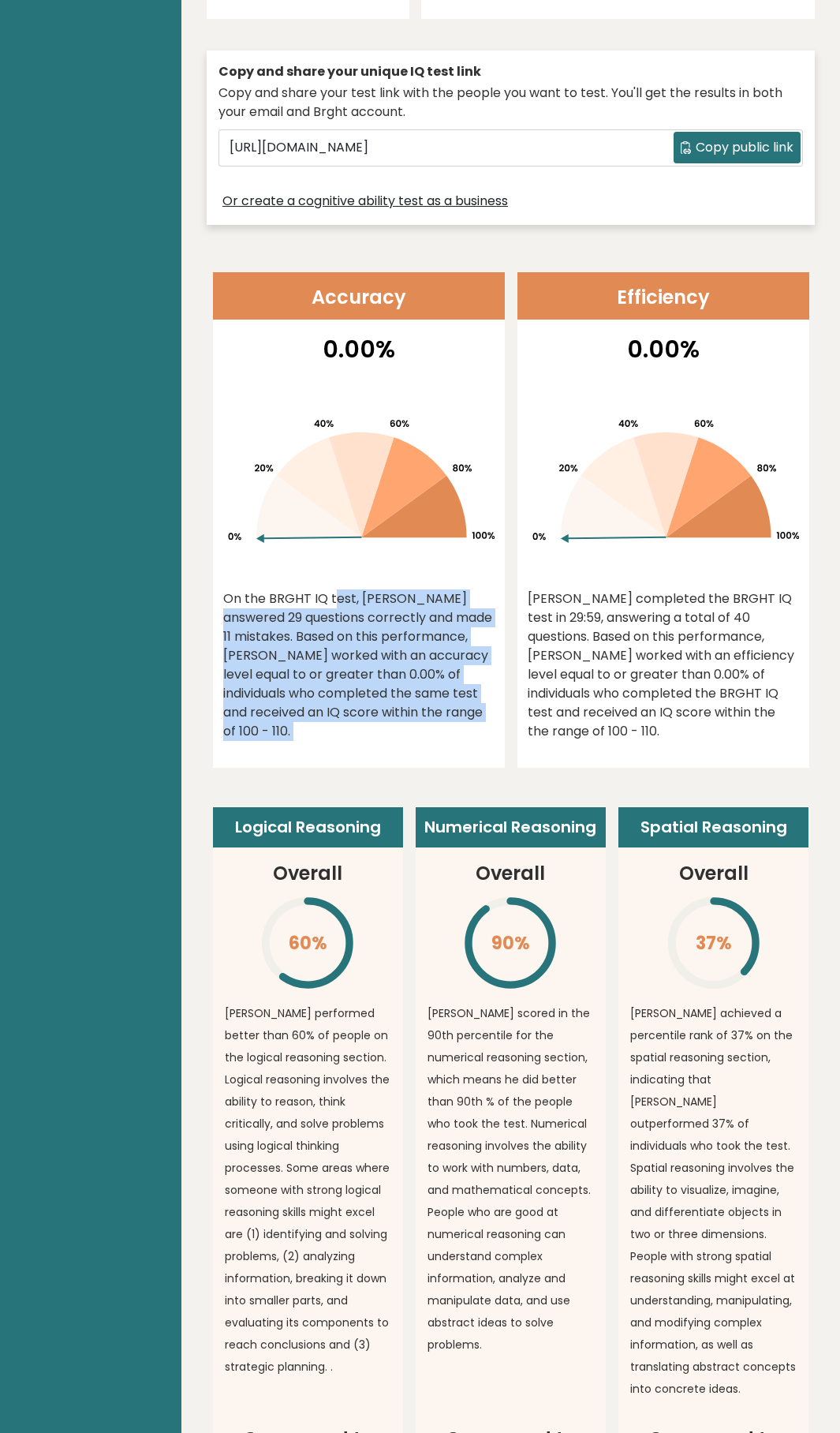
click at [346, 651] on div "On the BRGHT IQ test, [PERSON_NAME] answered 29 questions correctly and made 11…" at bounding box center [358, 665] width 271 height 151
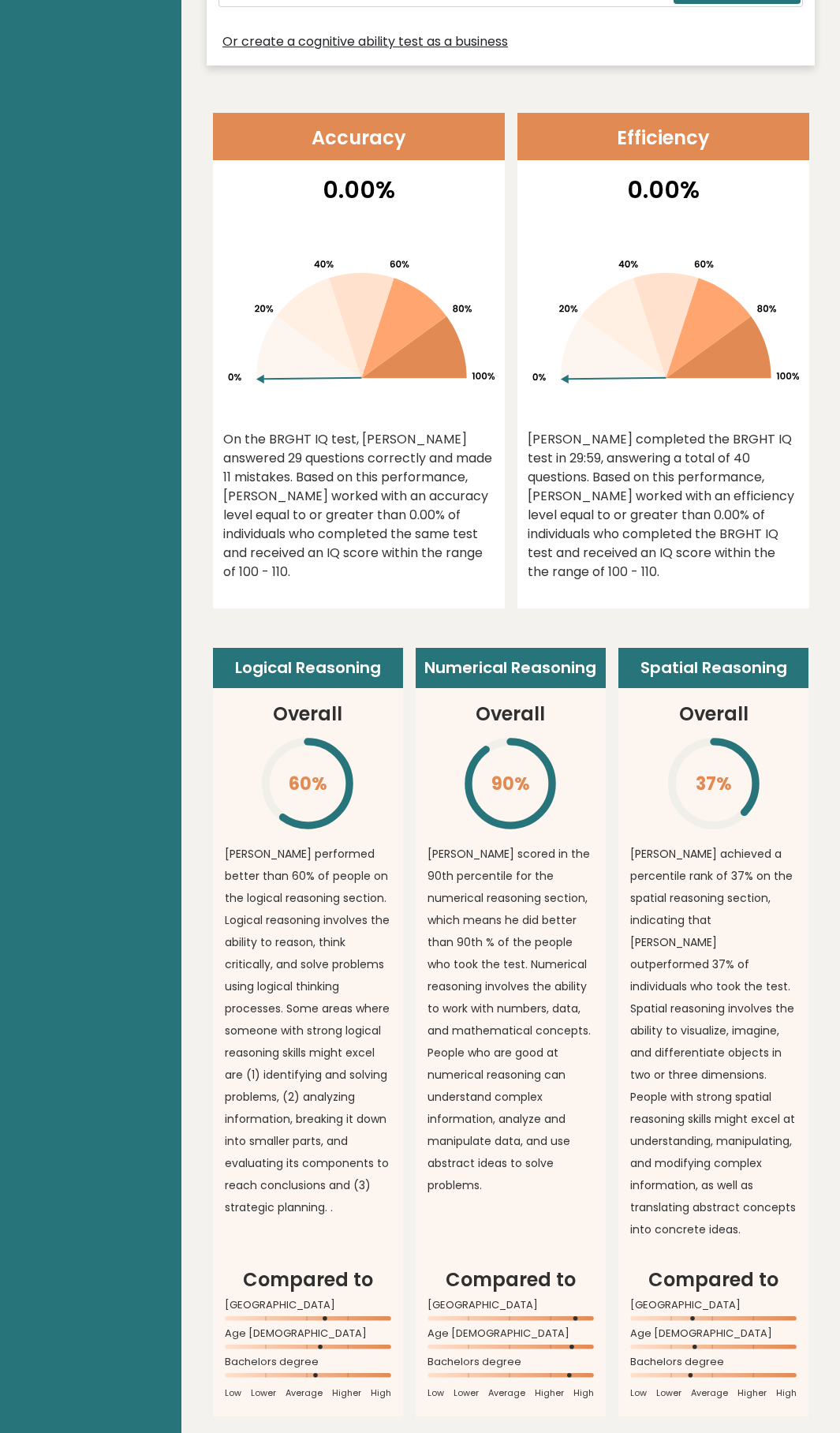
scroll to position [853, 0]
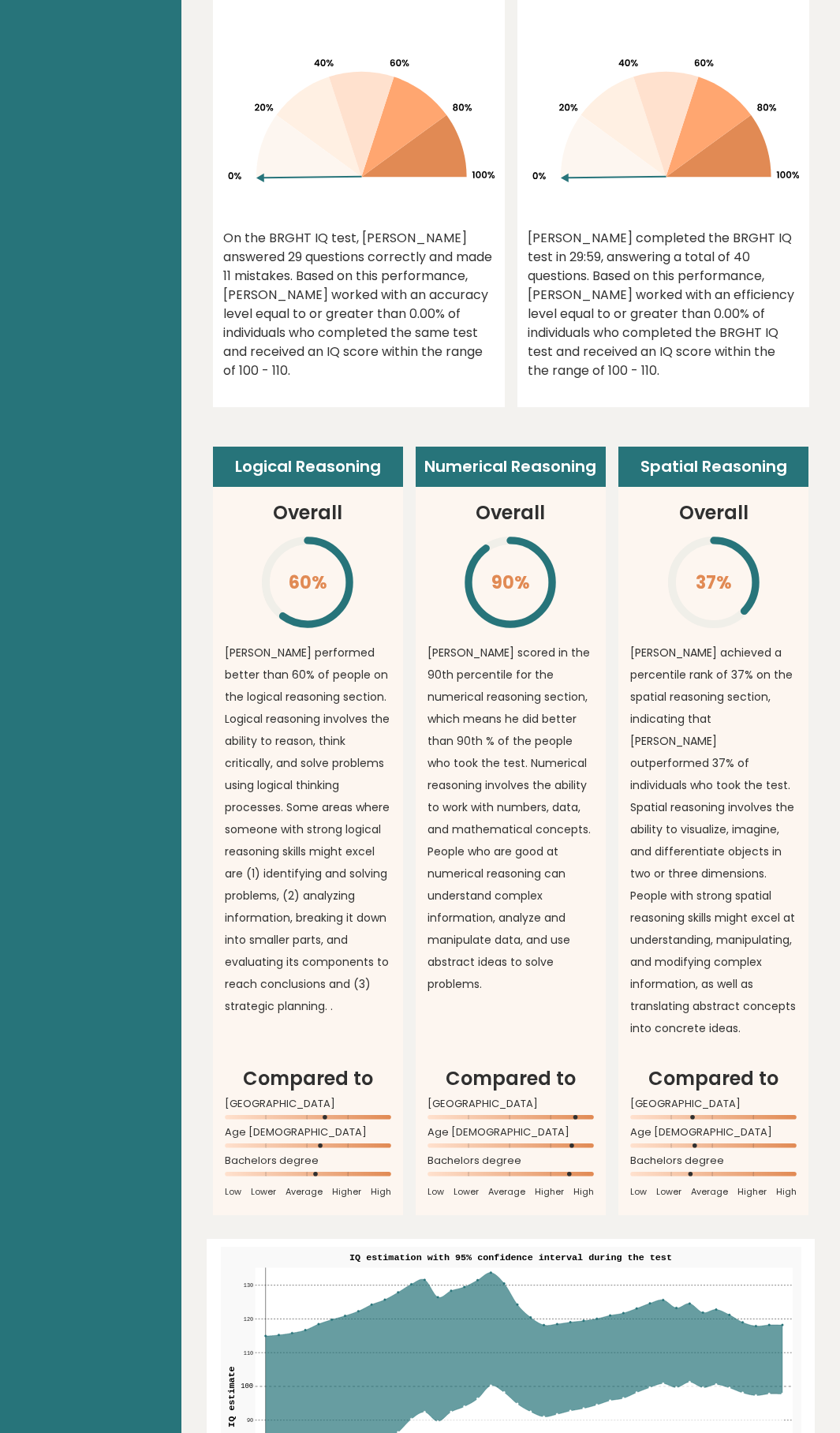
click at [353, 658] on p "[PERSON_NAME] performed better than 60% of people on the logical reasoning sect…" at bounding box center [308, 829] width 167 height 376
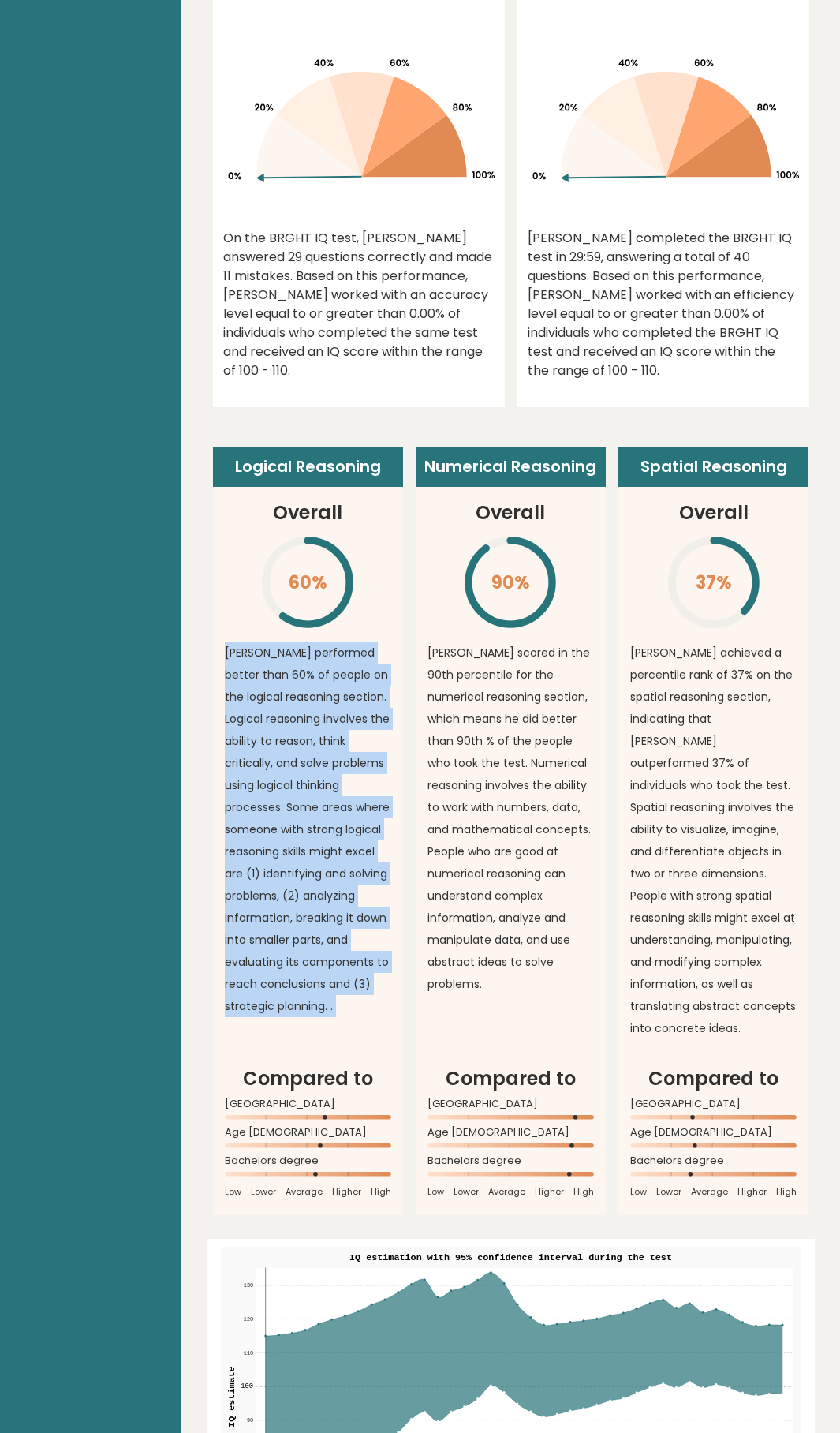
click at [353, 658] on p "[PERSON_NAME] performed better than 60% of people on the logical reasoning sect…" at bounding box center [308, 829] width 167 height 376
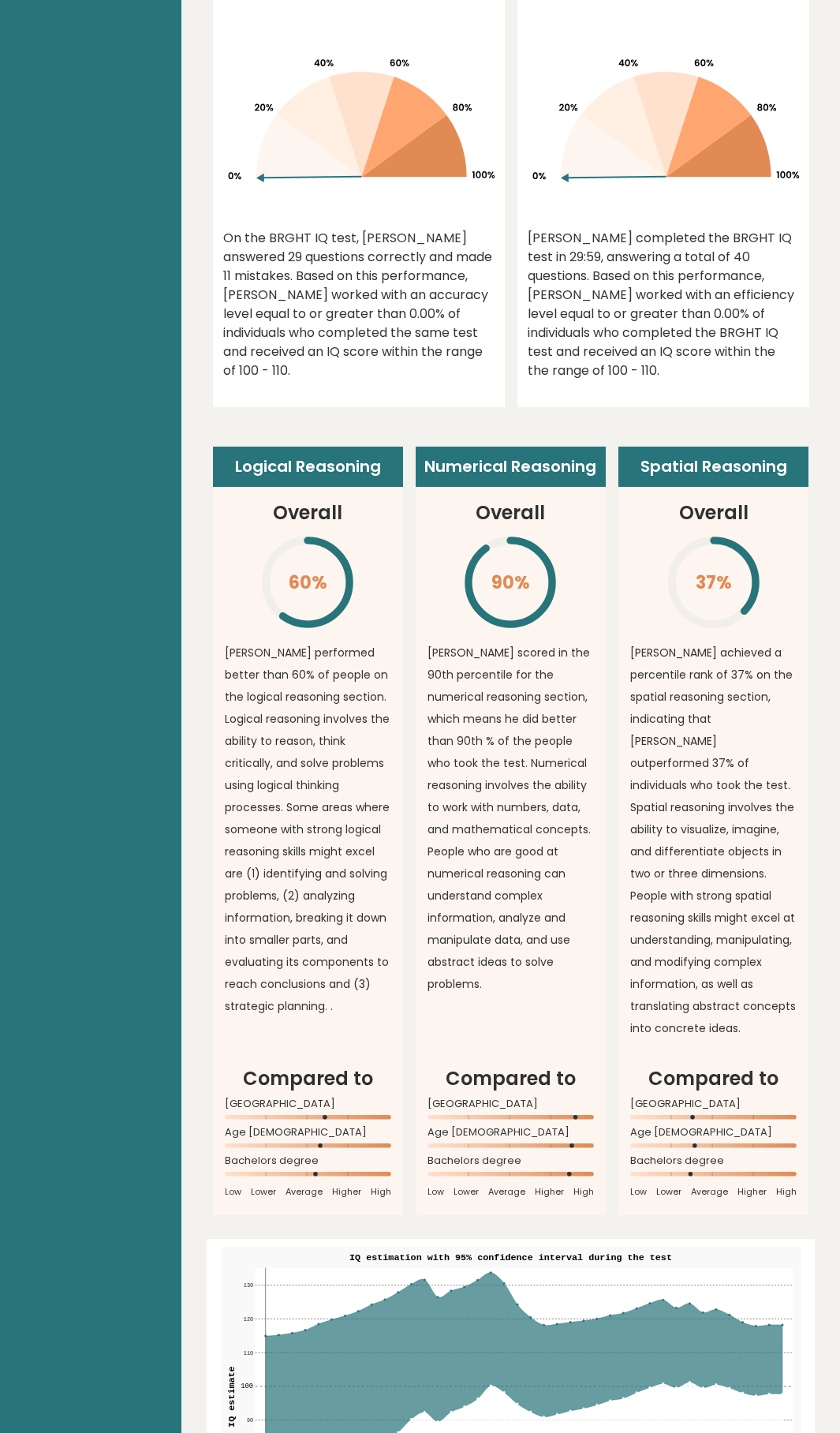
click at [338, 733] on p "[PERSON_NAME] performed better than 60% of people on the logical reasoning sect…" at bounding box center [308, 829] width 167 height 376
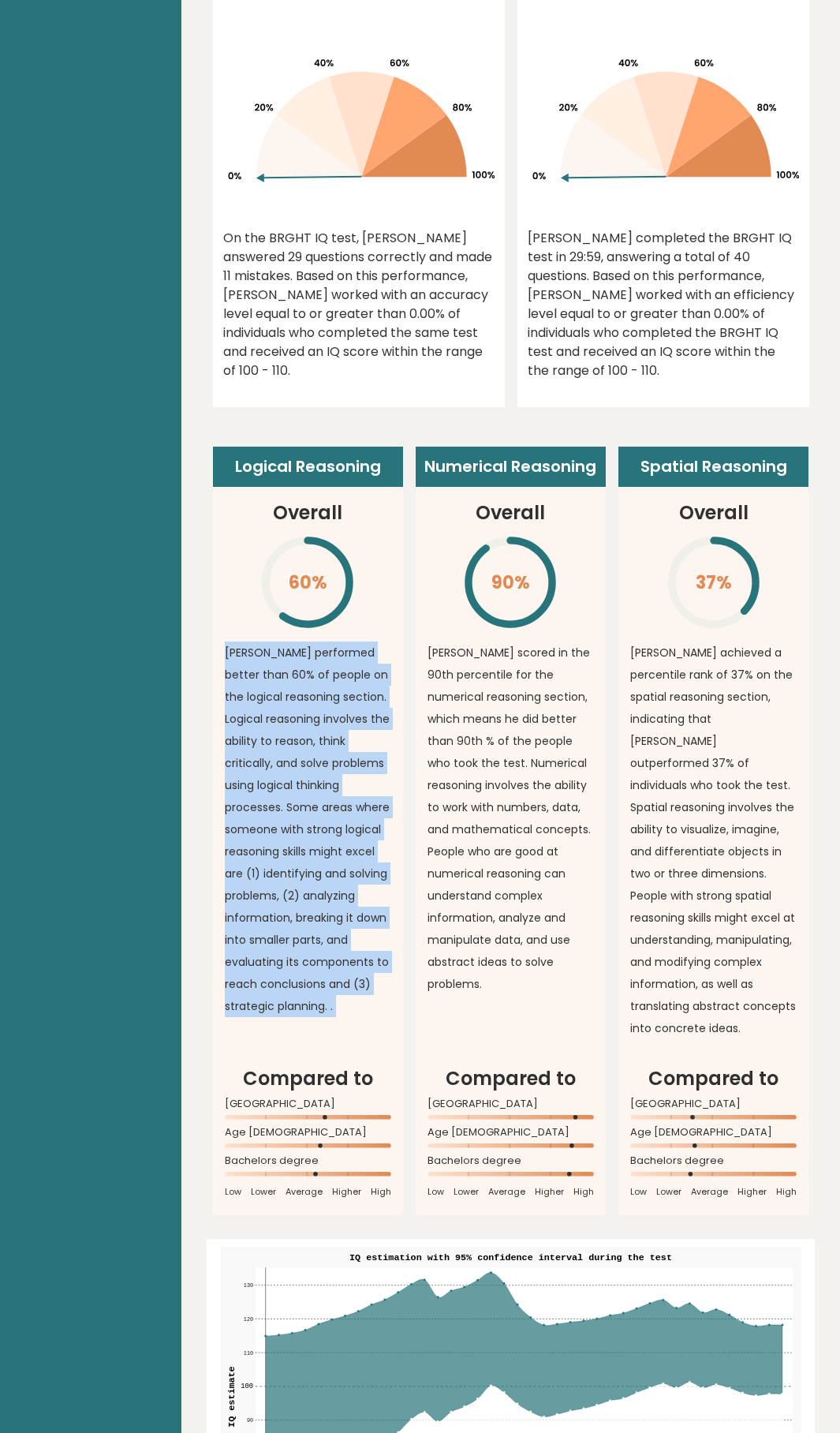
click at [338, 733] on p "[PERSON_NAME] performed better than 60% of people on the logical reasoning sect…" at bounding box center [308, 829] width 167 height 376
click at [339, 733] on p "[PERSON_NAME] performed better than 60% of people on the logical reasoning sect…" at bounding box center [308, 829] width 167 height 376
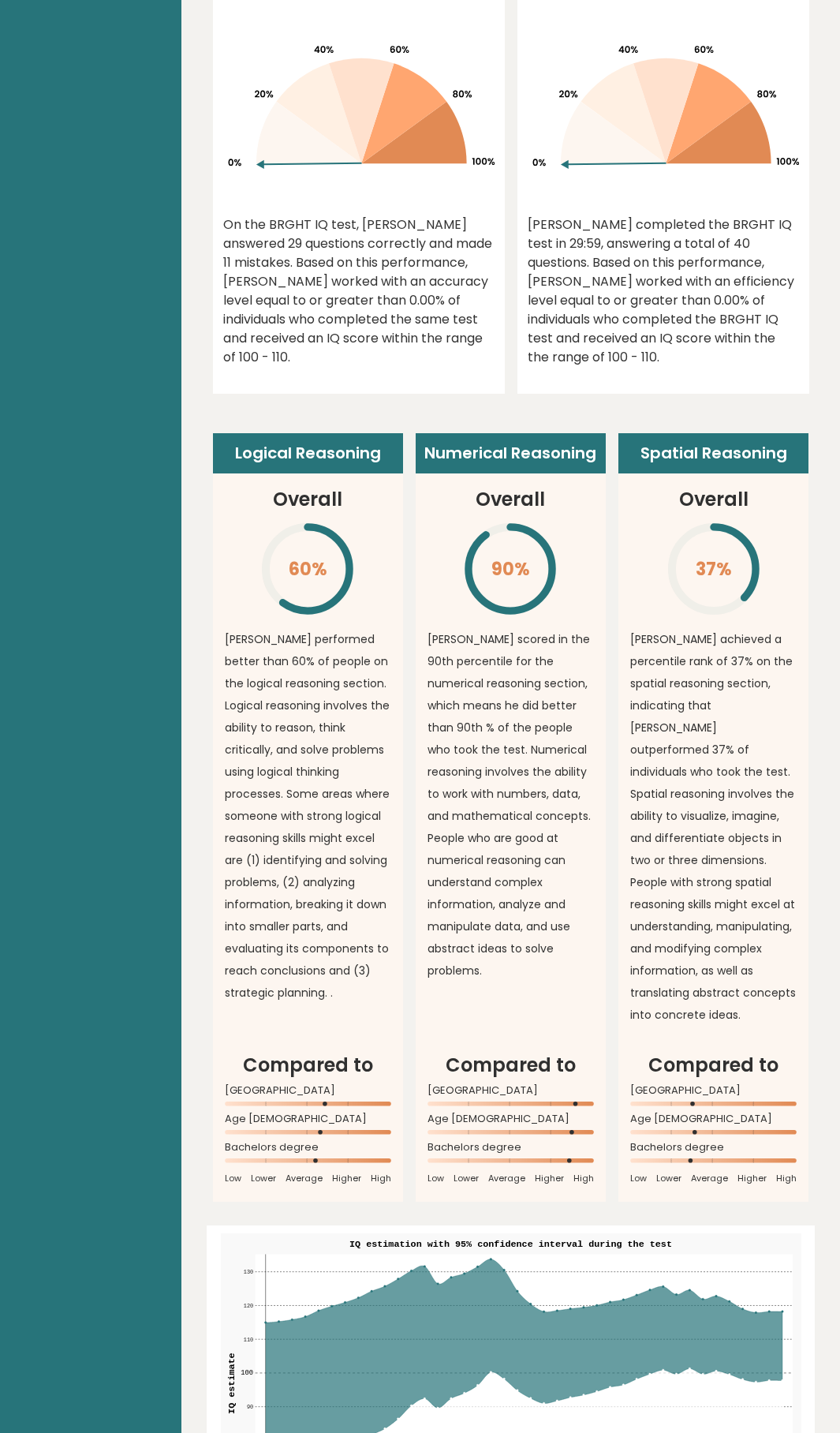
scroll to position [869, 0]
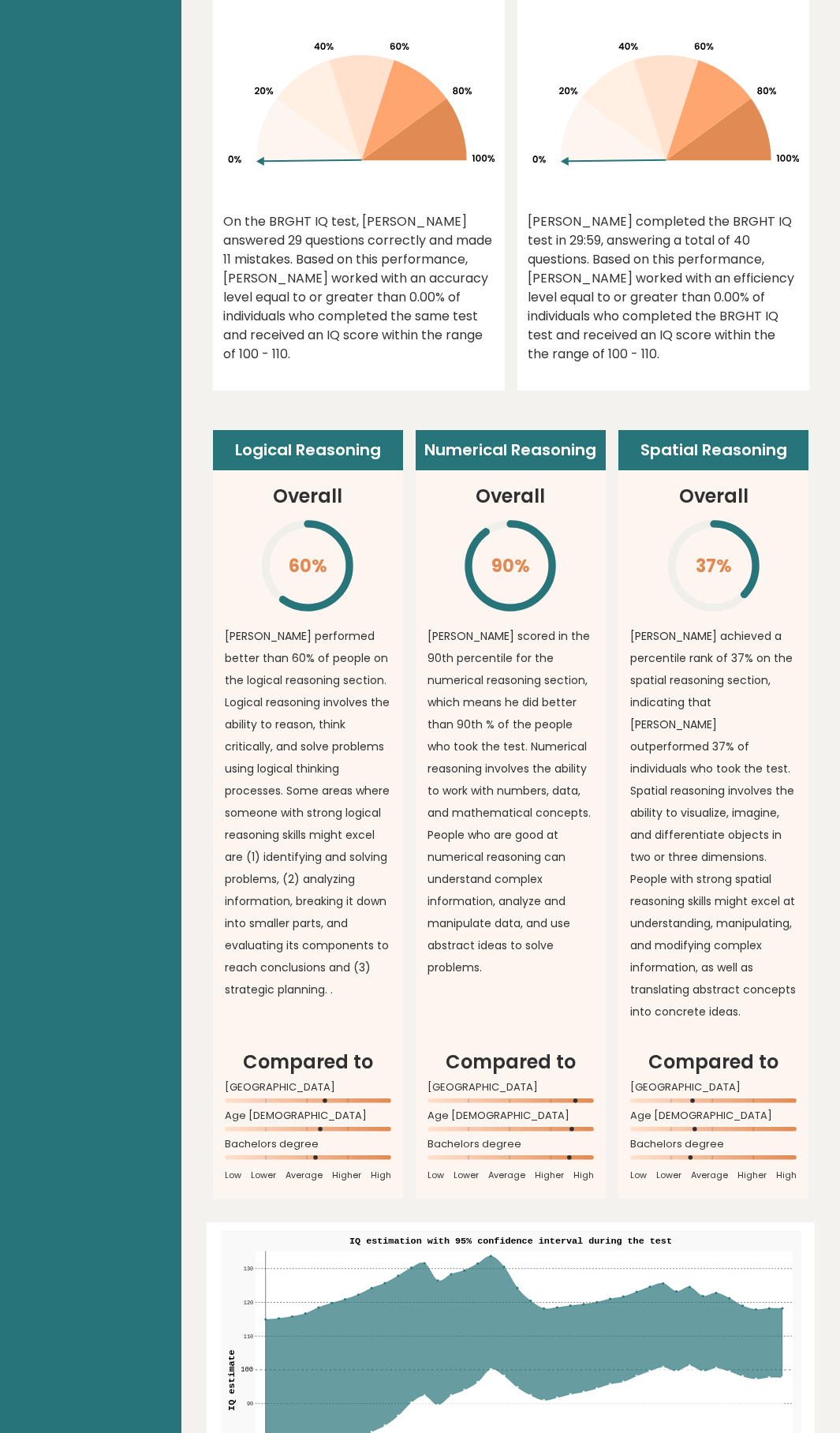
click at [721, 696] on p "[PERSON_NAME] achieved a percentile rank of 37% on the spatial reasoning sectio…" at bounding box center [713, 823] width 167 height 397
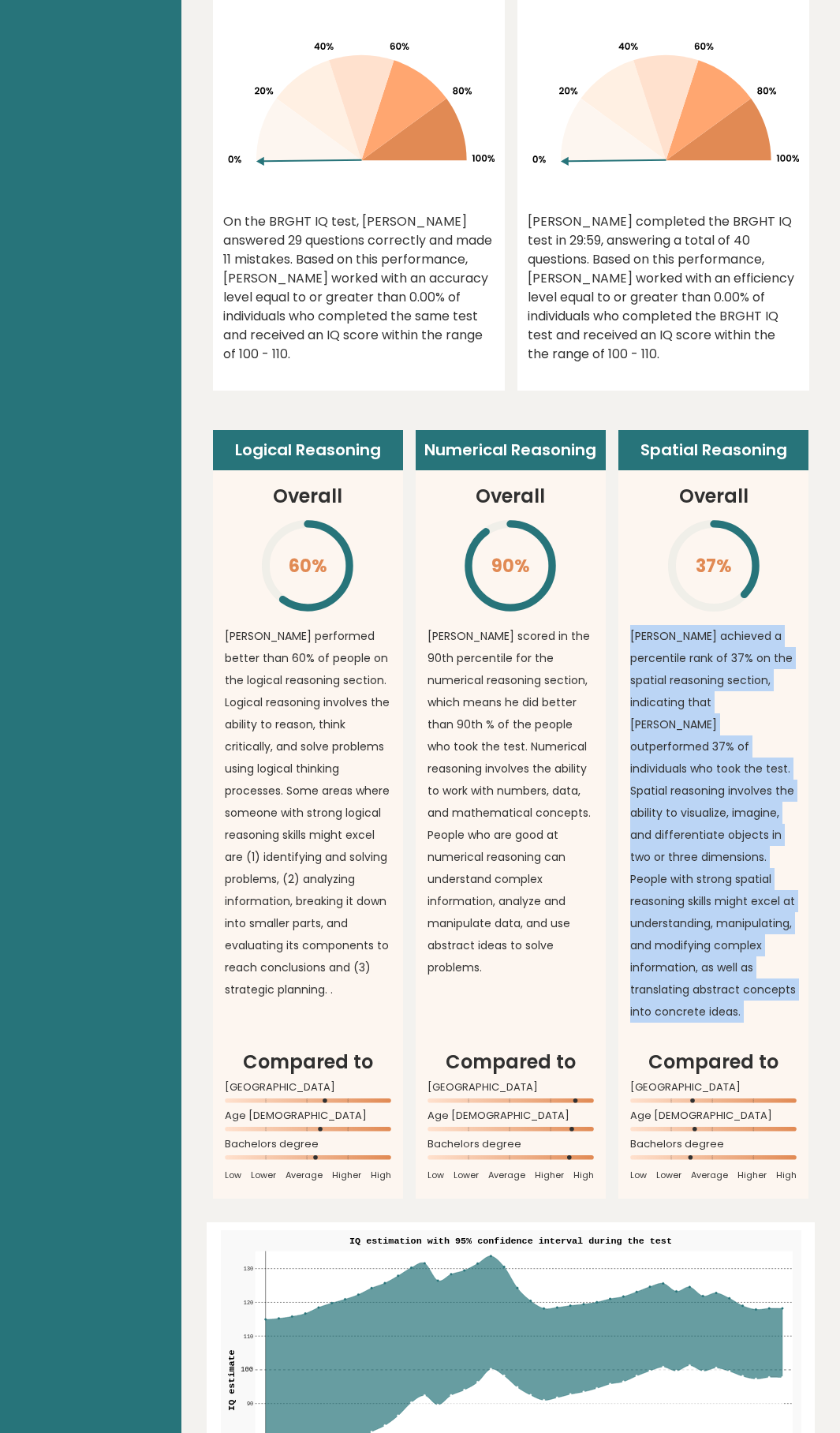
click at [721, 696] on p "[PERSON_NAME] achieved a percentile rank of 37% on the spatial reasoning sectio…" at bounding box center [713, 823] width 167 height 397
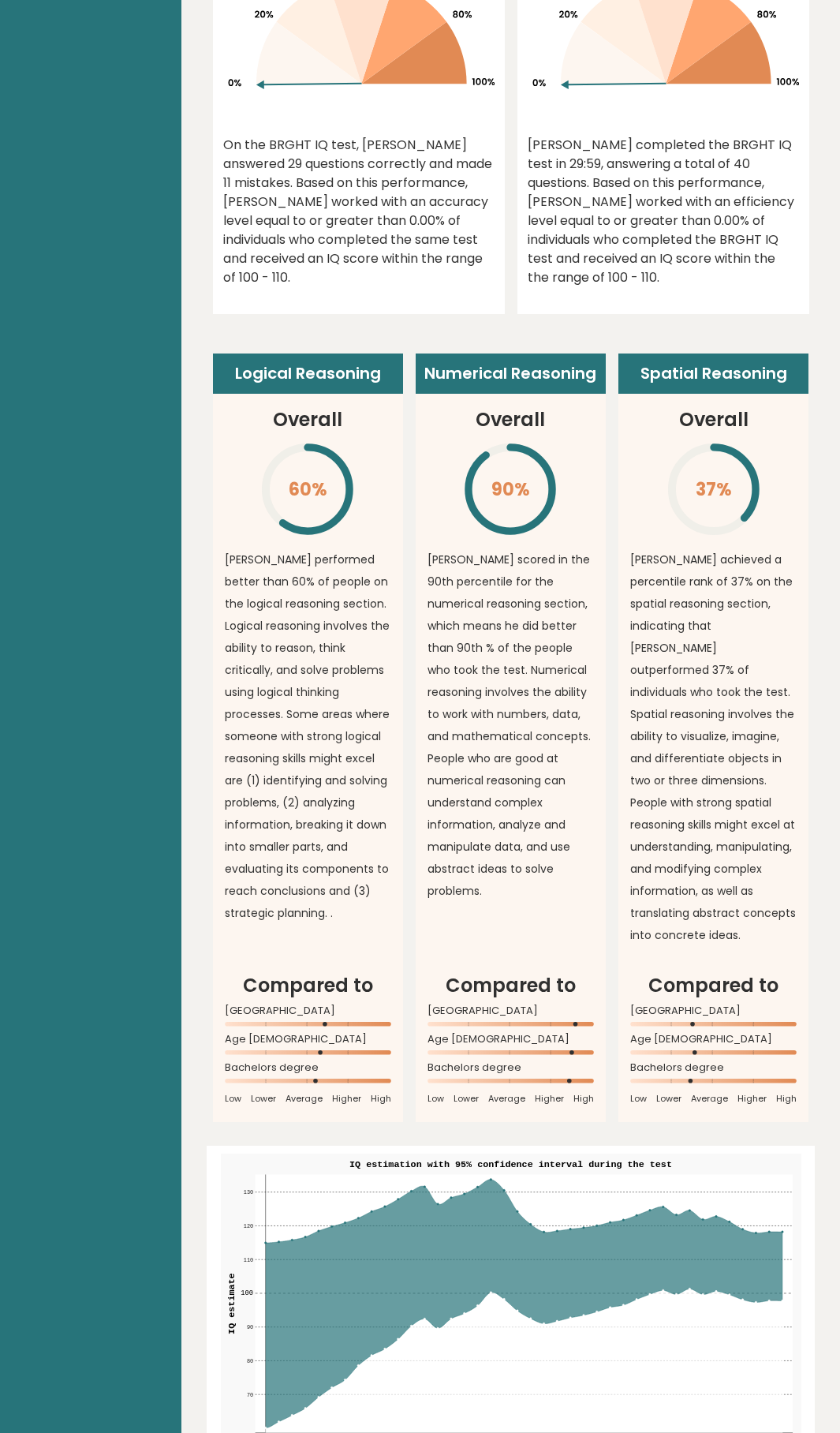
scroll to position [949, 0]
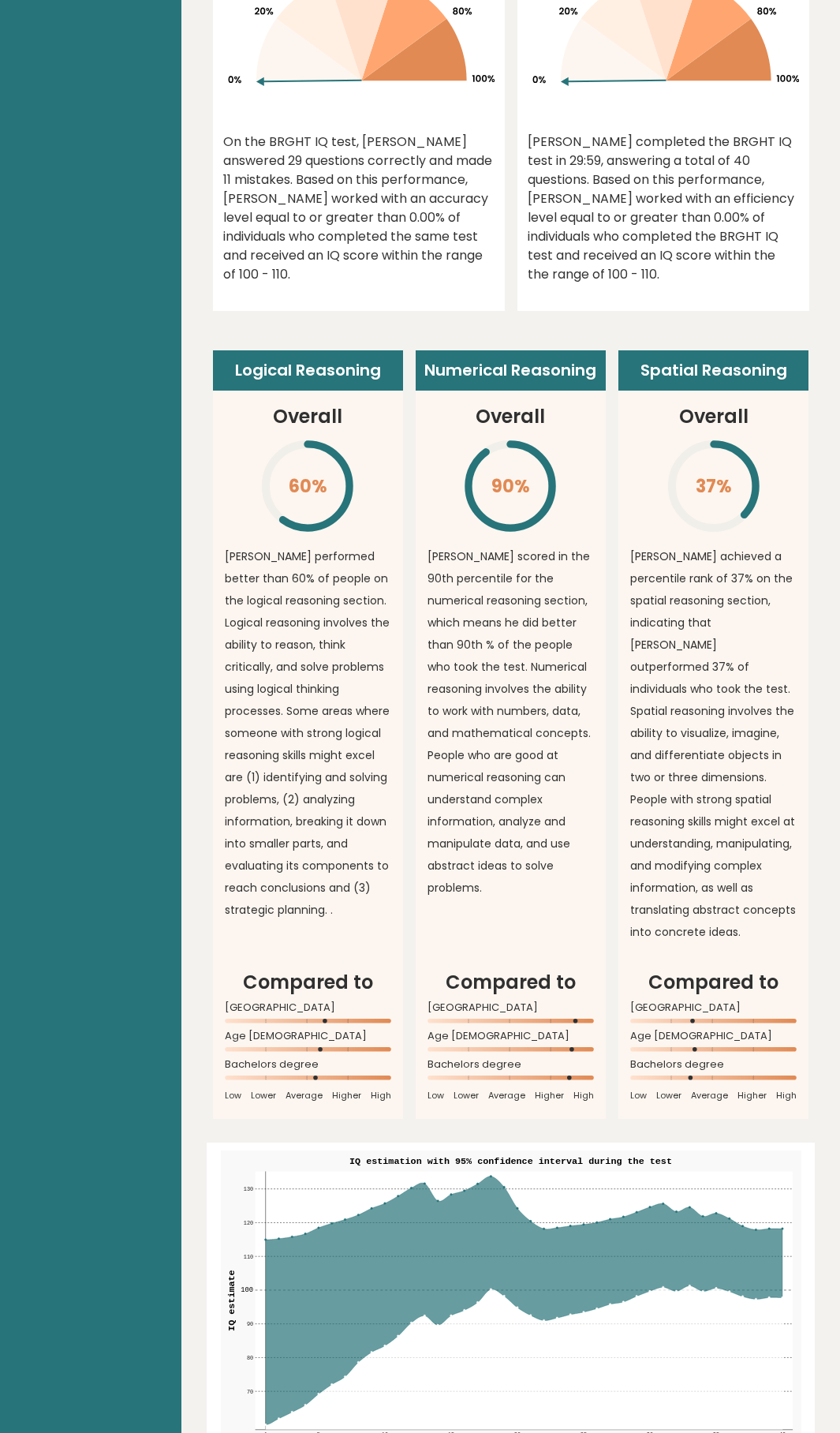
click at [737, 818] on p "[PERSON_NAME] achieved a percentile rank of 37% on the spatial reasoning sectio…" at bounding box center [713, 743] width 167 height 397
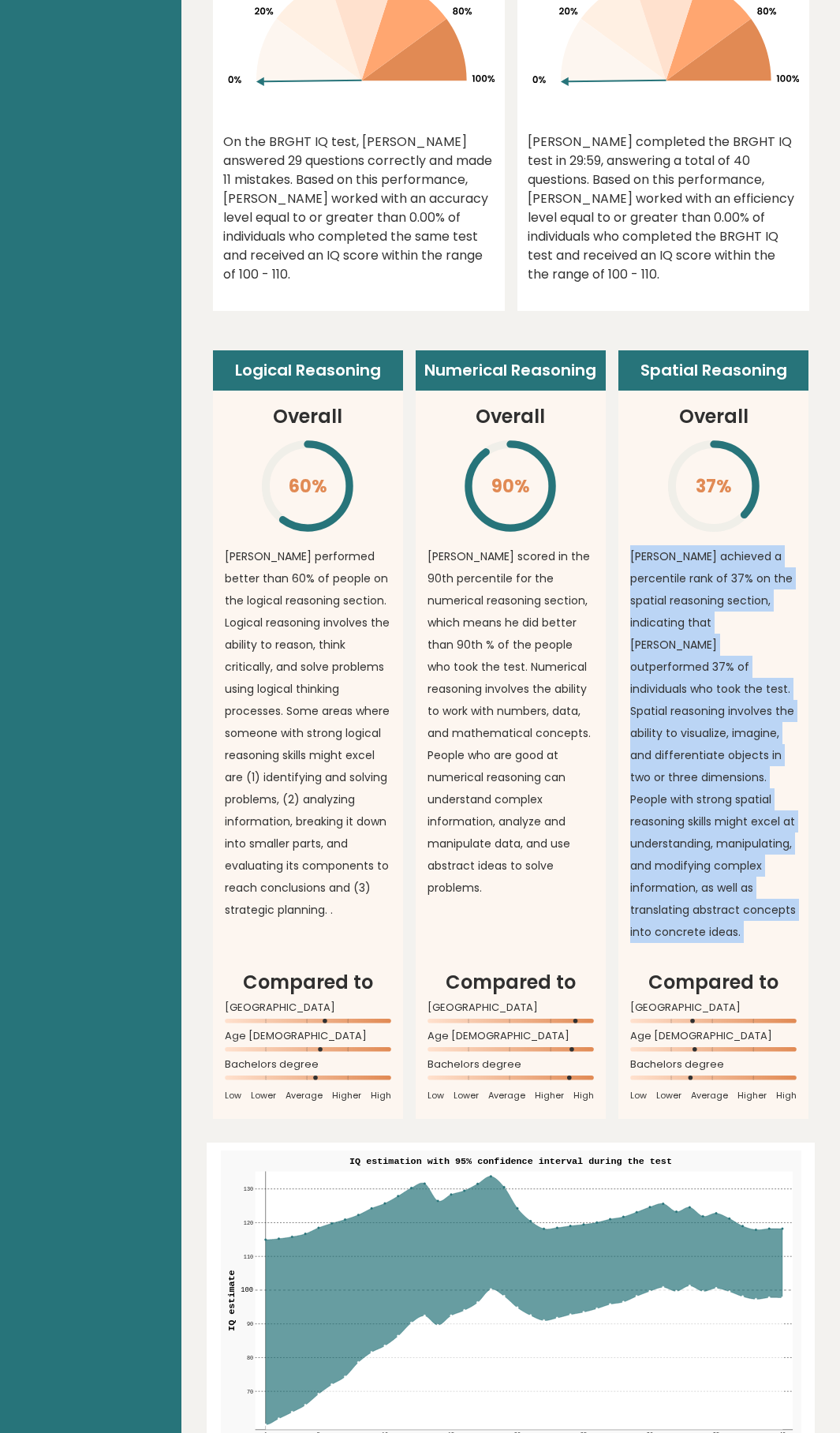
click at [737, 818] on p "[PERSON_NAME] achieved a percentile rank of 37% on the spatial reasoning sectio…" at bounding box center [713, 743] width 167 height 397
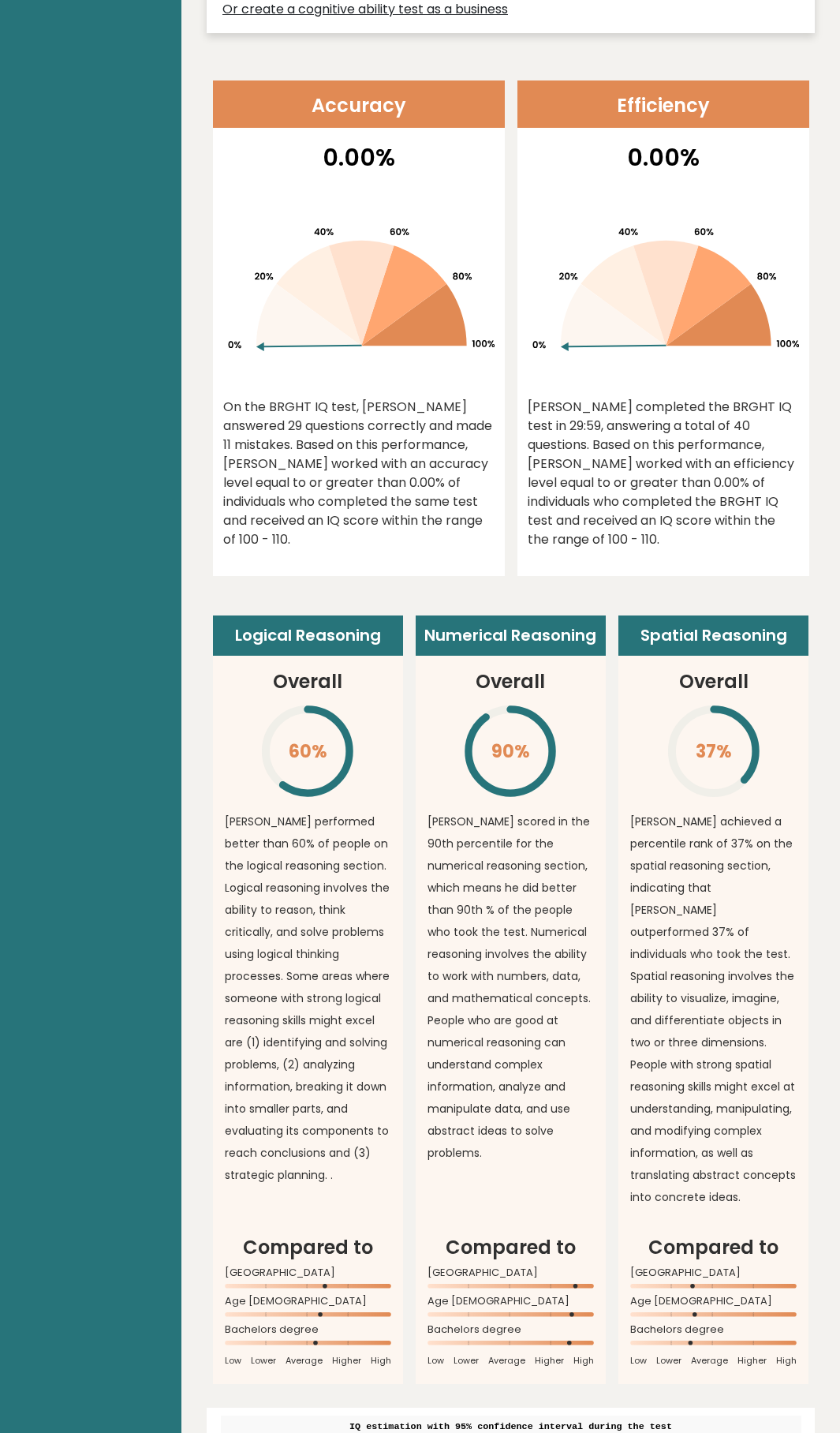
scroll to position [0, 0]
